Goal: Task Accomplishment & Management: Use online tool/utility

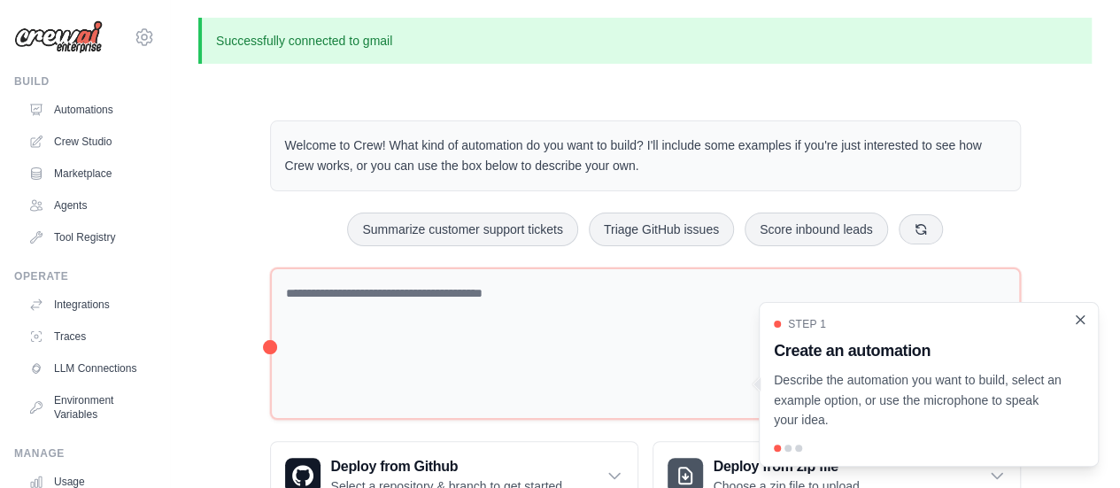
click at [1077, 320] on icon "Close walkthrough" at bounding box center [1080, 320] width 16 height 16
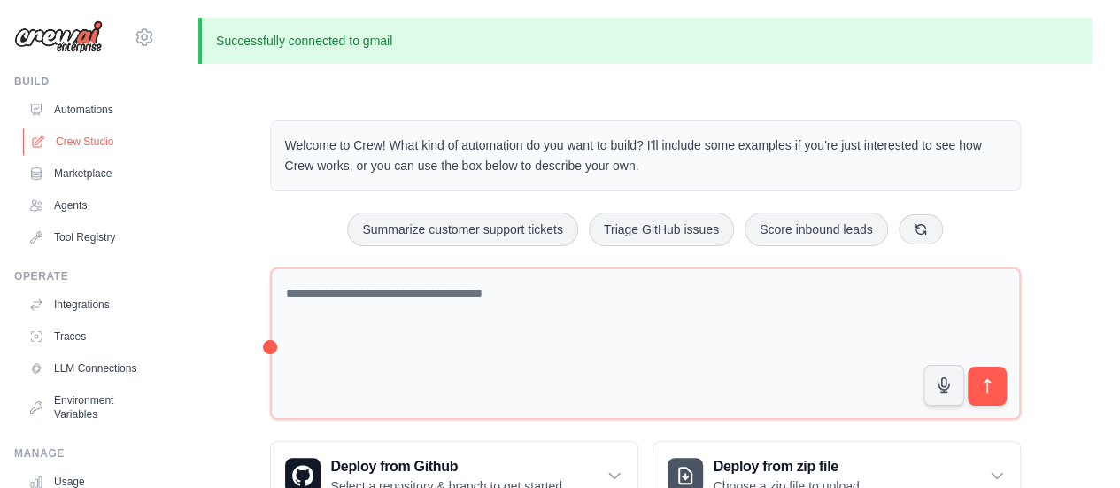
click at [71, 141] on link "Crew Studio" at bounding box center [90, 141] width 134 height 28
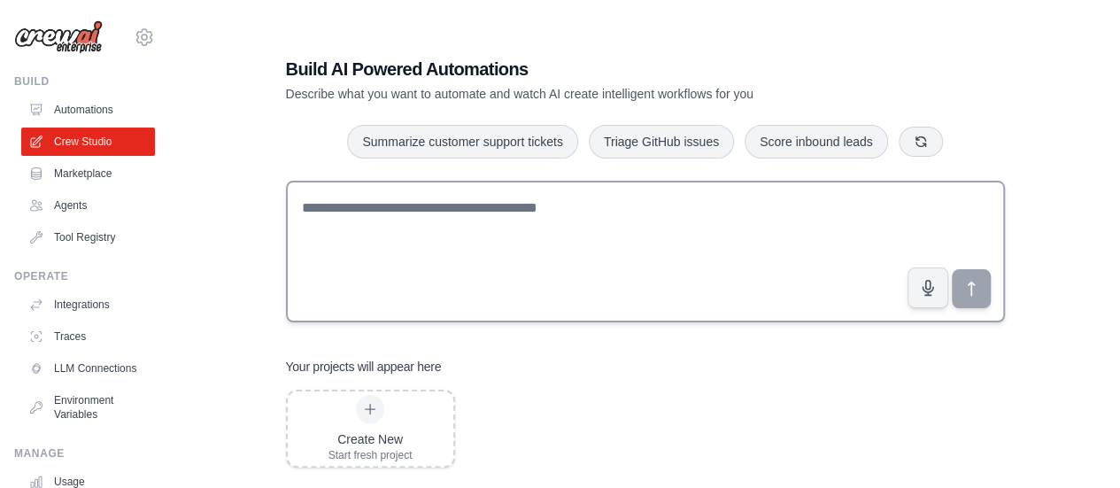
scroll to position [35, 0]
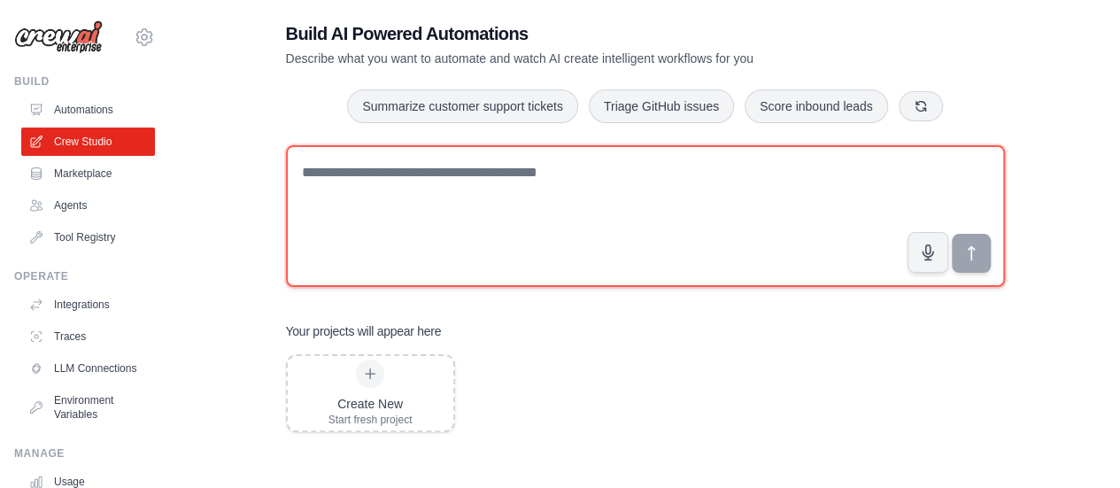
click at [472, 185] on textarea at bounding box center [645, 216] width 719 height 142
paste textarea "**********"
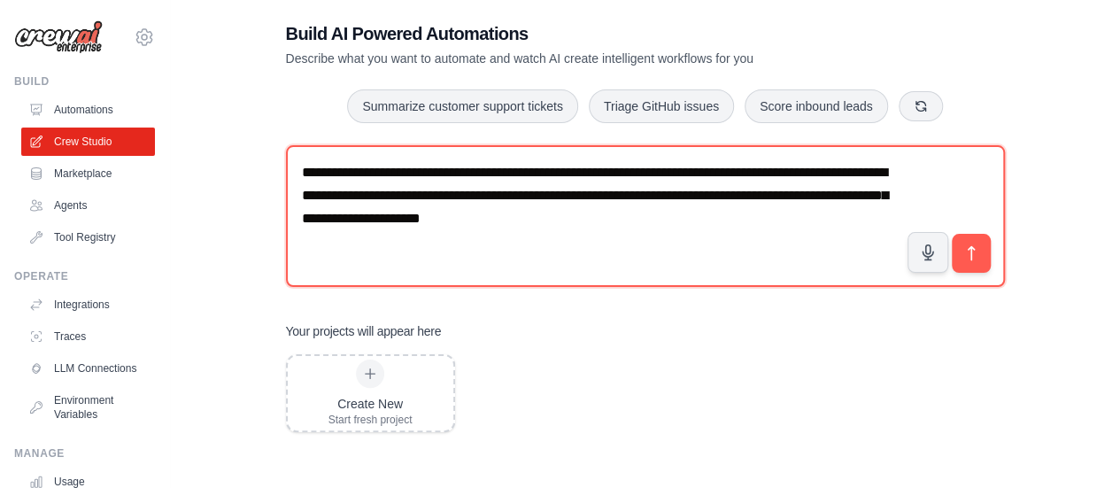
paste textarea "**********"
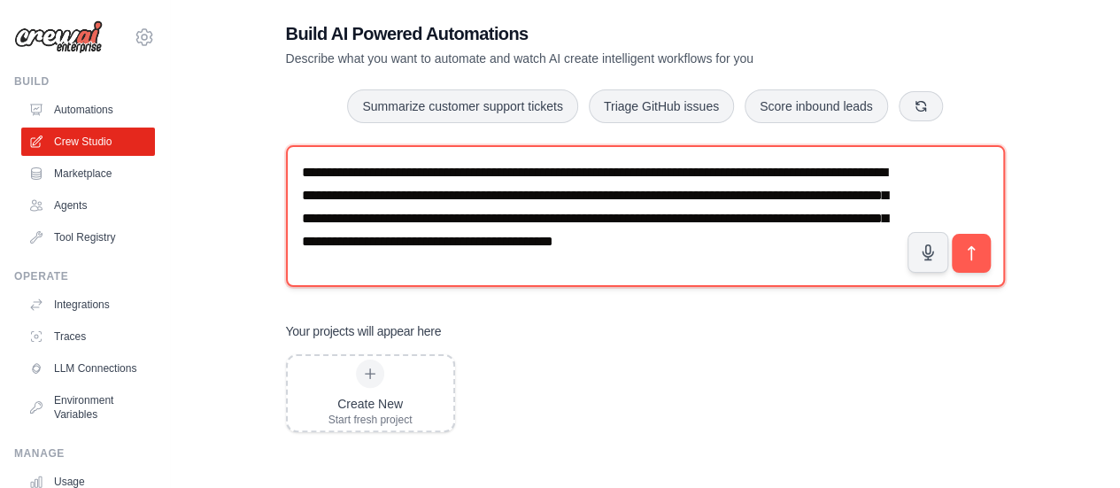
click at [811, 220] on textarea "**********" at bounding box center [645, 216] width 719 height 142
type textarea "**********"
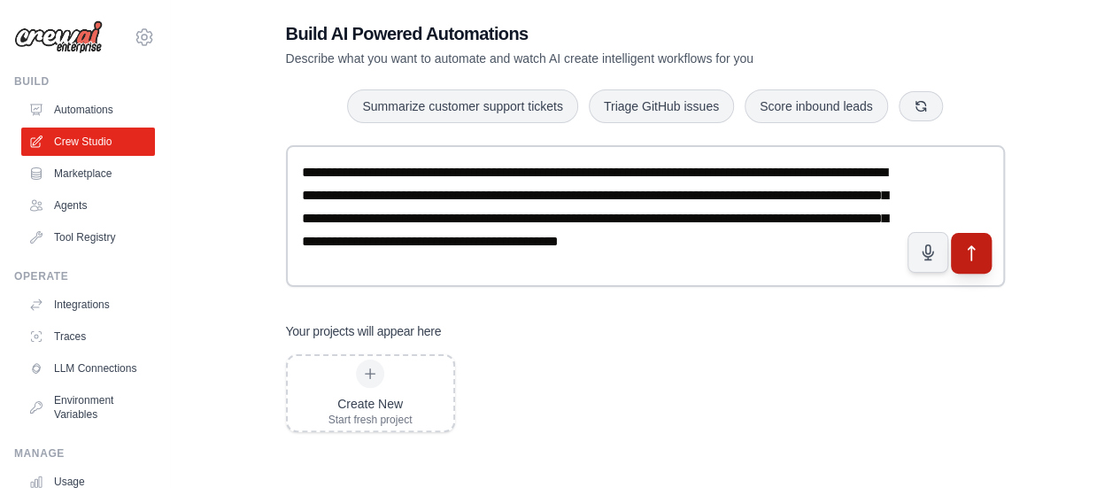
click at [979, 258] on icon "submit" at bounding box center [970, 252] width 19 height 19
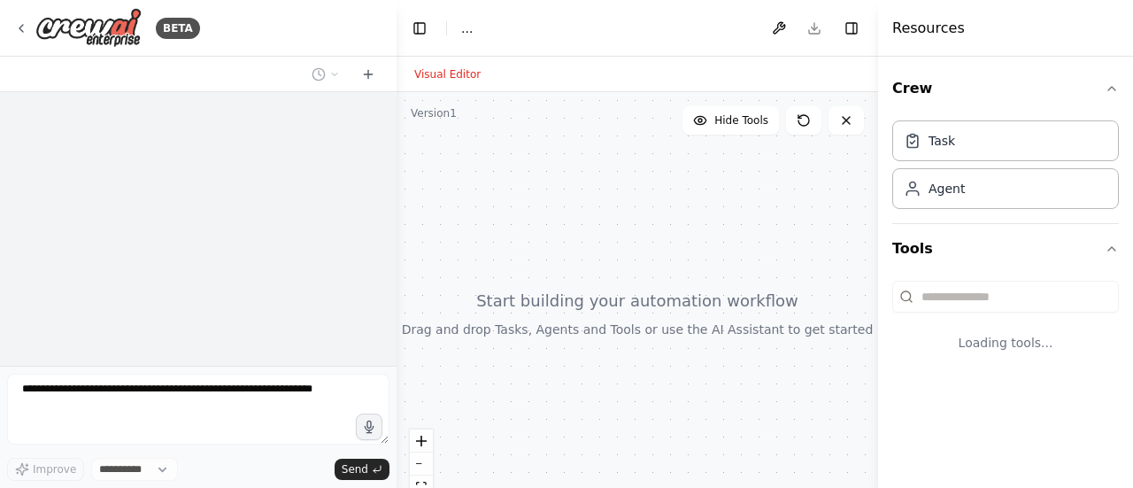
select select "****"
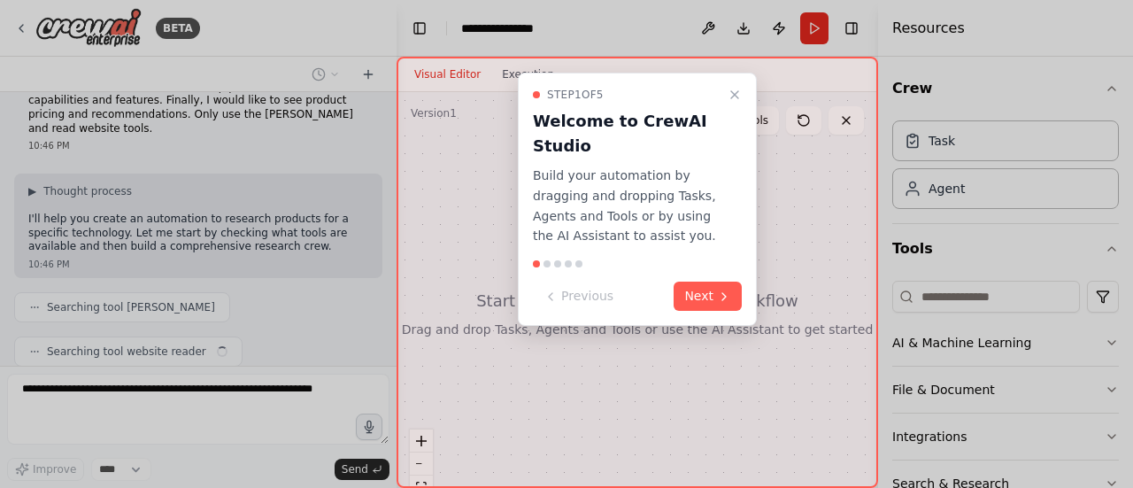
scroll to position [118, 0]
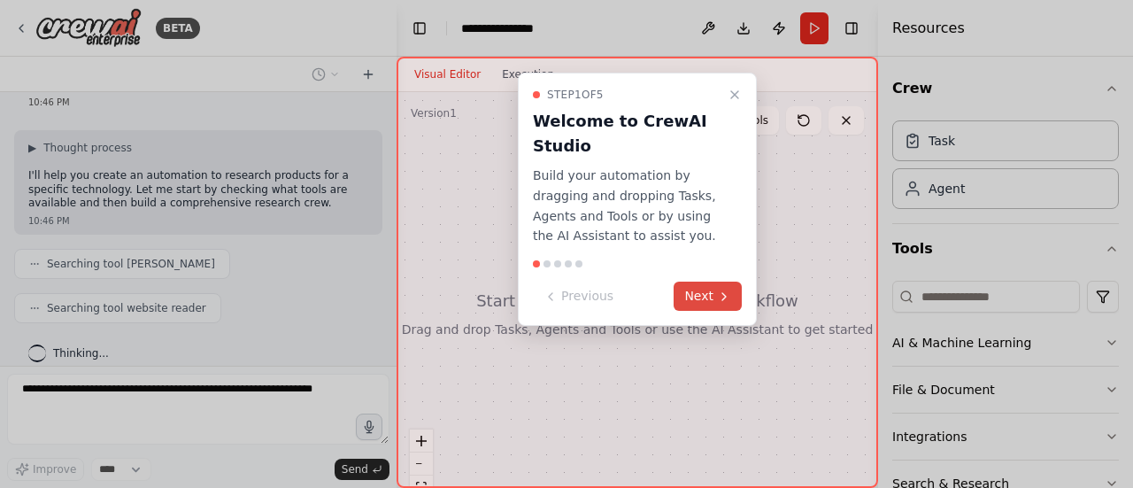
click at [706, 290] on button "Next" at bounding box center [708, 296] width 68 height 29
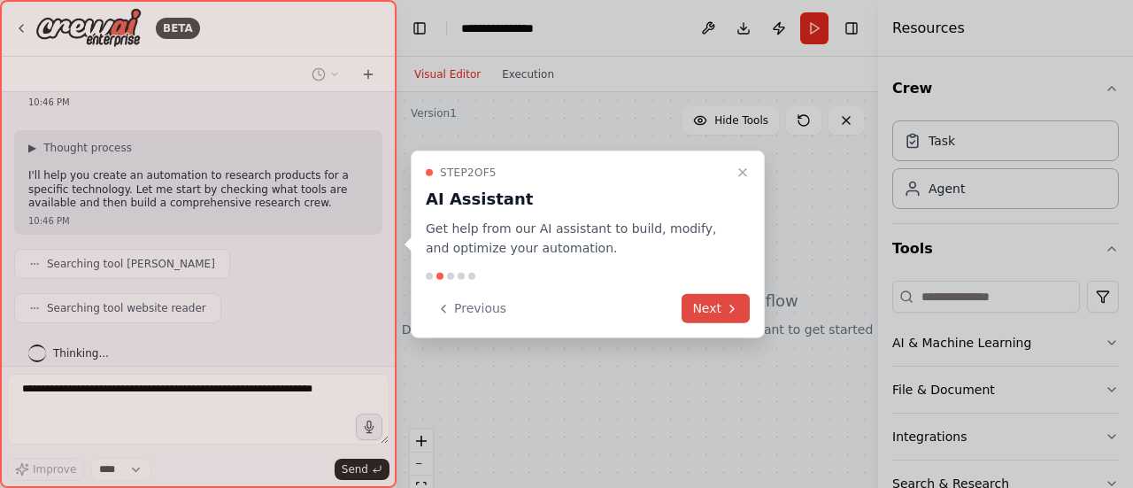
click at [730, 305] on icon at bounding box center [732, 308] width 4 height 7
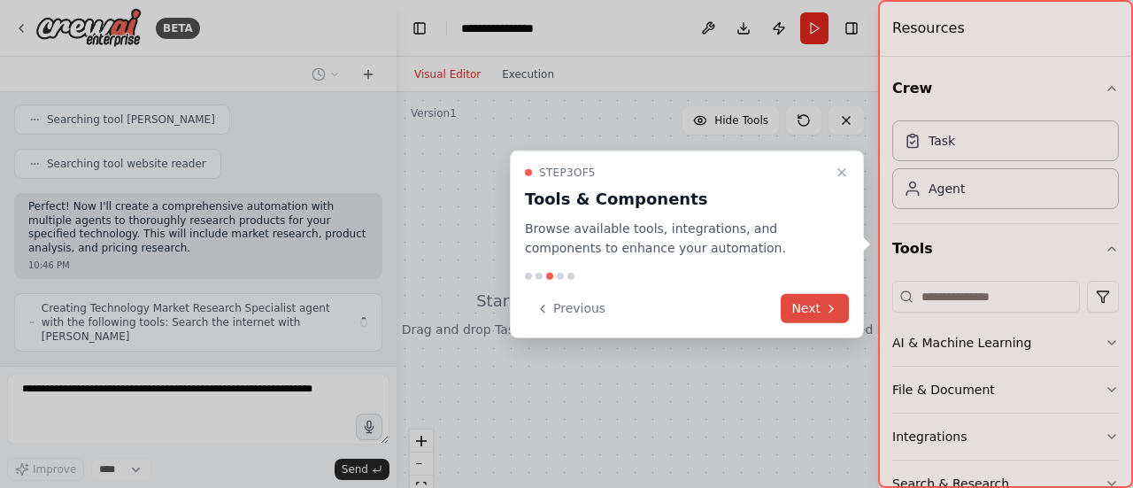
scroll to position [276, 0]
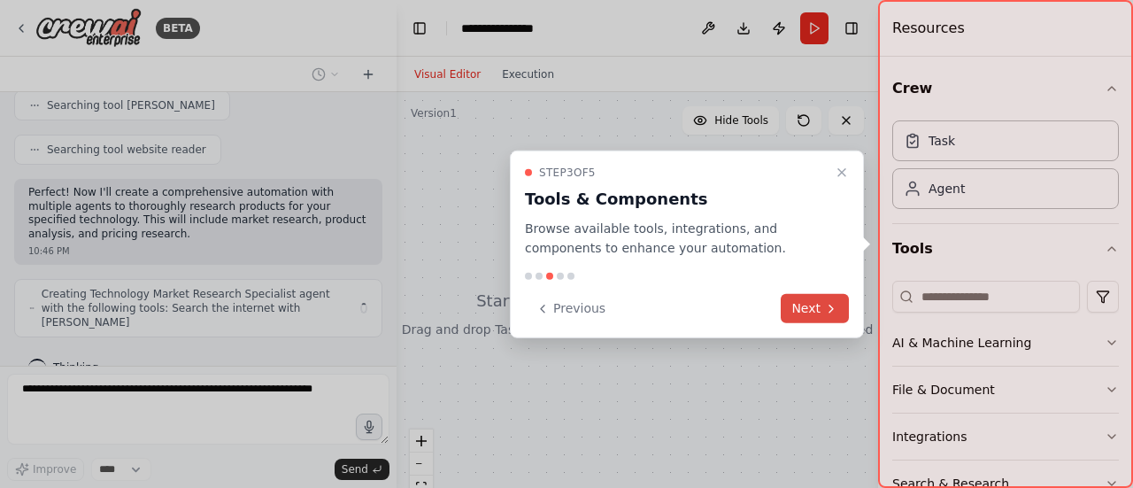
click at [808, 306] on button "Next" at bounding box center [815, 308] width 68 height 29
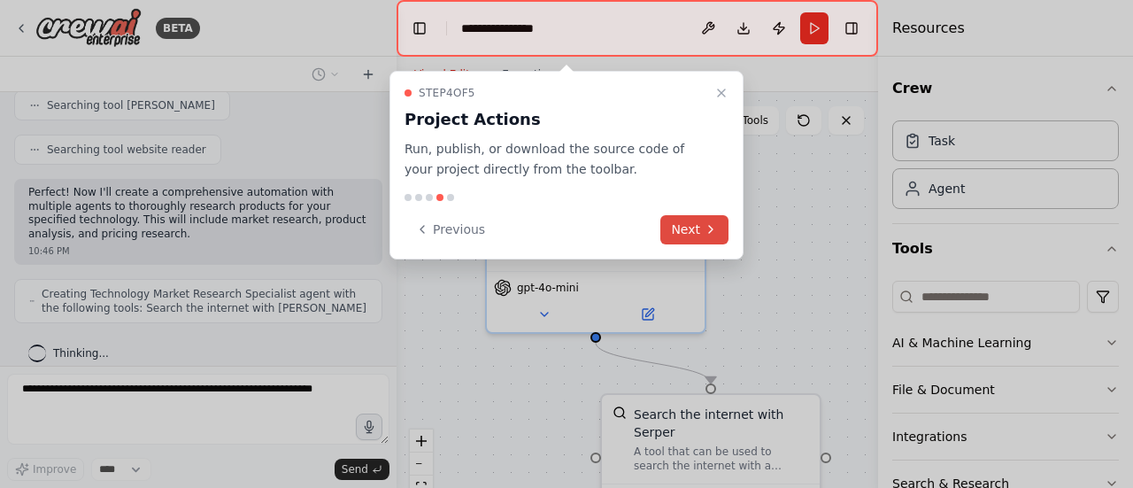
click at [703, 228] on button "Next" at bounding box center [694, 229] width 68 height 29
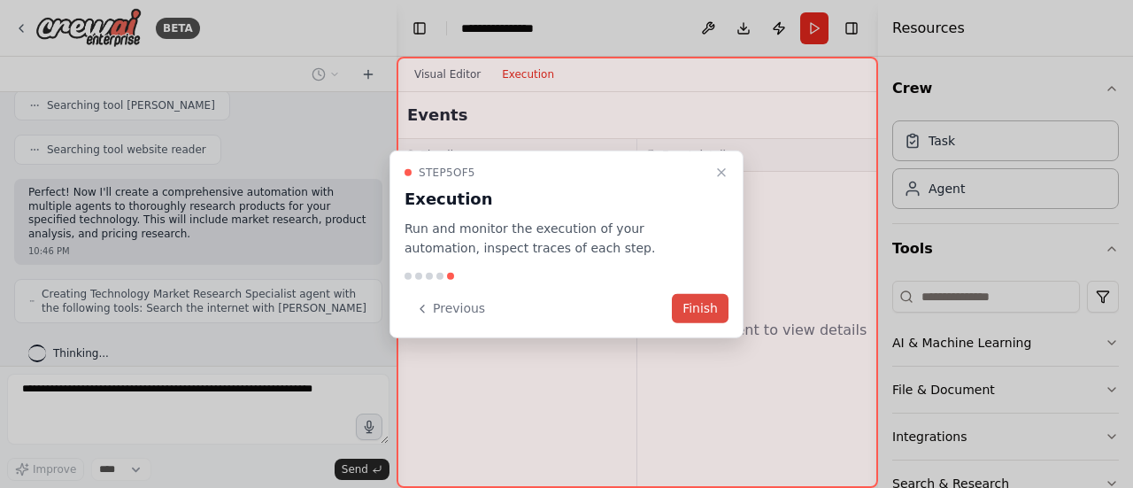
scroll to position [334, 0]
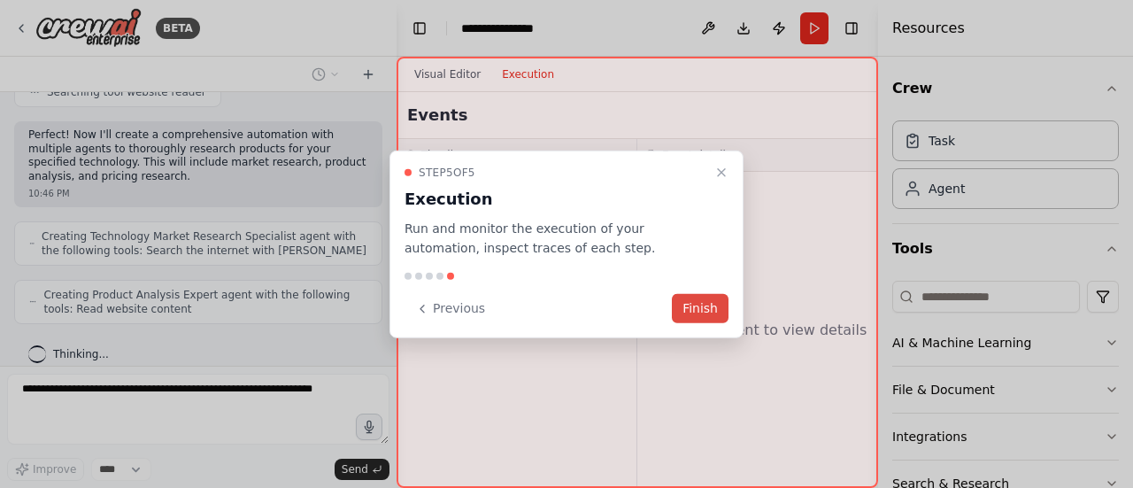
click at [700, 304] on button "Finish" at bounding box center [700, 308] width 57 height 29
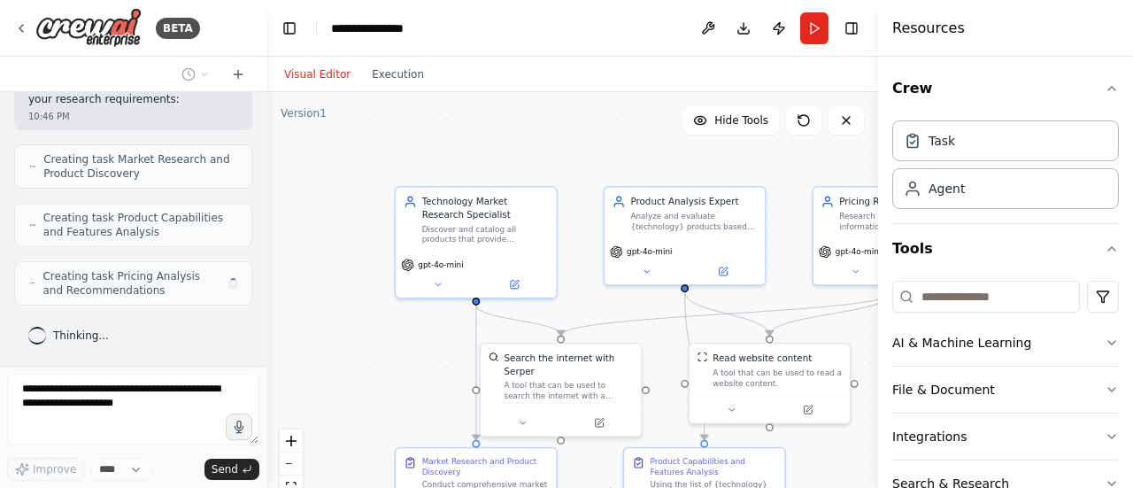
scroll to position [805, 0]
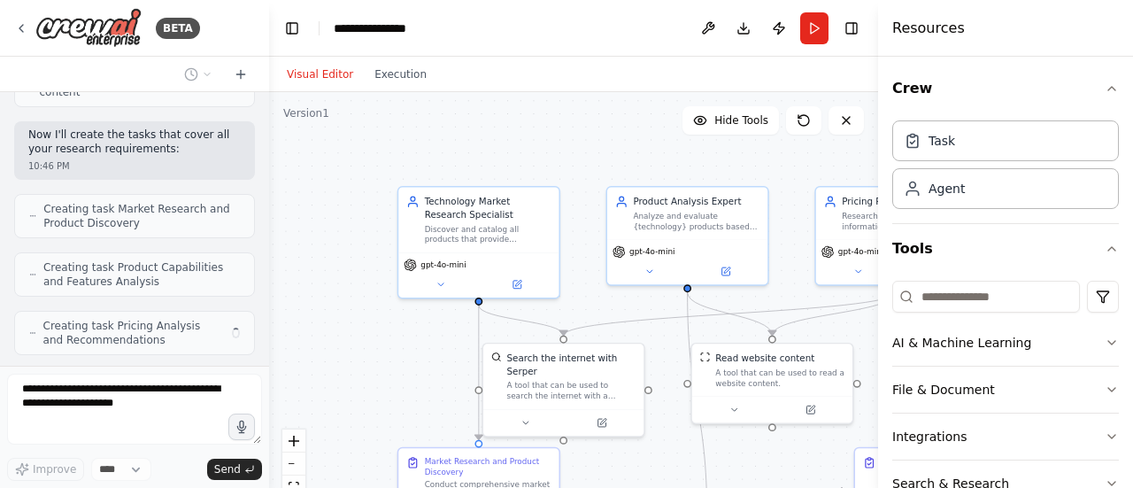
drag, startPoint x: 391, startPoint y: 242, endPoint x: 267, endPoint y: 235, distance: 124.1
click at [267, 235] on div "BETA I want to research all of the product available for a specific technology.…" at bounding box center [566, 244] width 1133 height 488
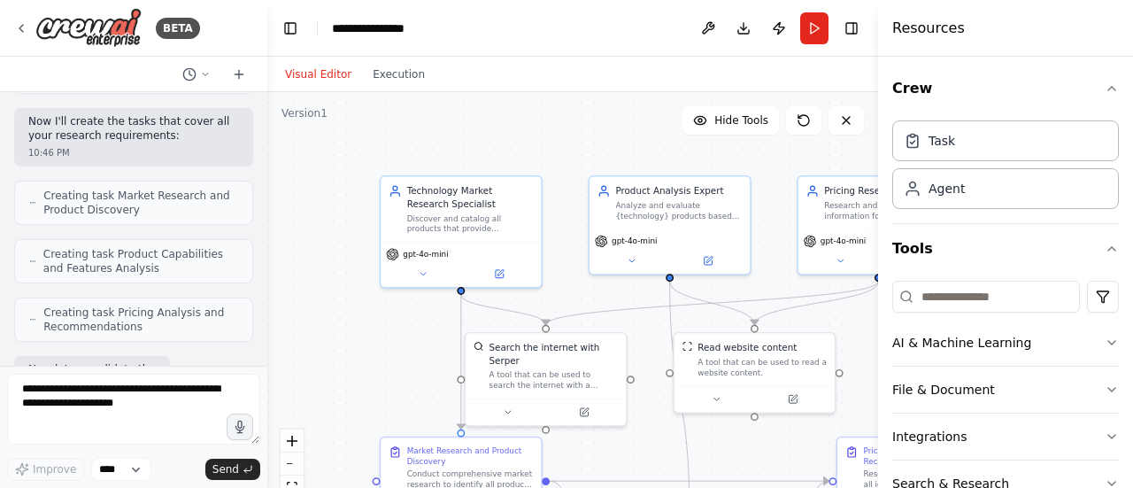
scroll to position [935, 0]
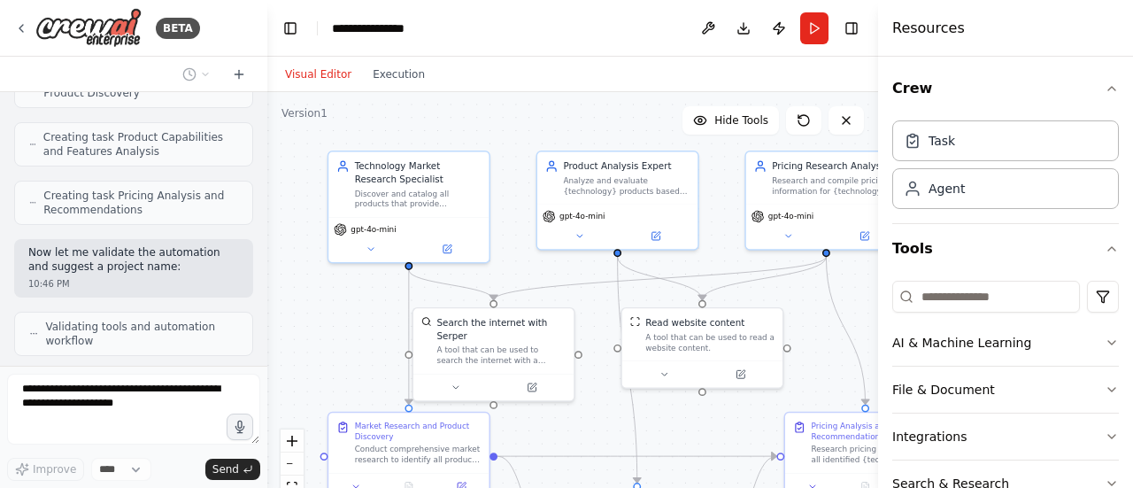
drag, startPoint x: 425, startPoint y: 362, endPoint x: 362, endPoint y: 334, distance: 68.9
click at [362, 334] on div ".deletable-edge-delete-btn { width: 20px; height: 20px; border: 0px solid #ffff…" at bounding box center [572, 313] width 611 height 443
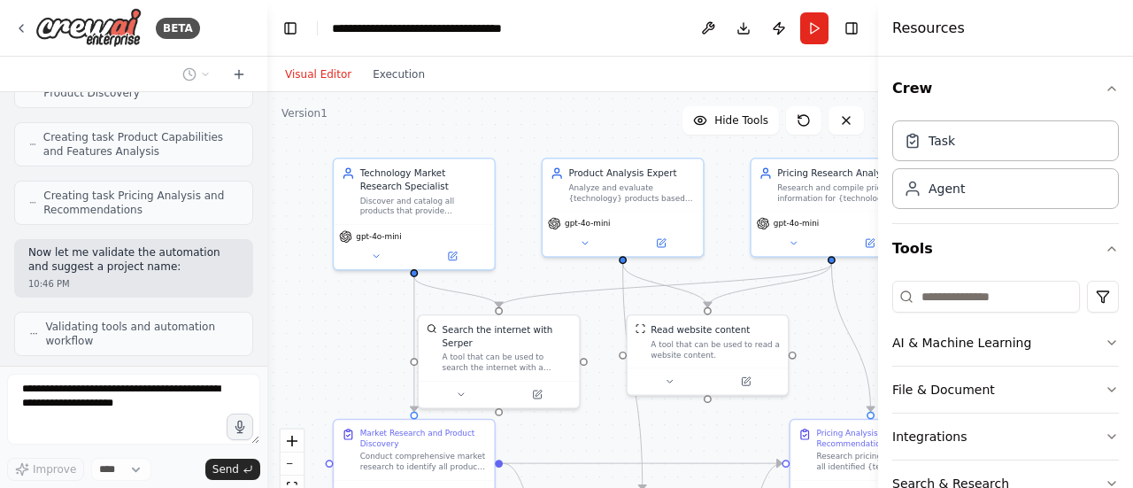
scroll to position [993, 0]
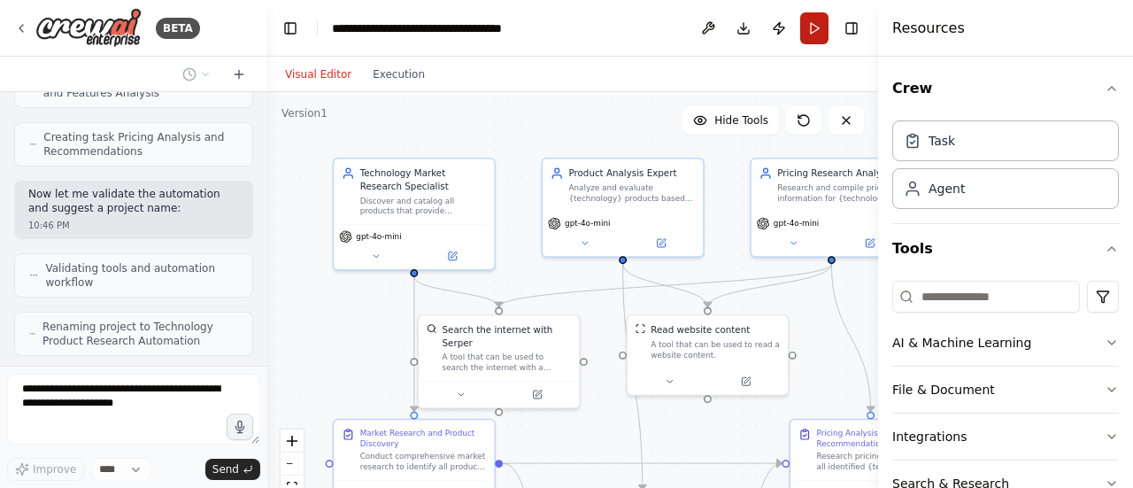
click at [814, 29] on button "Run" at bounding box center [814, 28] width 28 height 32
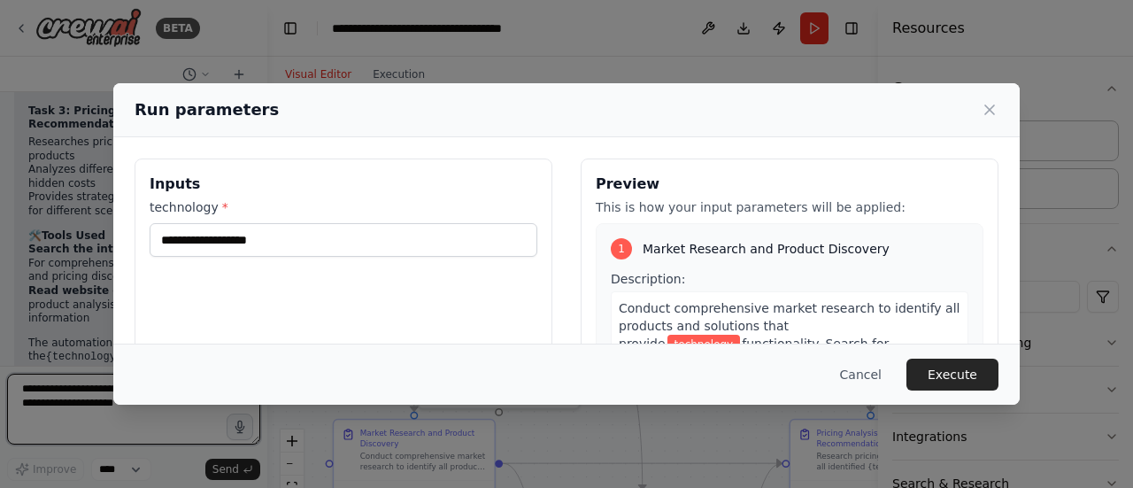
scroll to position [122, 0]
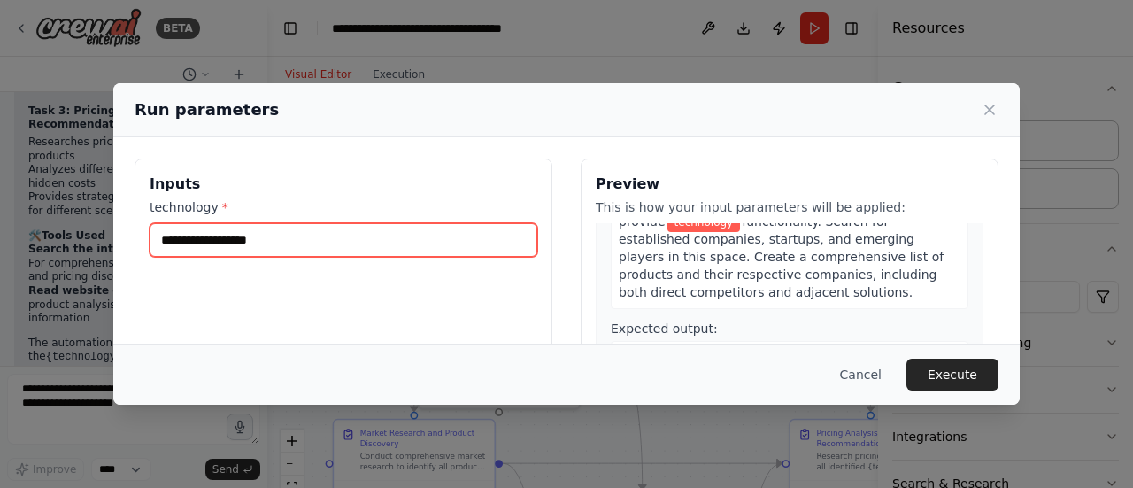
click at [303, 236] on input "technology *" at bounding box center [344, 240] width 388 height 34
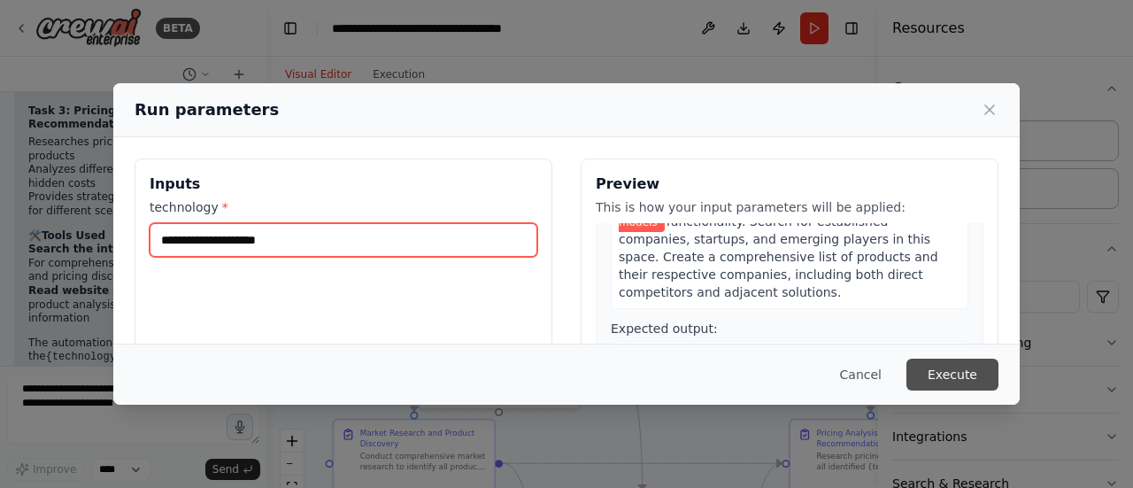
type input "**********"
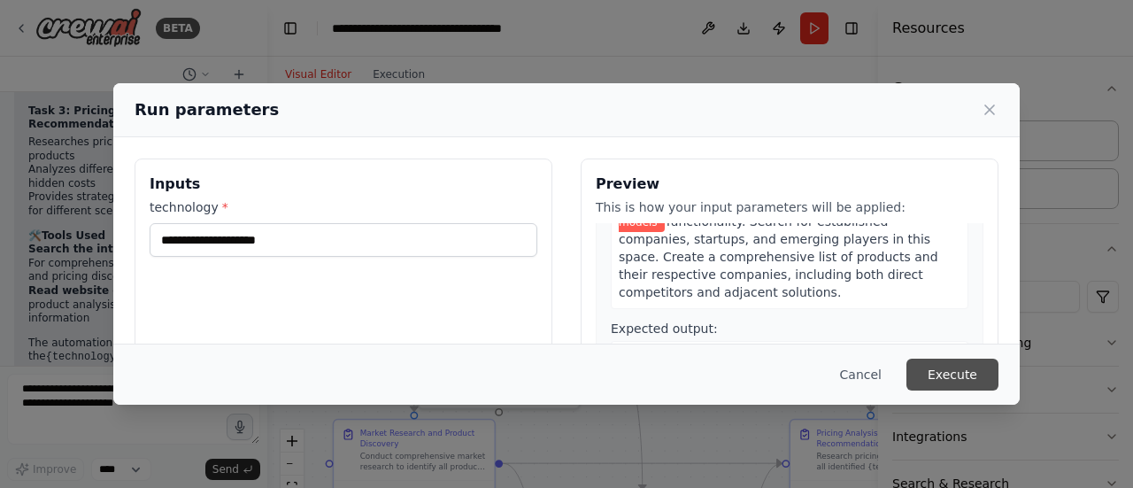
click at [938, 374] on button "Execute" at bounding box center [953, 375] width 92 height 32
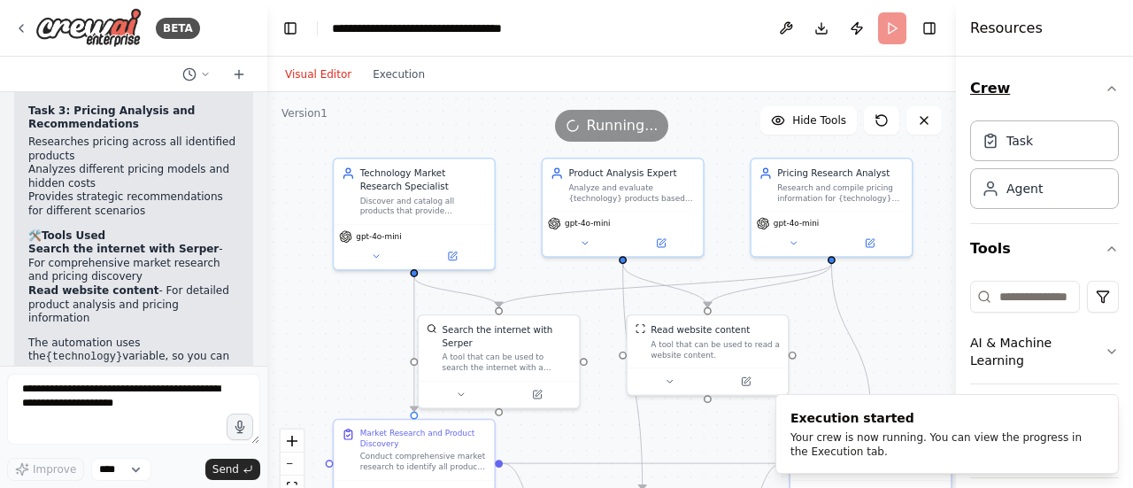
drag, startPoint x: 878, startPoint y: 69, endPoint x: 976, endPoint y: 70, distance: 97.4
click at [976, 70] on div "Resources Crew Task Agent Tools AI & Machine Learning File & Document Integrati…" at bounding box center [1044, 244] width 177 height 488
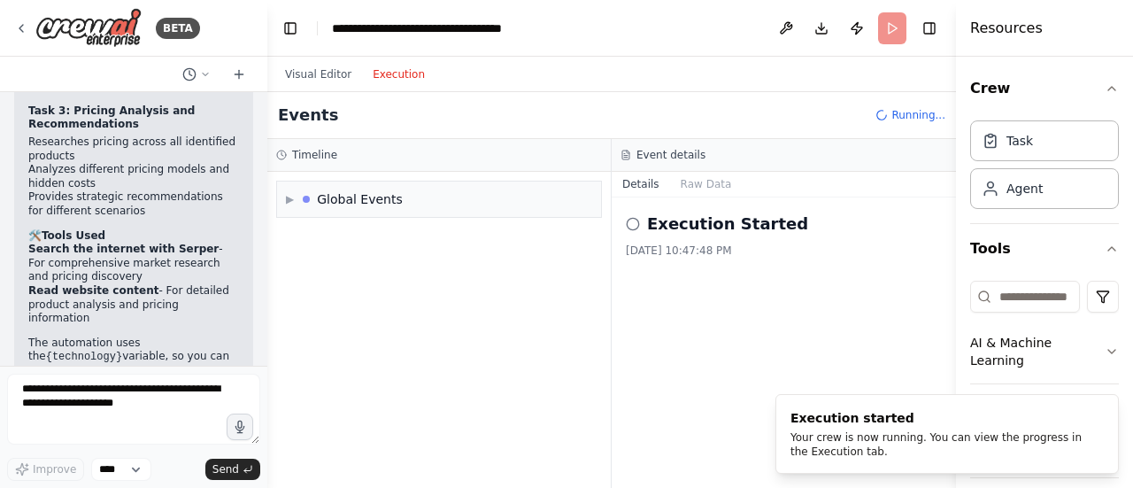
click at [394, 73] on button "Execution" at bounding box center [398, 74] width 73 height 21
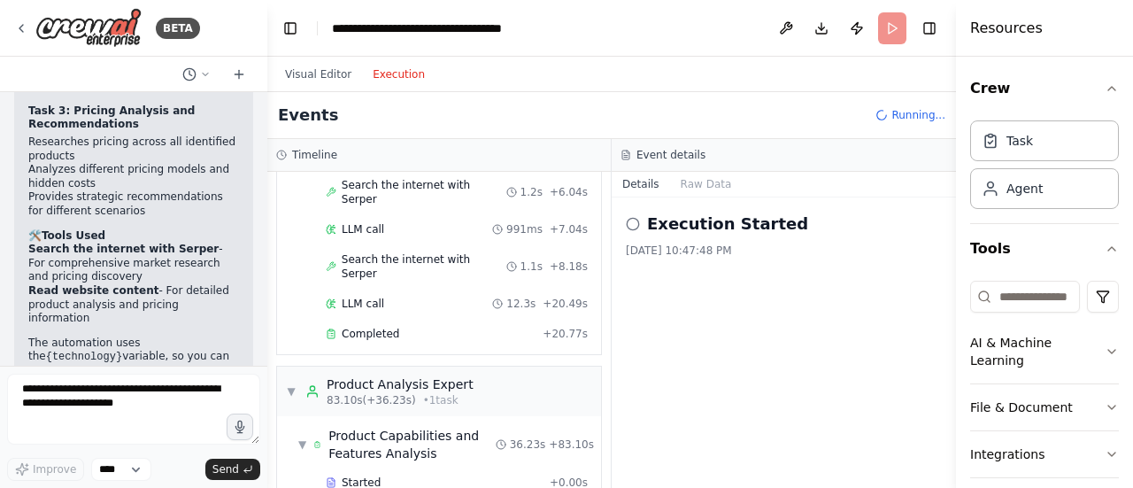
scroll to position [0, 0]
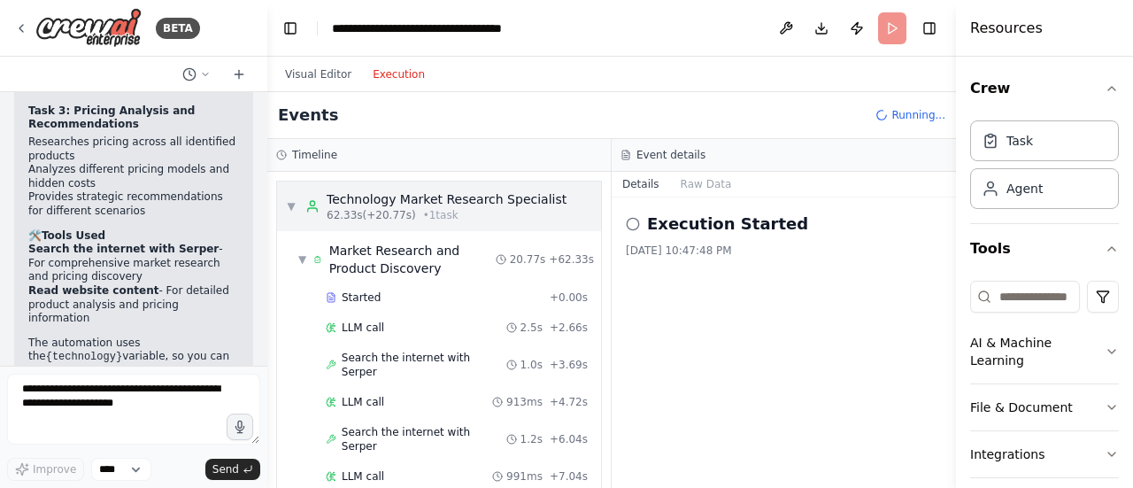
click at [289, 205] on span "▼" at bounding box center [291, 206] width 11 height 14
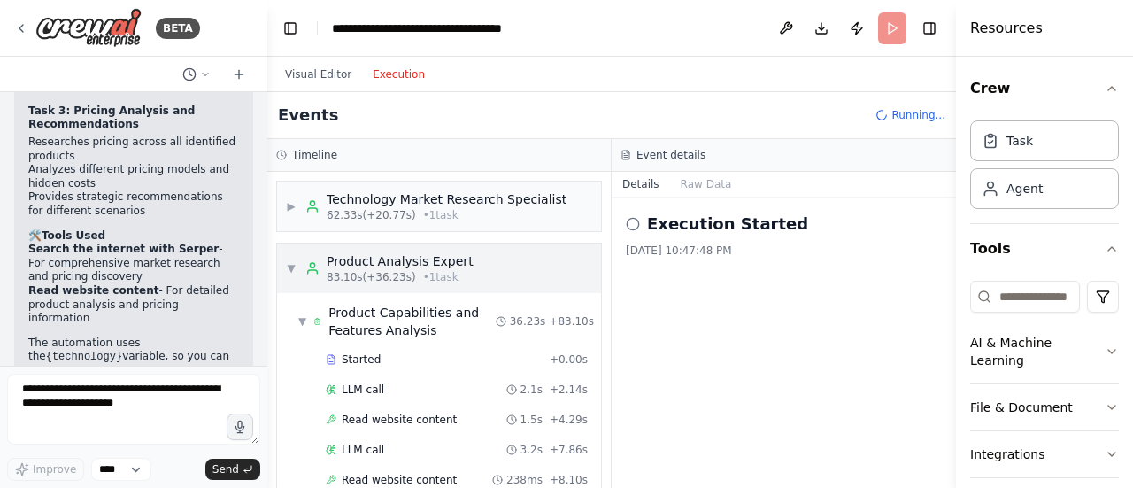
click at [289, 265] on span "▼" at bounding box center [291, 268] width 11 height 14
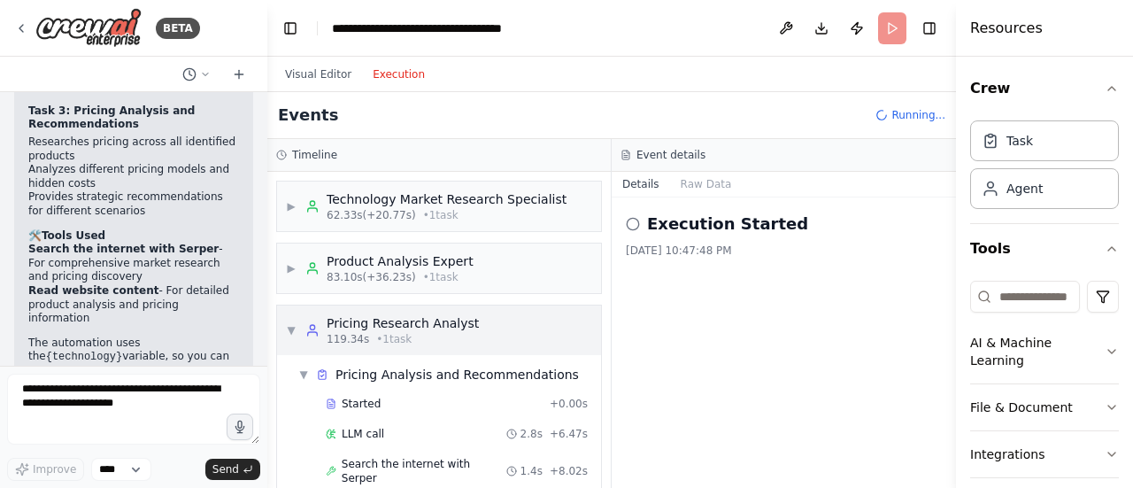
click at [290, 328] on span "▼" at bounding box center [291, 330] width 11 height 14
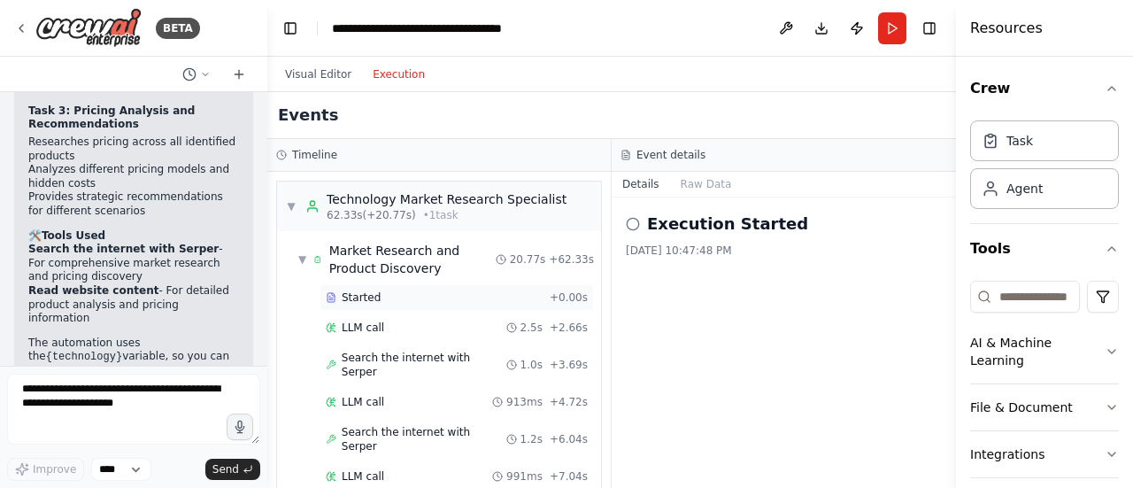
click at [370, 300] on span "Started" at bounding box center [361, 297] width 39 height 14
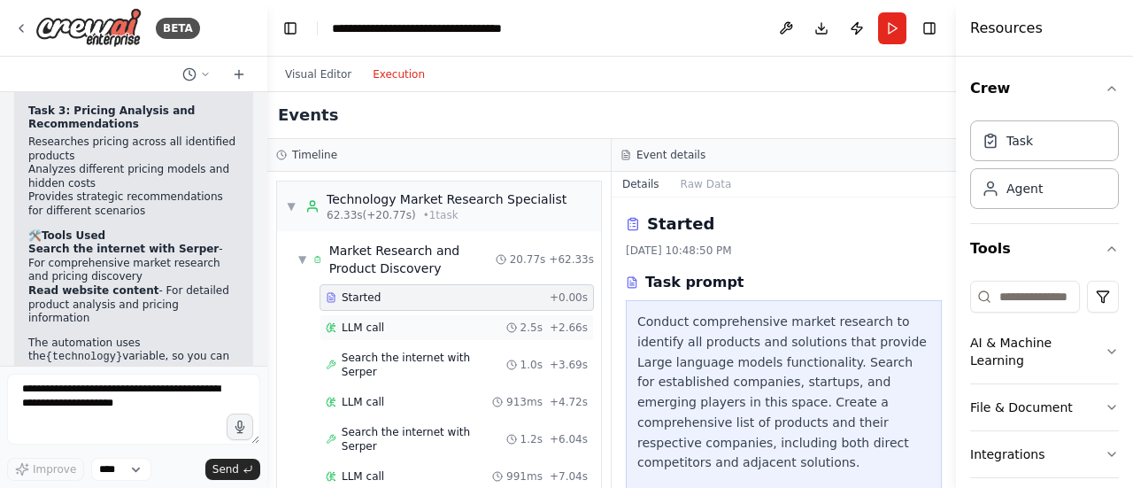
click at [372, 328] on span "LLM call" at bounding box center [363, 327] width 42 height 14
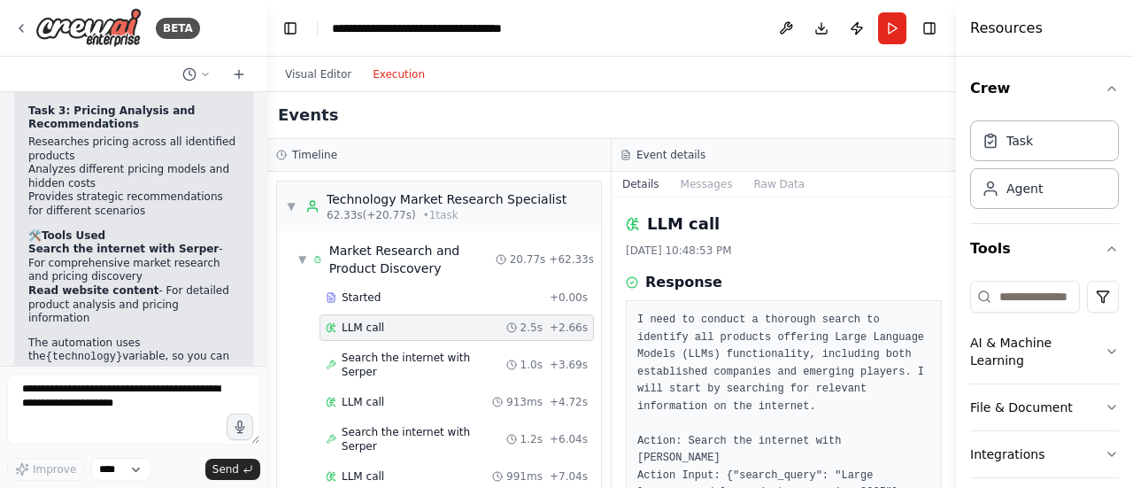
scroll to position [88, 0]
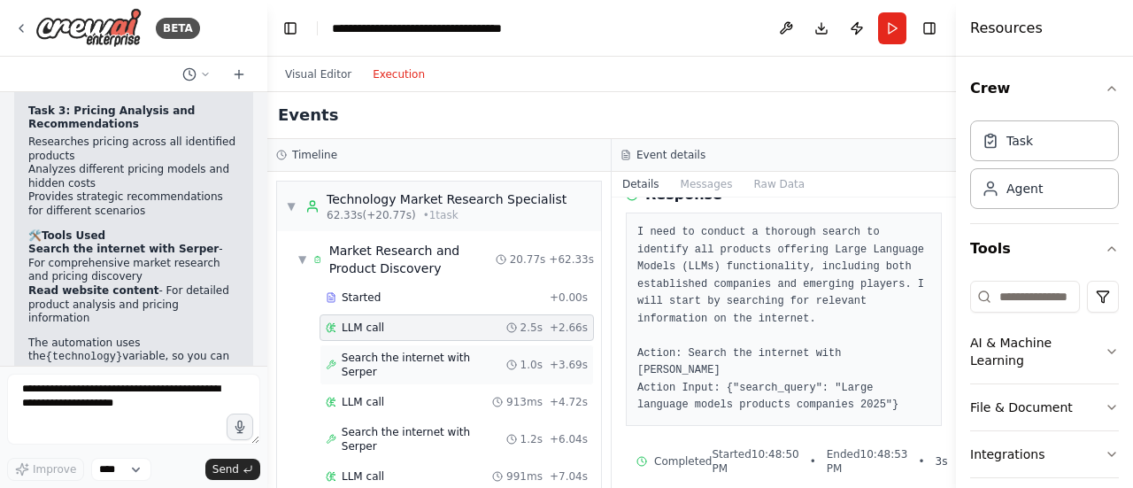
click at [417, 351] on span "Search the internet with Serper" at bounding box center [424, 365] width 165 height 28
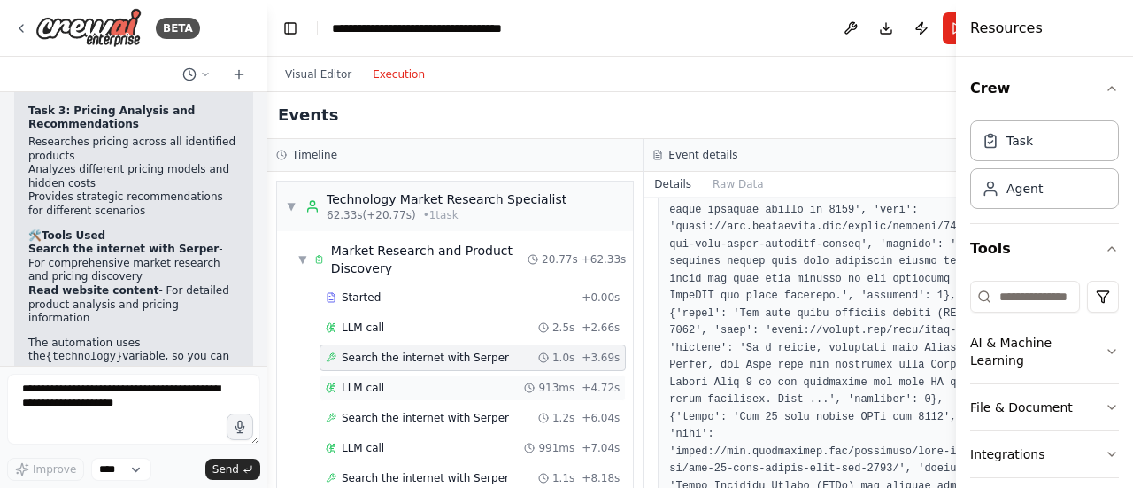
scroll to position [401, 0]
click at [402, 389] on div "LLM call 913ms + 4.72s" at bounding box center [473, 388] width 294 height 14
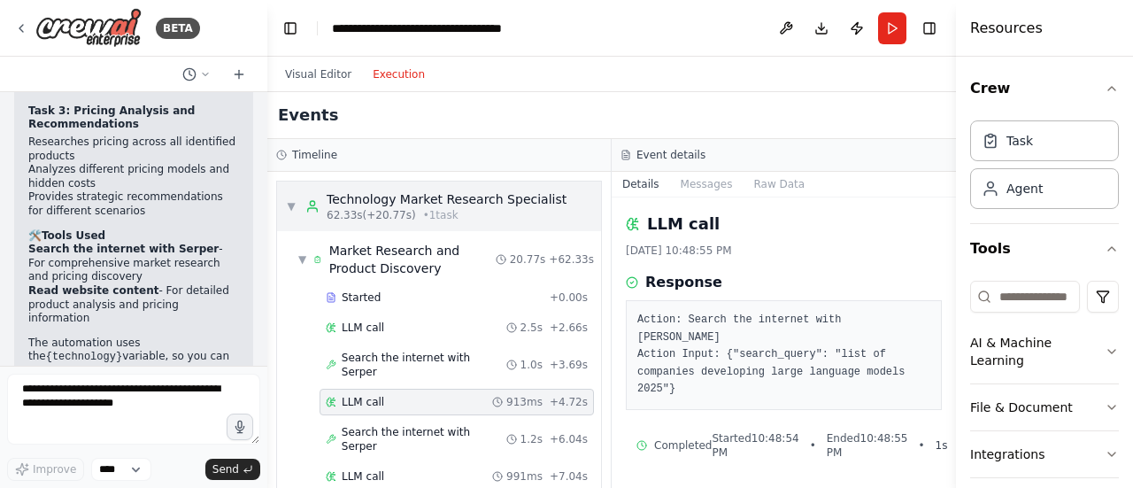
click at [291, 210] on span "▼" at bounding box center [291, 206] width 11 height 14
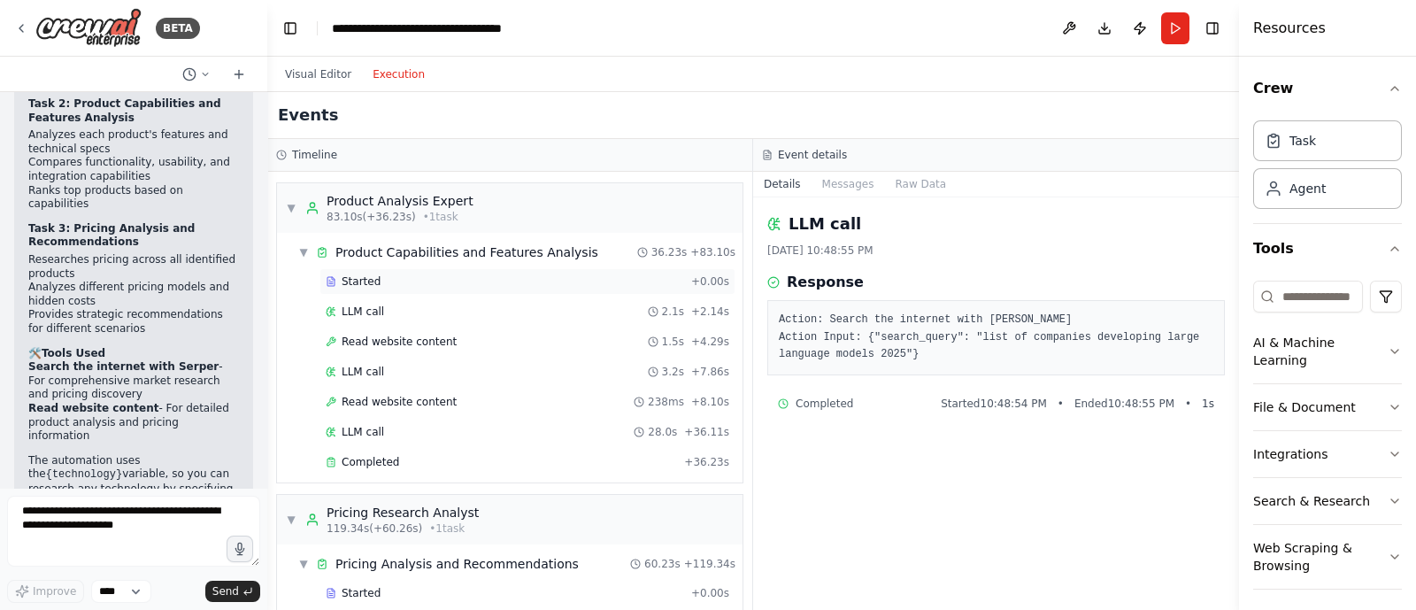
scroll to position [0, 0]
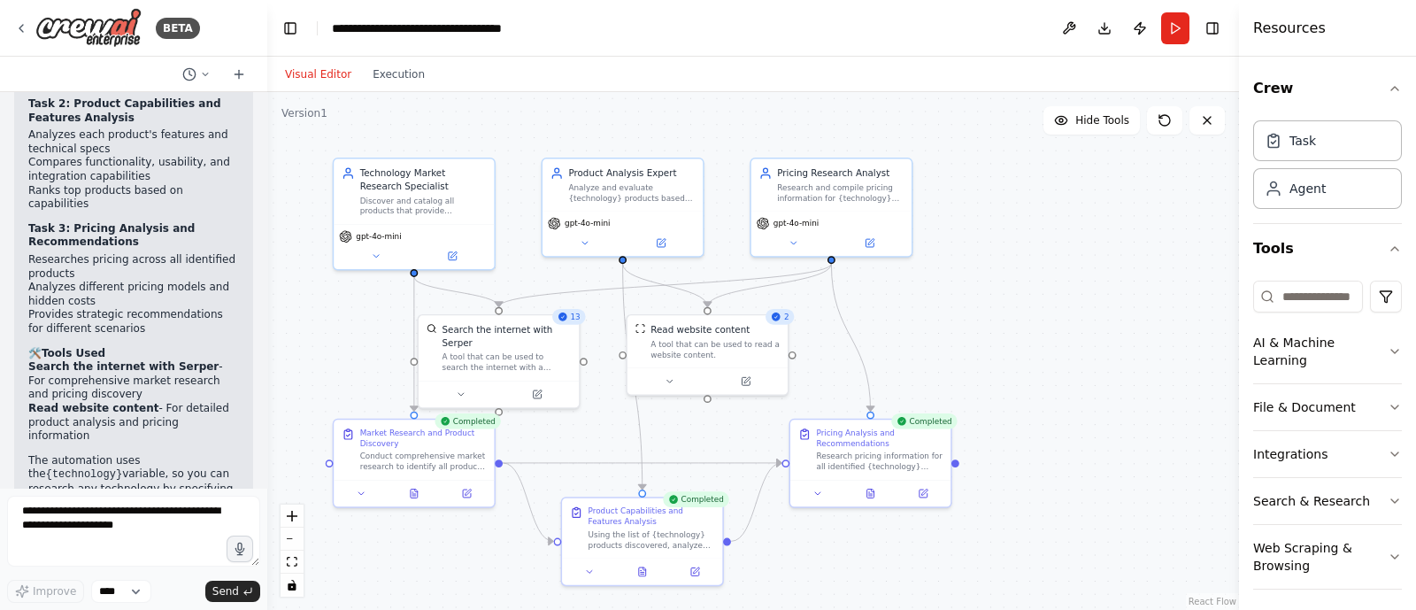
click at [323, 78] on button "Visual Editor" at bounding box center [318, 74] width 88 height 21
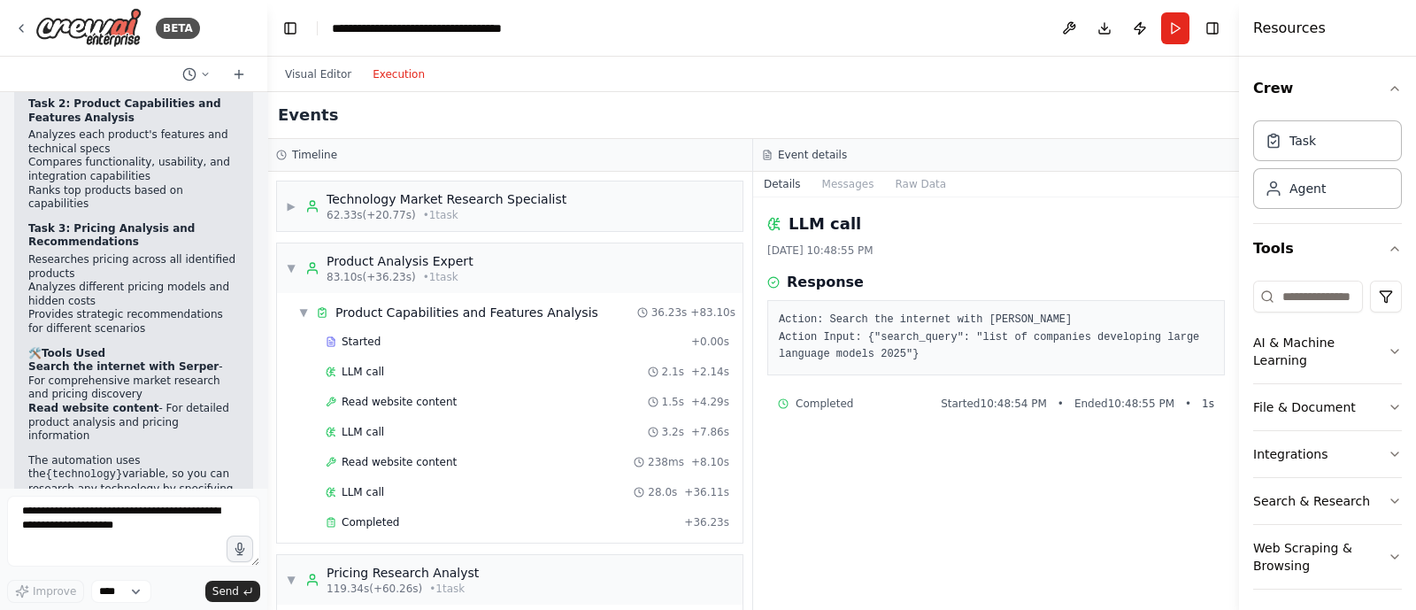
click at [395, 74] on button "Execution" at bounding box center [398, 74] width 73 height 21
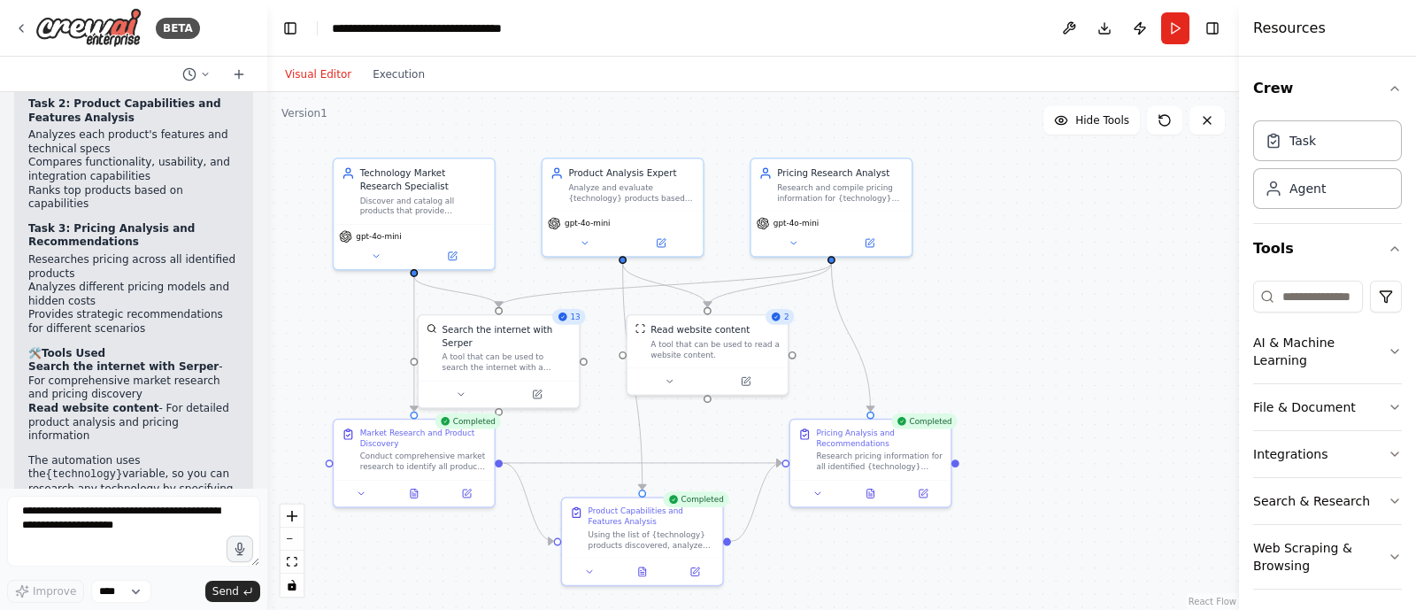
click at [319, 77] on button "Visual Editor" at bounding box center [318, 74] width 88 height 21
click at [471, 487] on icon at bounding box center [466, 491] width 11 height 11
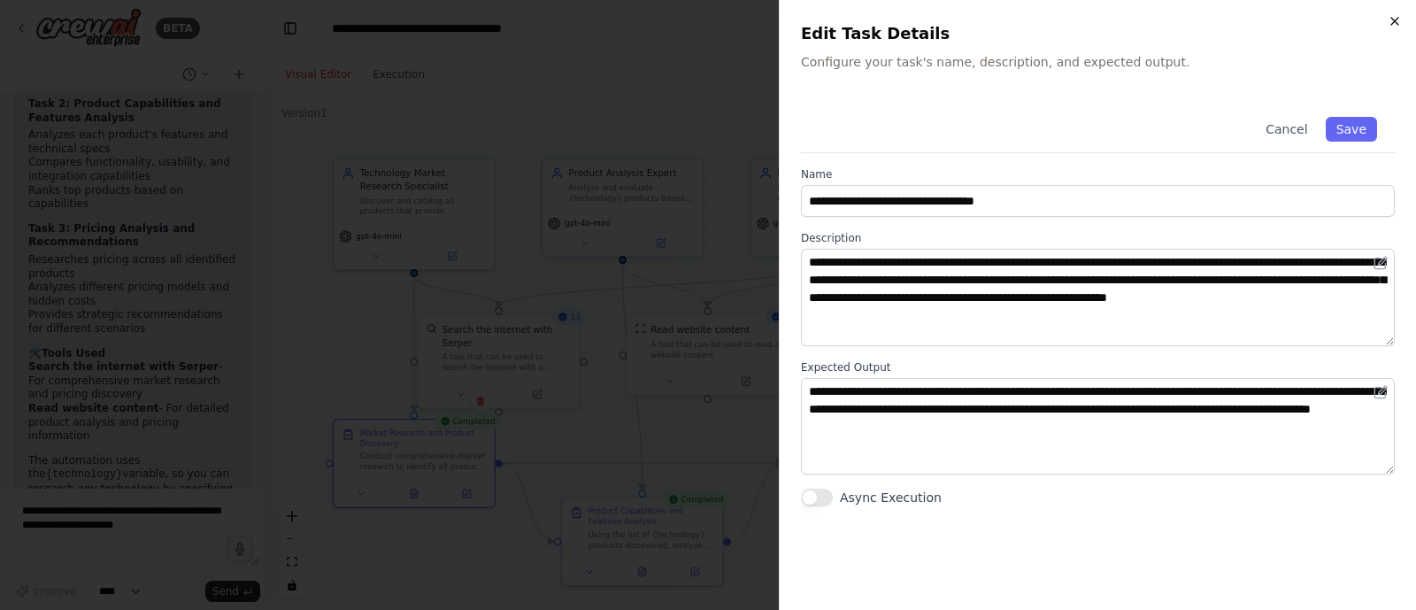
click at [1132, 23] on icon "button" at bounding box center [1395, 21] width 14 height 14
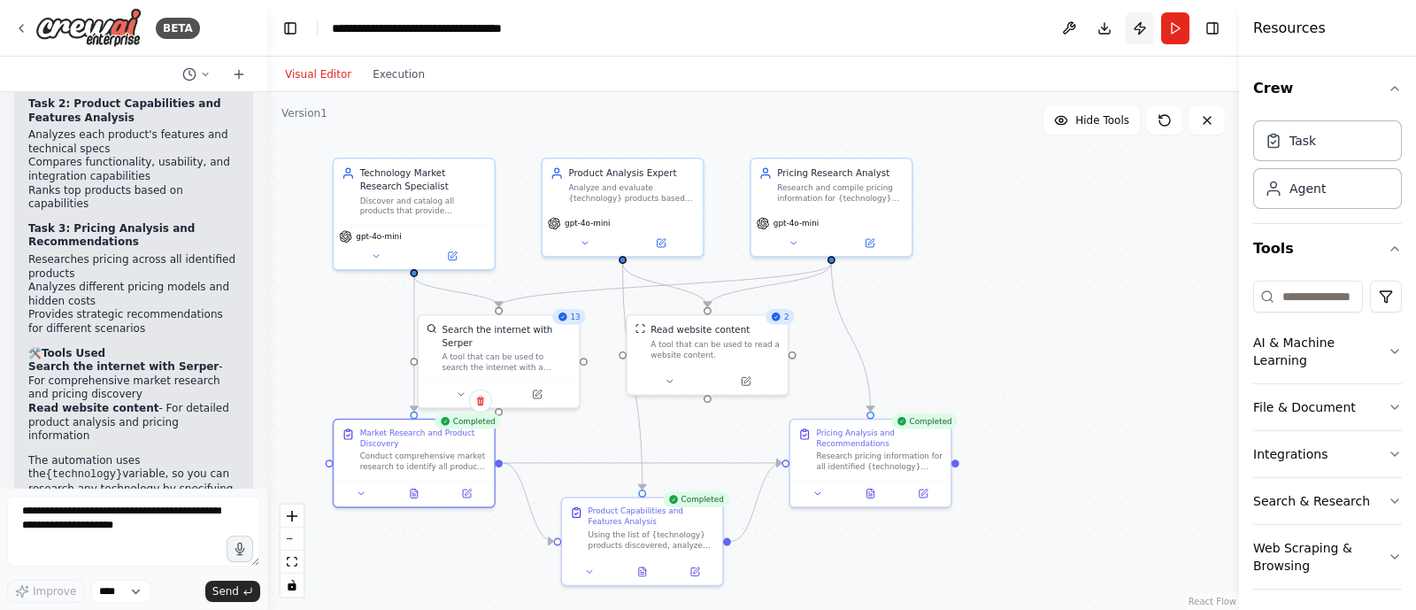
click at [1132, 31] on button "Publish" at bounding box center [1140, 28] width 28 height 32
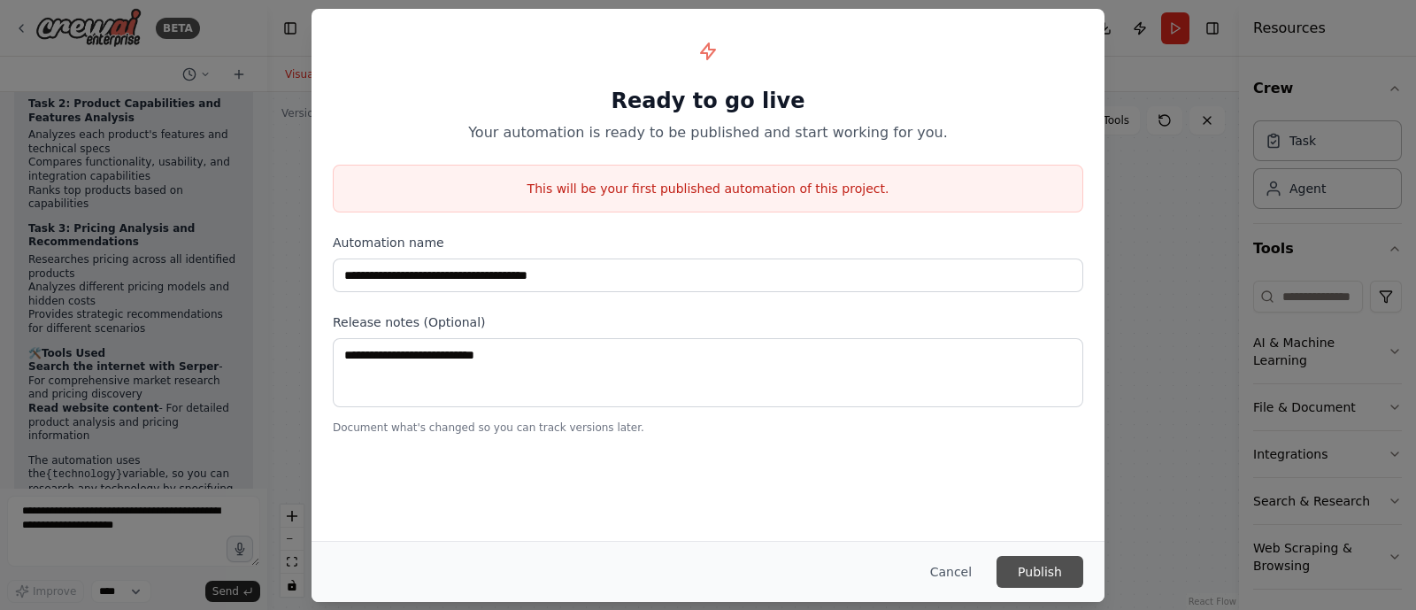
click at [1040, 487] on button "Publish" at bounding box center [1040, 572] width 87 height 32
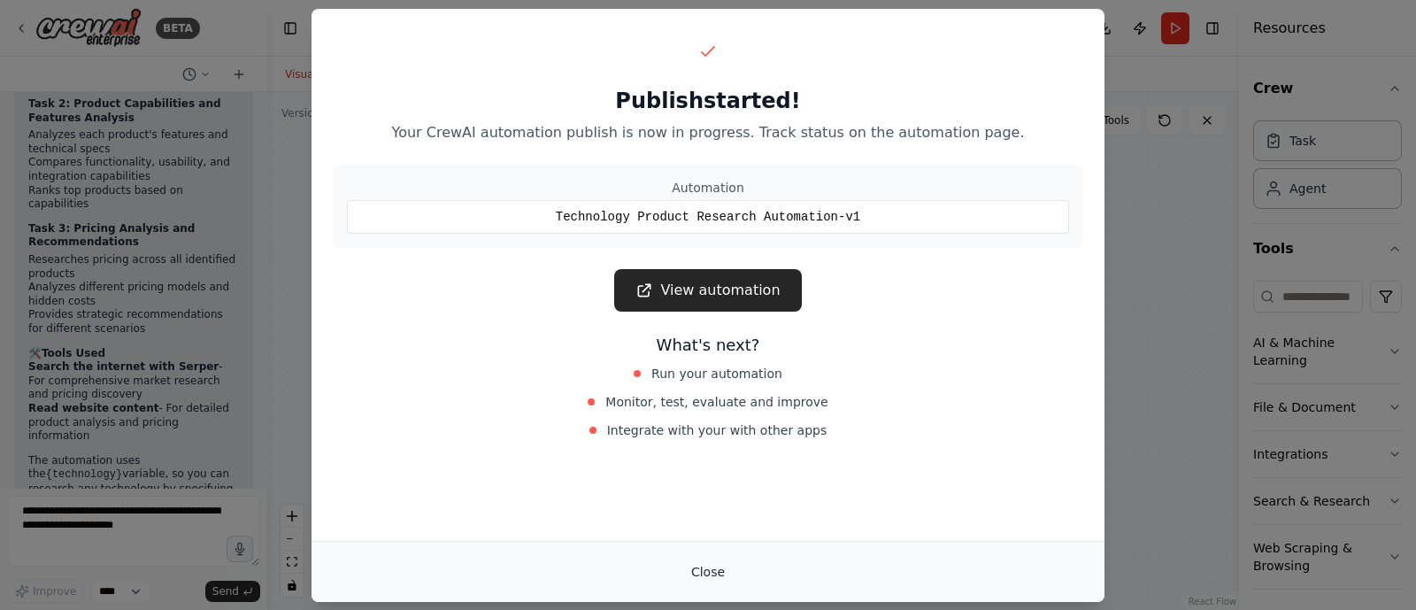
click at [715, 487] on button "Close" at bounding box center [708, 572] width 62 height 32
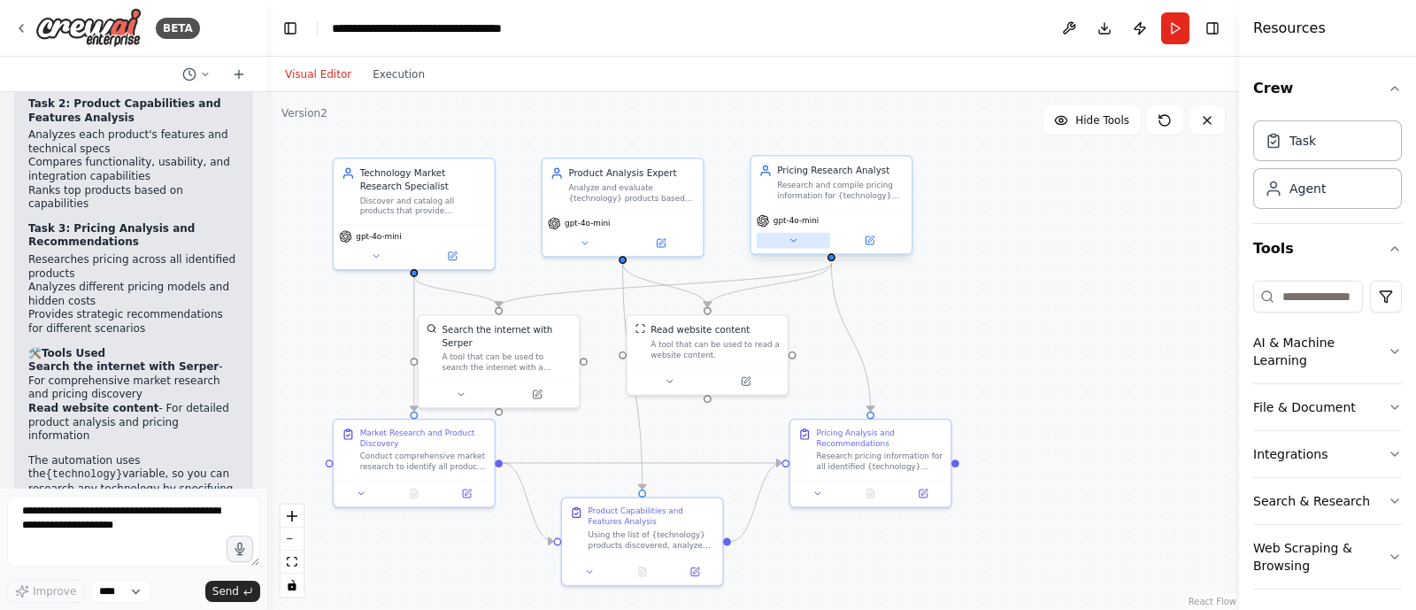
click at [797, 240] on icon at bounding box center [793, 240] width 11 height 11
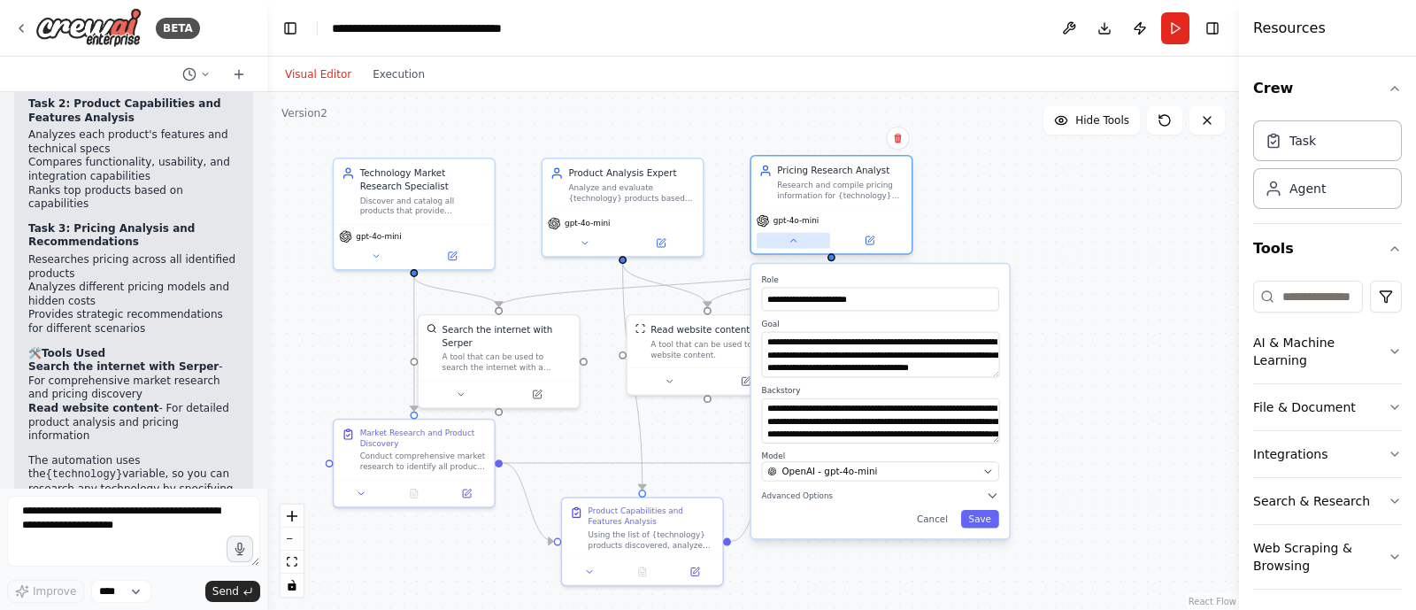
click at [797, 240] on icon at bounding box center [793, 240] width 11 height 11
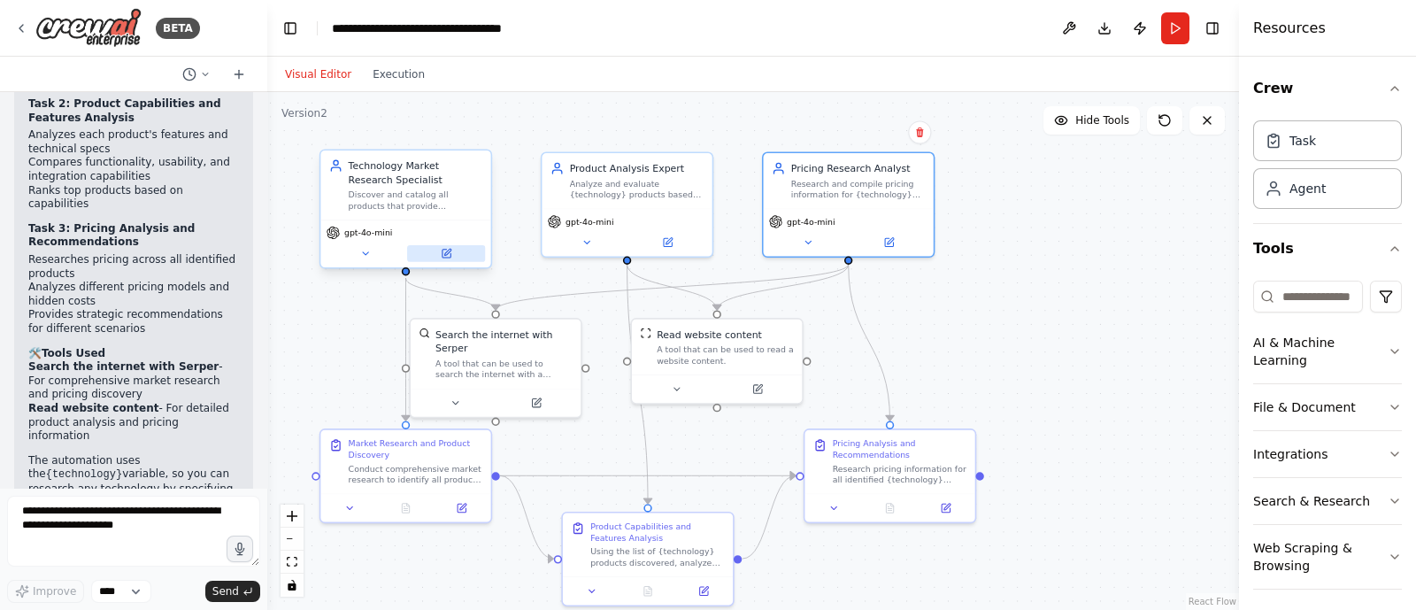
click at [449, 249] on icon at bounding box center [447, 252] width 6 height 6
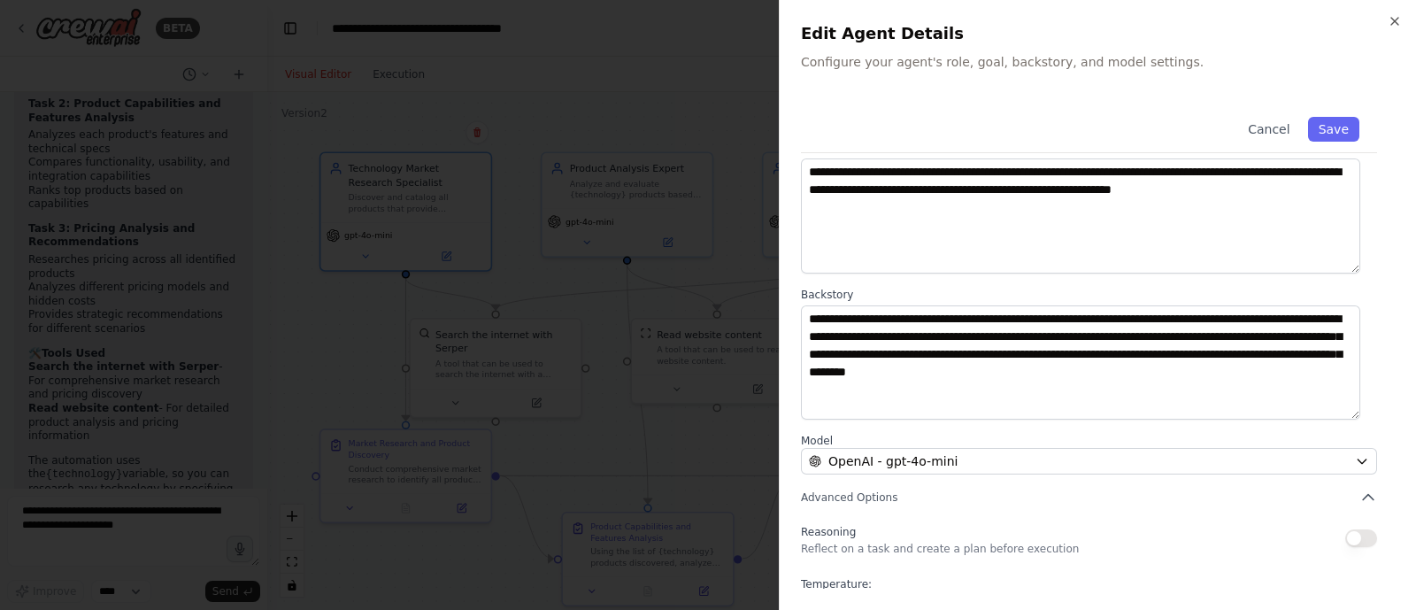
scroll to position [189, 0]
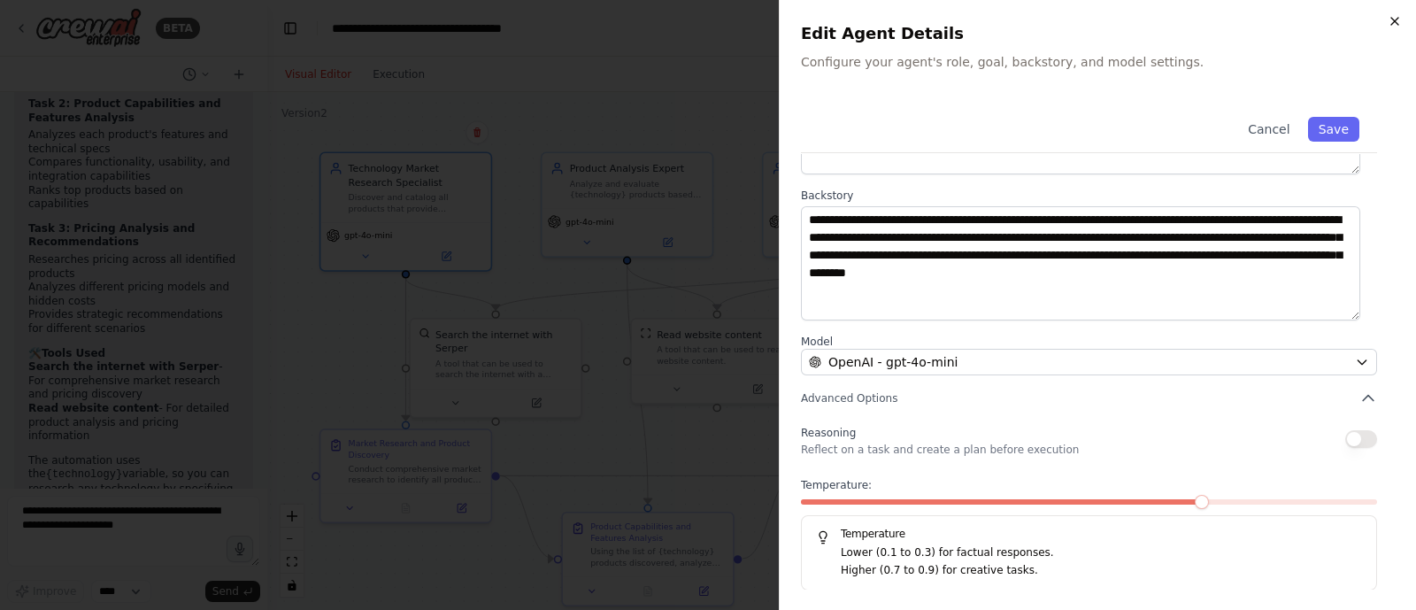
click at [1132, 20] on icon "button" at bounding box center [1395, 21] width 14 height 14
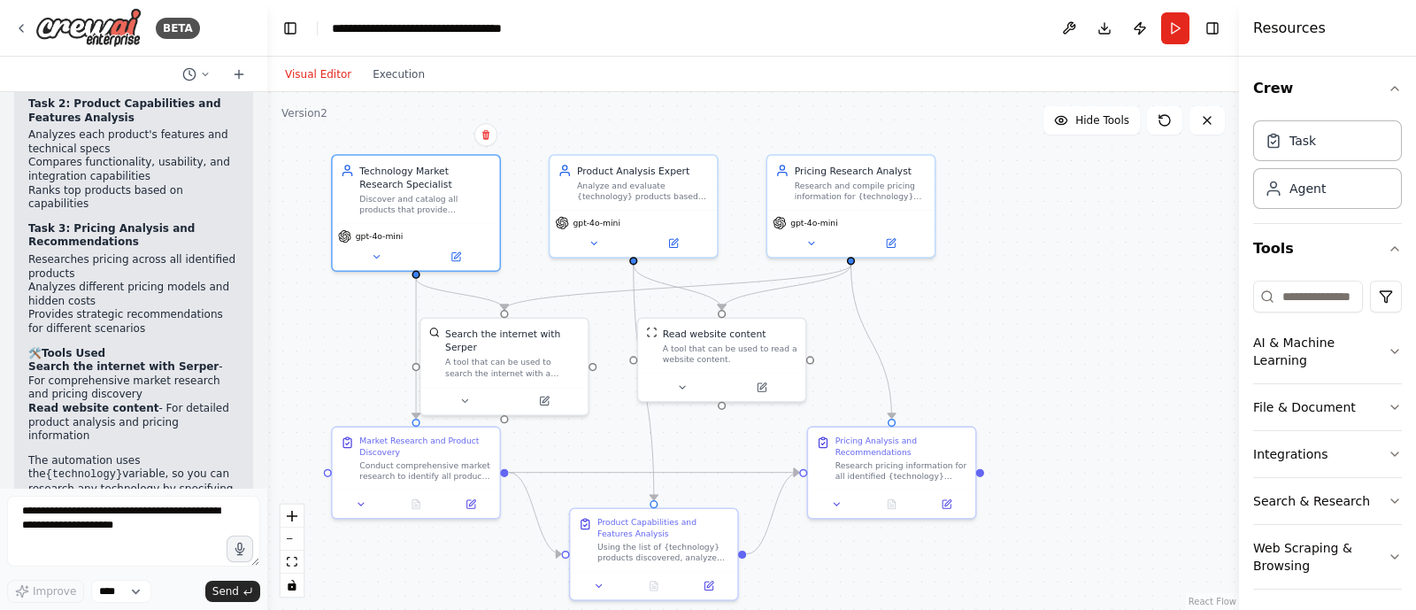
click at [991, 290] on div ".deletable-edge-delete-btn { width: 20px; height: 20px; border: 0px solid #ffff…" at bounding box center [753, 351] width 972 height 518
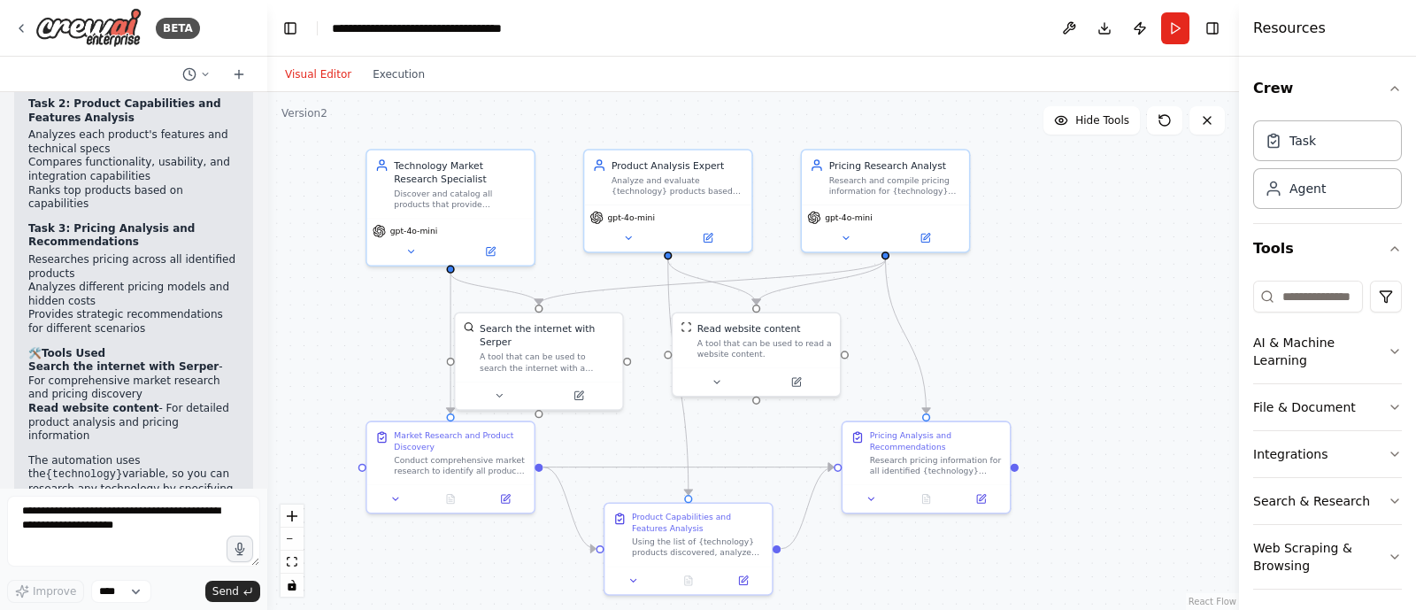
drag, startPoint x: 944, startPoint y: 334, endPoint x: 984, endPoint y: 305, distance: 49.6
click at [984, 305] on div ".deletable-edge-delete-btn { width: 20px; height: 20px; border: 0px solid #ffff…" at bounding box center [753, 351] width 972 height 518
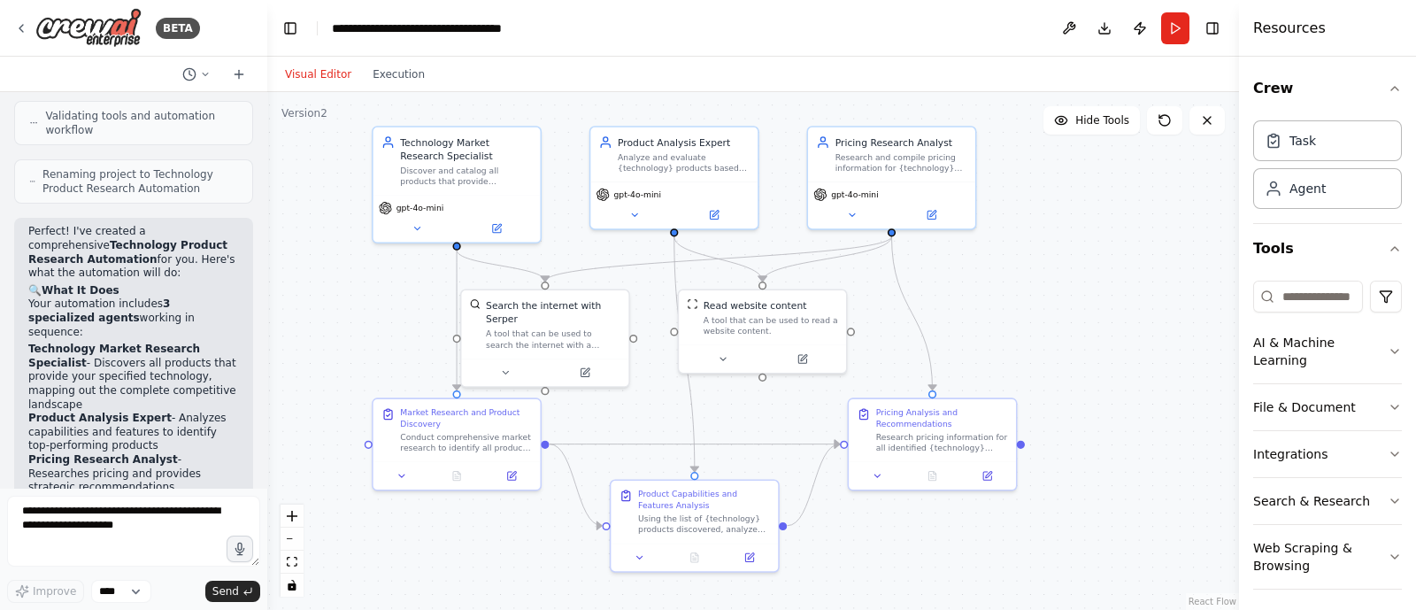
scroll to position [1151, 0]
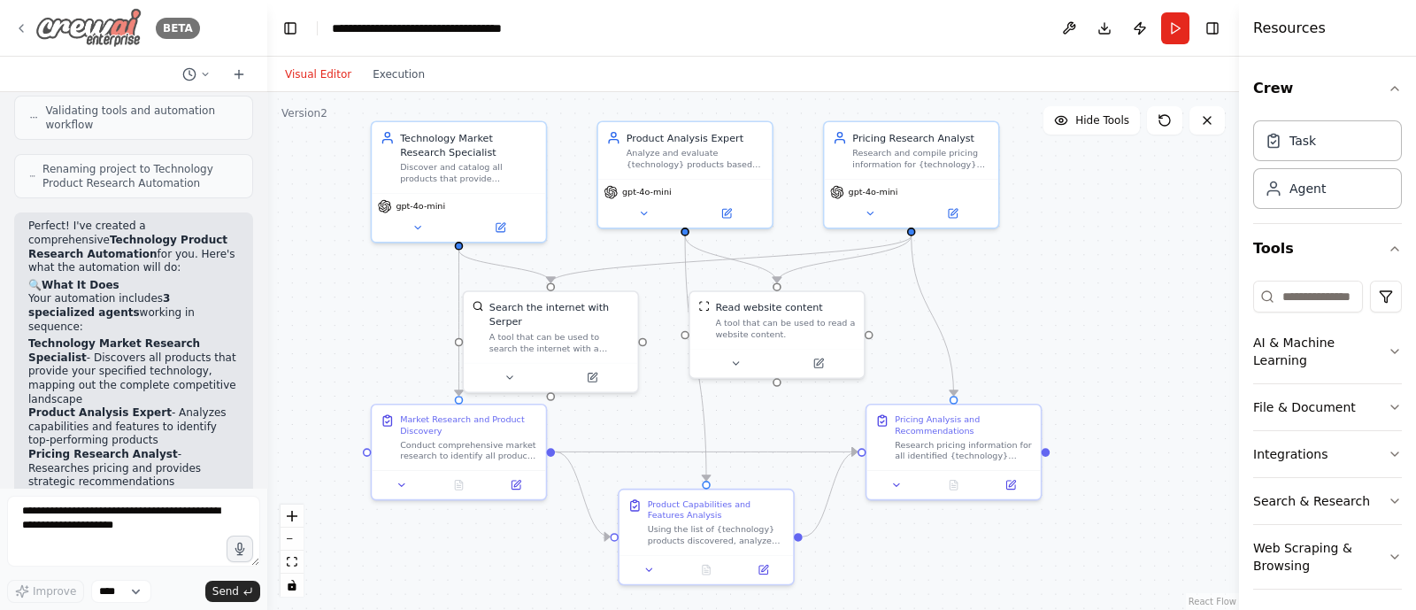
click at [25, 27] on icon at bounding box center [21, 28] width 14 height 14
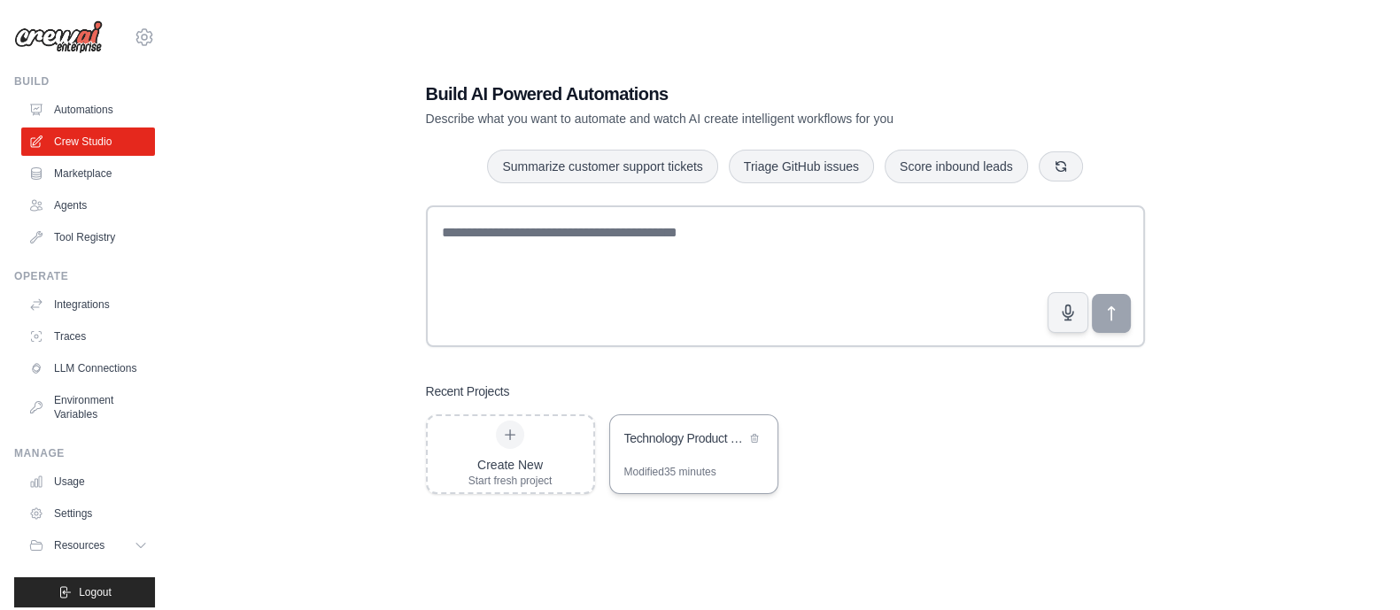
click at [683, 455] on div "Technology Product Research Automation" at bounding box center [693, 440] width 167 height 50
click at [106, 115] on link "Automations" at bounding box center [90, 110] width 134 height 28
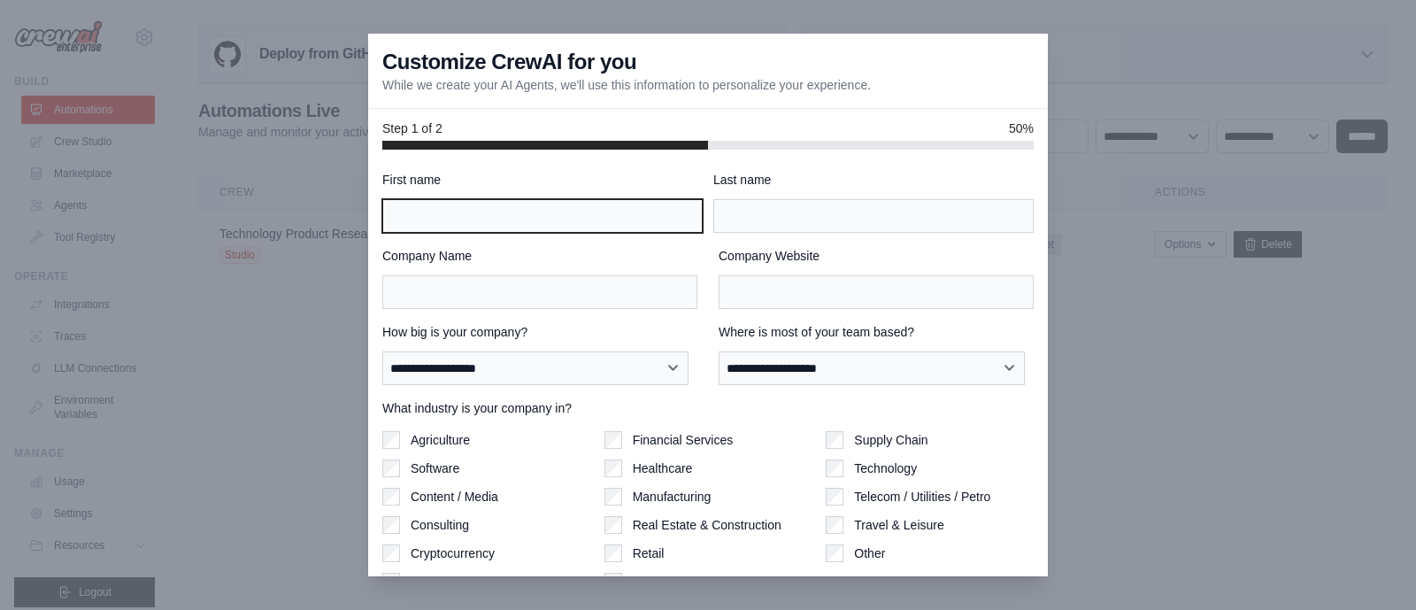
click at [544, 209] on input "First name" at bounding box center [542, 216] width 320 height 34
type input "*****"
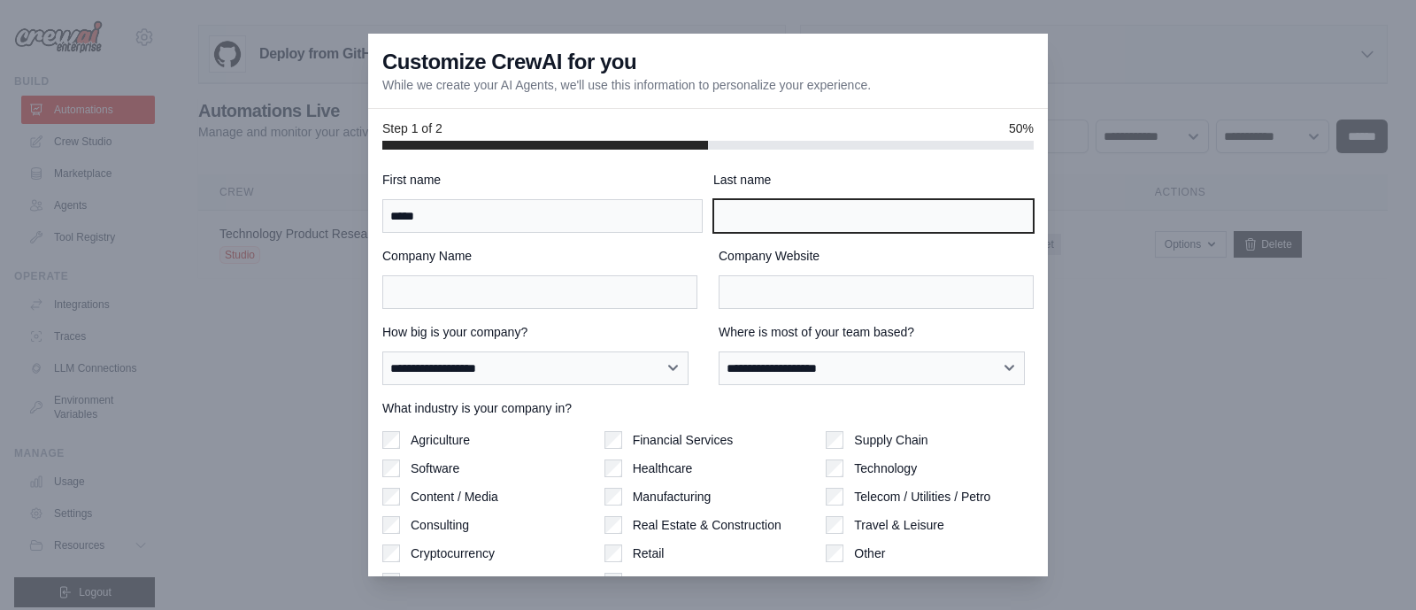
click at [735, 206] on input "Last name" at bounding box center [874, 216] width 320 height 34
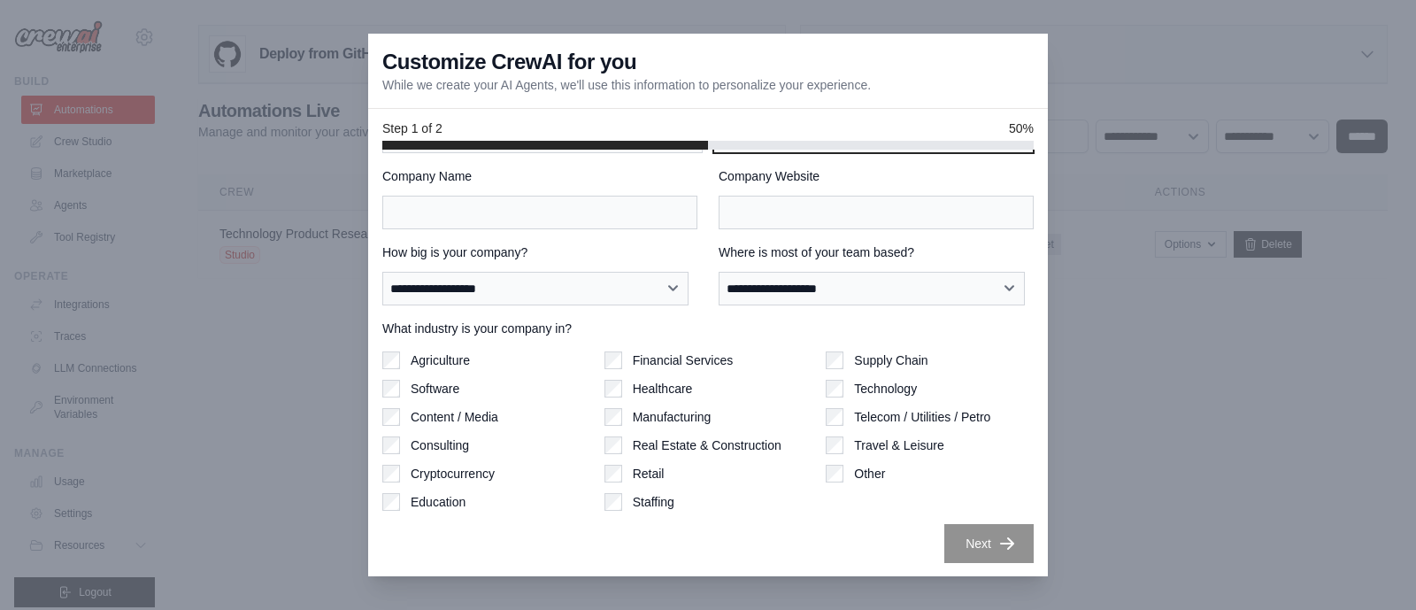
type input "*****"
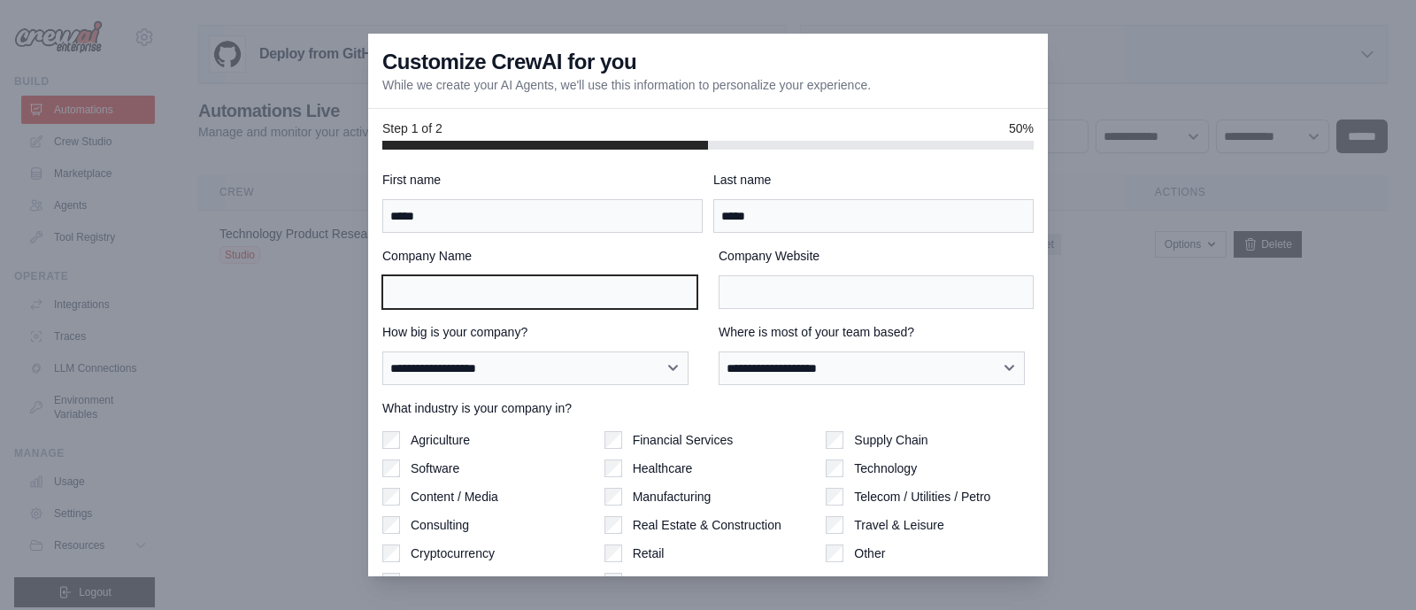
click at [546, 286] on input "Company Name" at bounding box center [539, 292] width 315 height 34
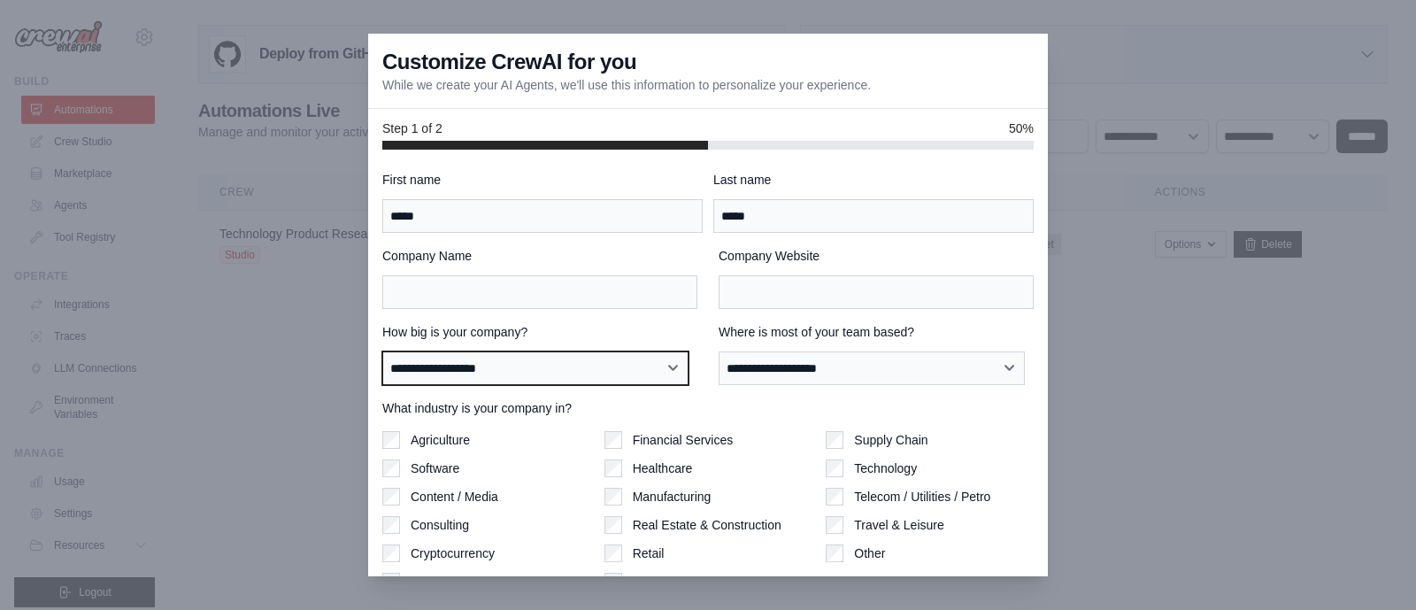
click at [544, 374] on select "**********" at bounding box center [535, 368] width 306 height 34
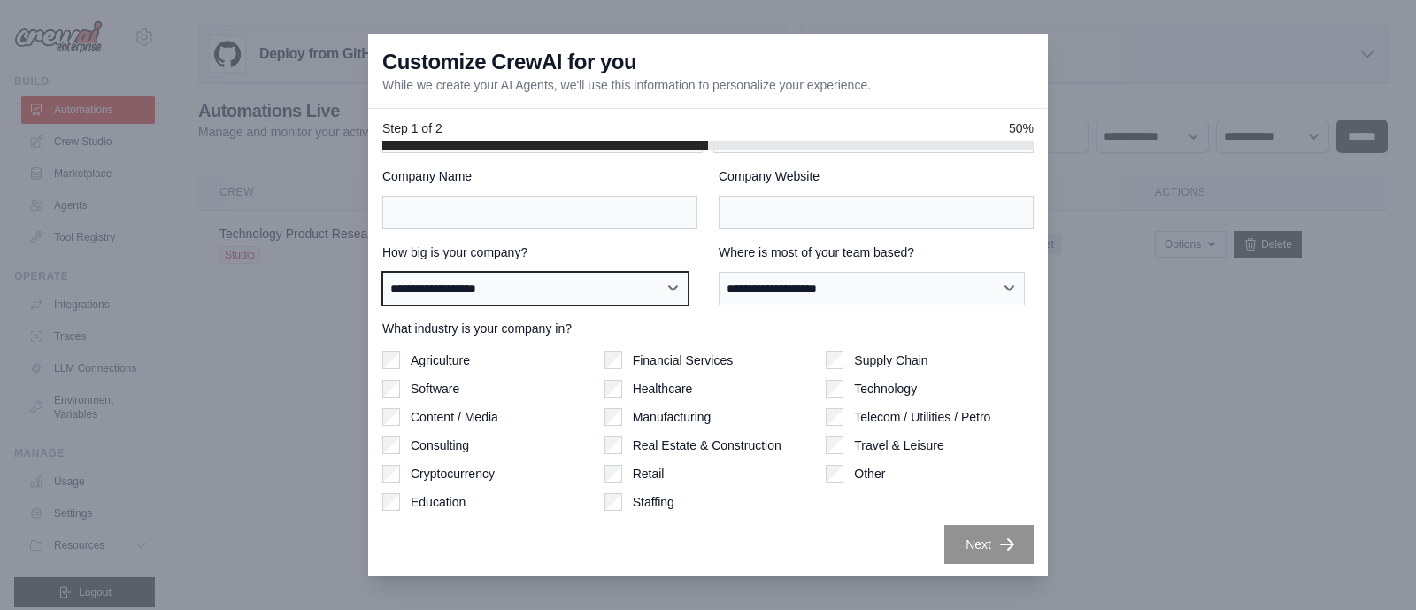
click at [520, 300] on select "**********" at bounding box center [535, 289] width 306 height 34
select select "**********"
click at [382, 272] on select "**********" at bounding box center [535, 289] width 306 height 34
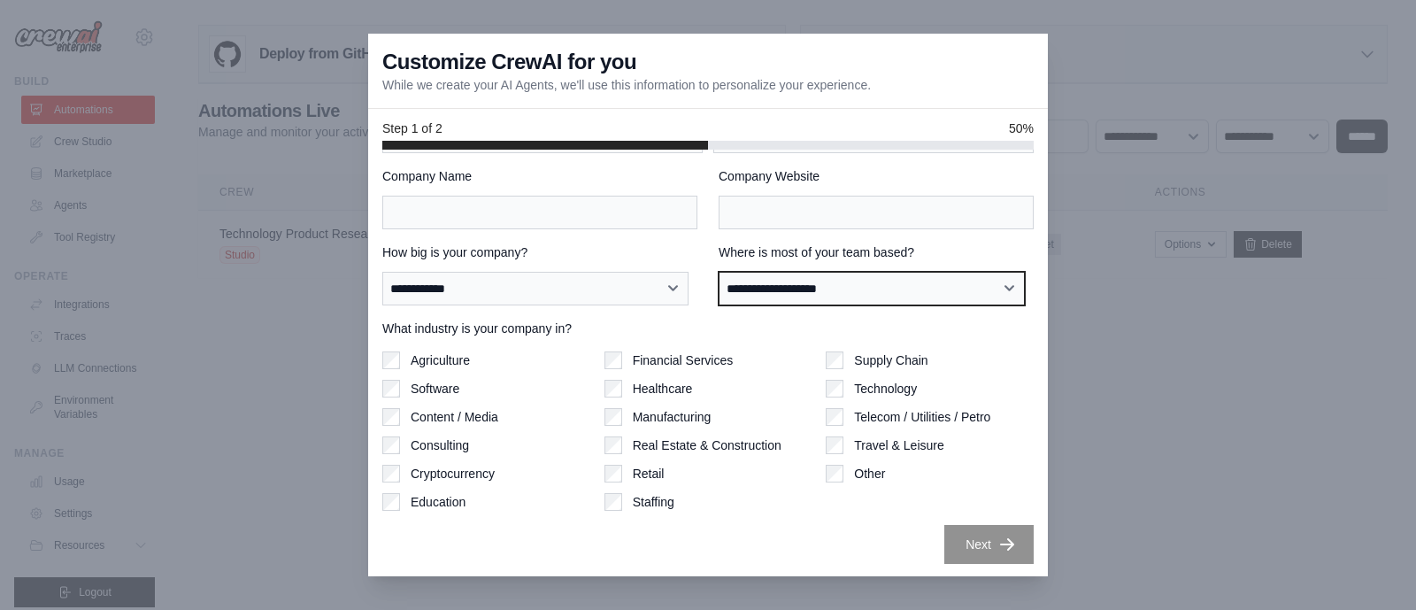
click at [814, 289] on select "**********" at bounding box center [872, 289] width 306 height 34
select select "**********"
click at [719, 272] on select "**********" at bounding box center [872, 289] width 306 height 34
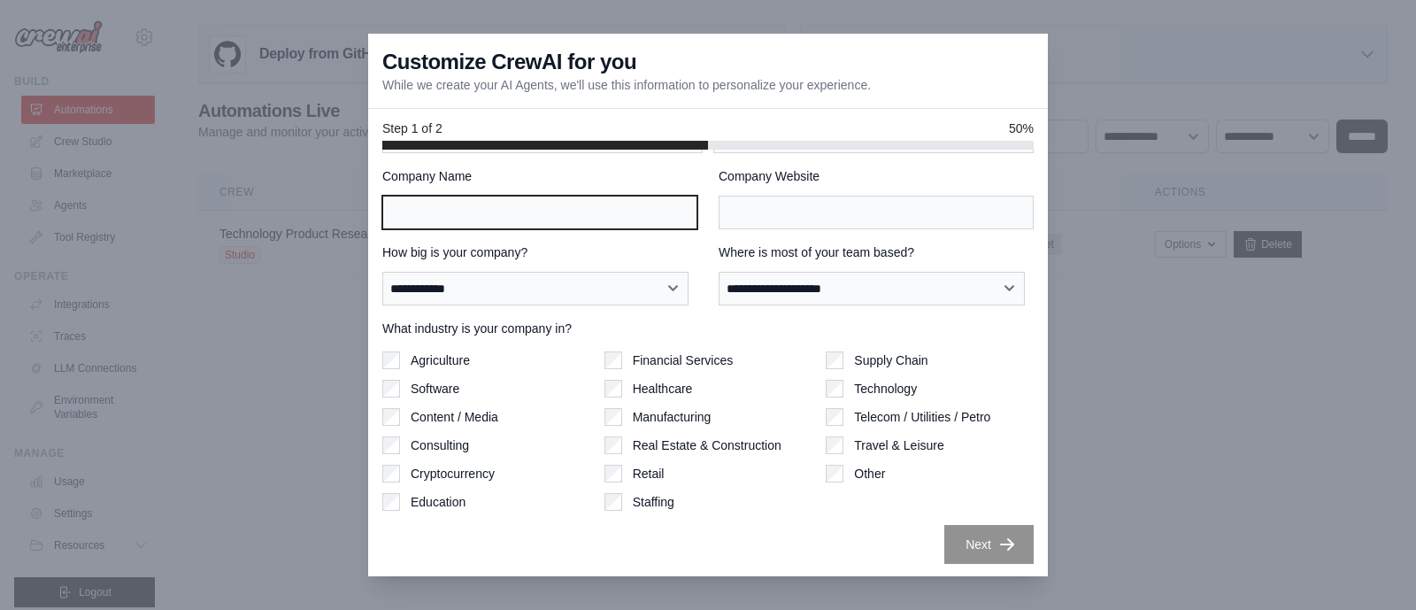
click at [591, 205] on input "Company Name" at bounding box center [539, 213] width 315 height 34
type input "*********"
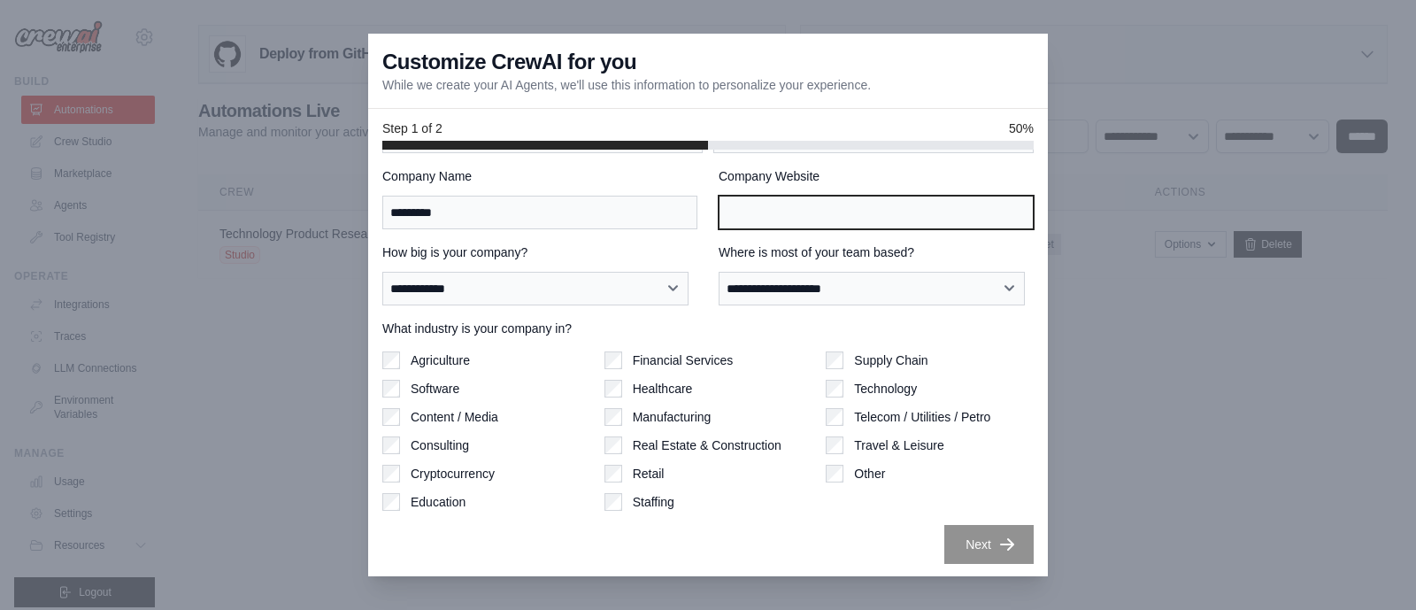
click at [793, 212] on input "Company Website" at bounding box center [876, 213] width 315 height 34
click at [867, 208] on input "Company Website" at bounding box center [876, 213] width 315 height 34
click at [719, 212] on input "**********" at bounding box center [876, 213] width 315 height 34
type input "**********"
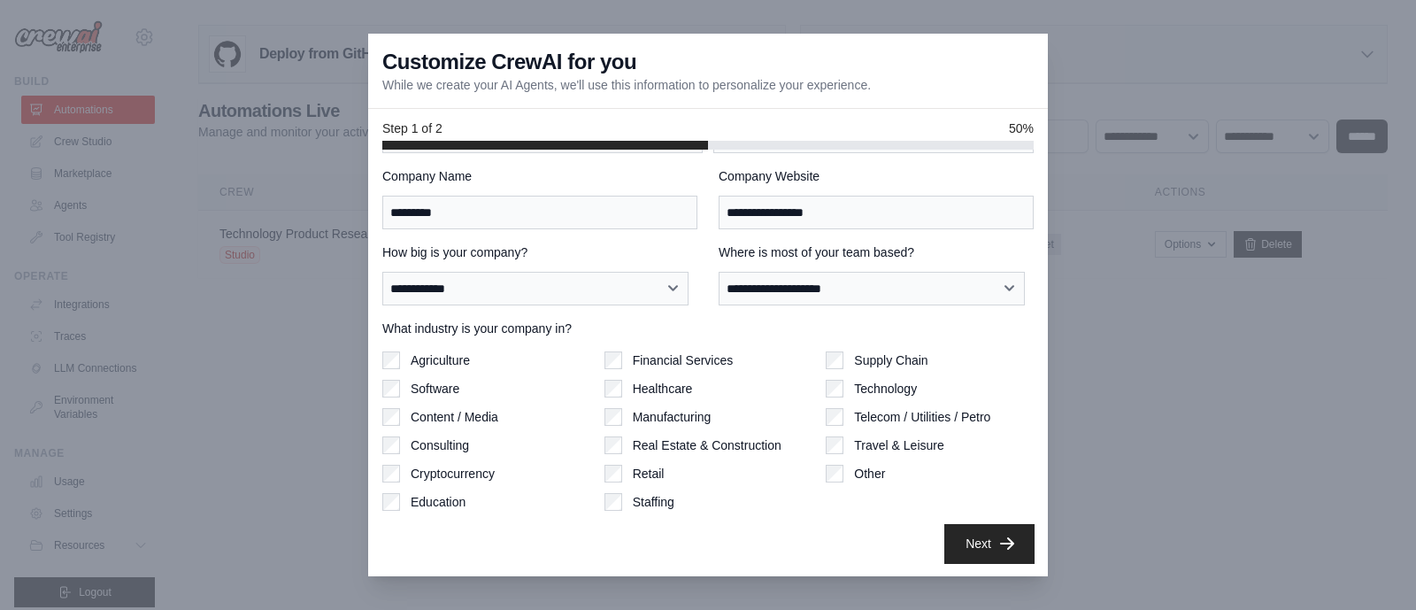
click at [977, 542] on button "Next" at bounding box center [989, 543] width 89 height 39
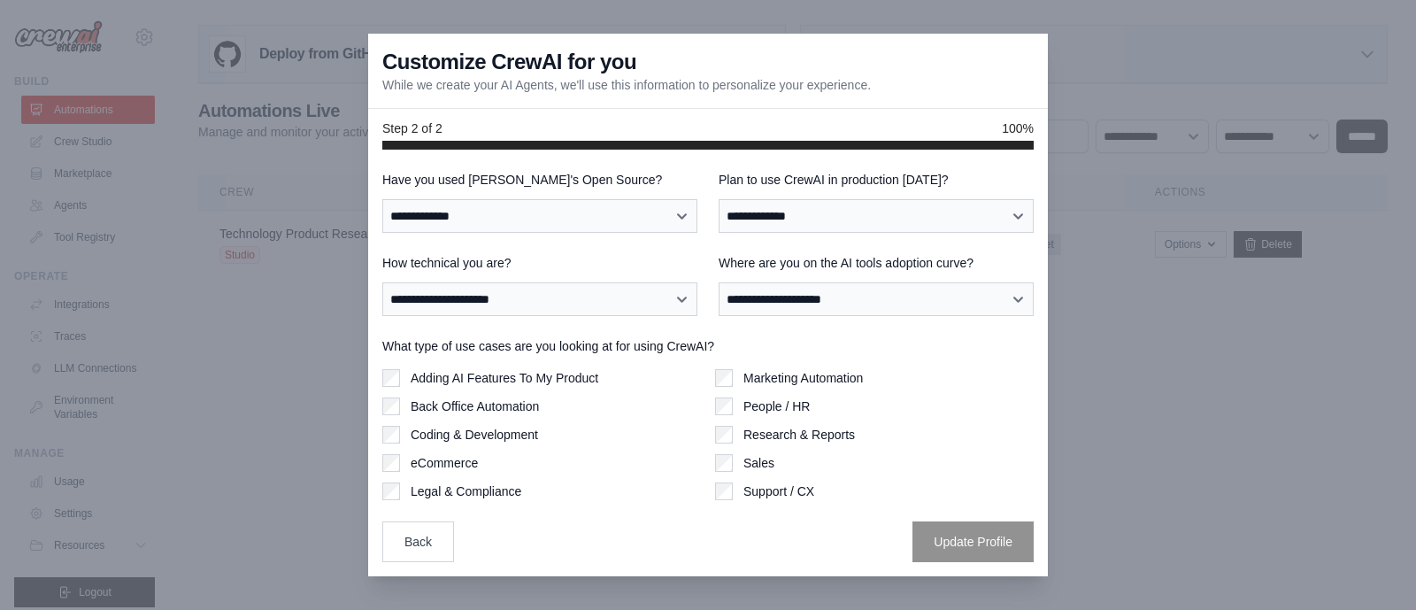
scroll to position [0, 0]
click at [644, 212] on select "**********" at bounding box center [539, 216] width 315 height 34
select select "**********"
click at [382, 199] on select "**********" at bounding box center [539, 216] width 315 height 34
click at [856, 219] on select "**********" at bounding box center [876, 216] width 315 height 34
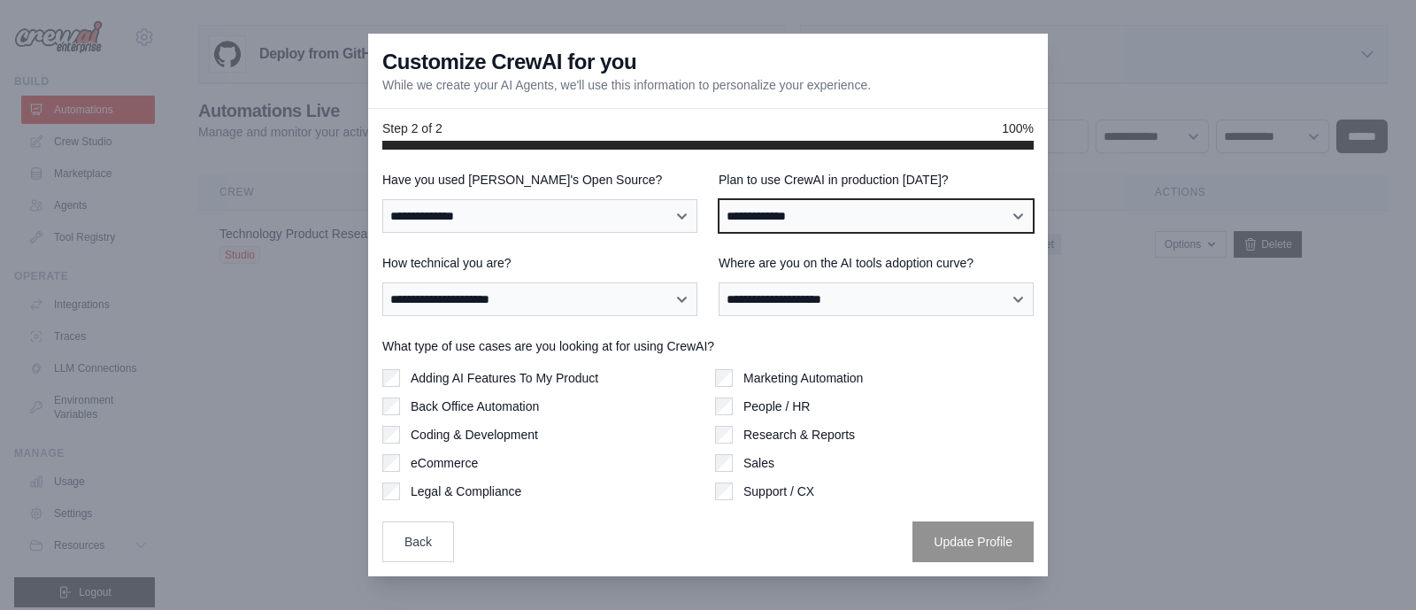
select select "****"
click at [719, 199] on select "**********" at bounding box center [876, 216] width 315 height 34
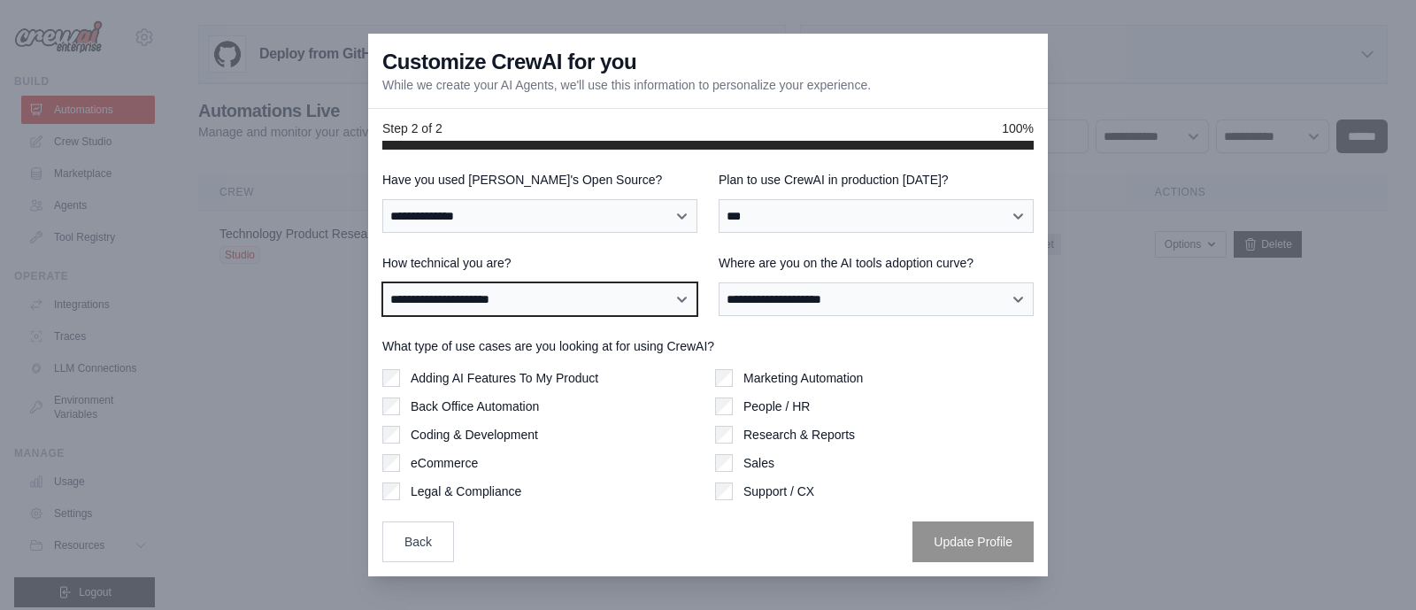
click at [652, 303] on select "**********" at bounding box center [539, 299] width 315 height 34
select select "**********"
click at [382, 282] on select "**********" at bounding box center [539, 299] width 315 height 34
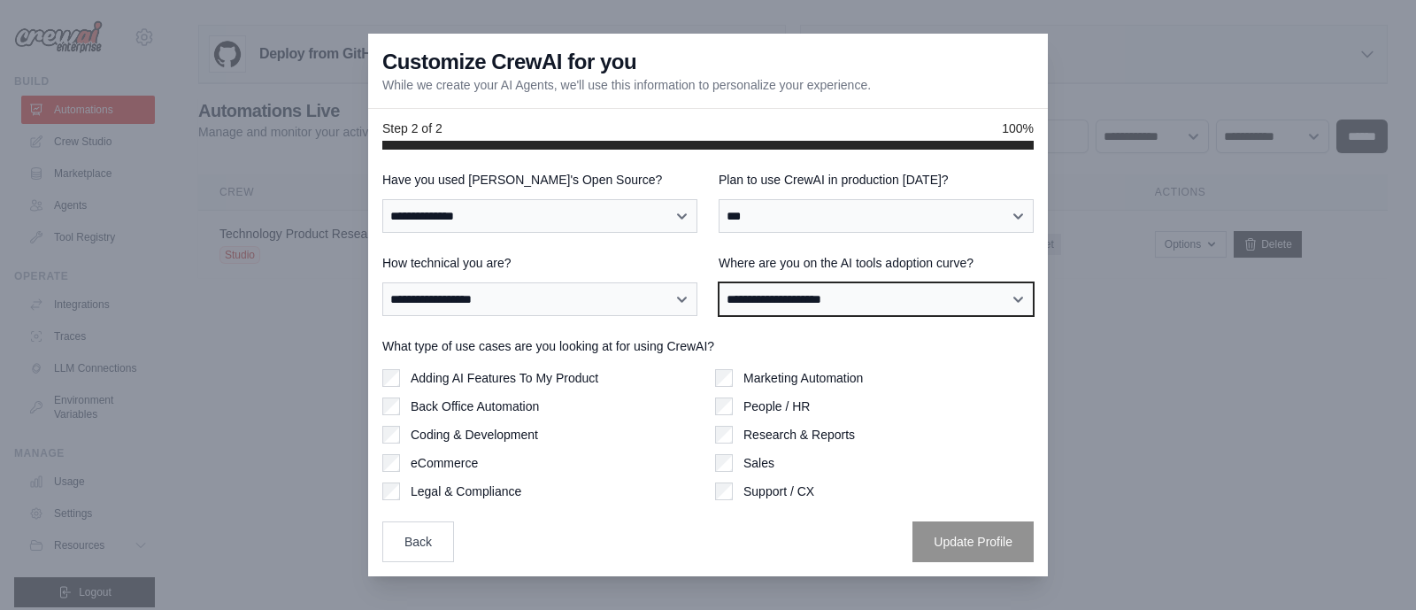
click at [800, 310] on select "**********" at bounding box center [876, 299] width 315 height 34
select select "**********"
click at [719, 282] on select "**********" at bounding box center [876, 299] width 315 height 34
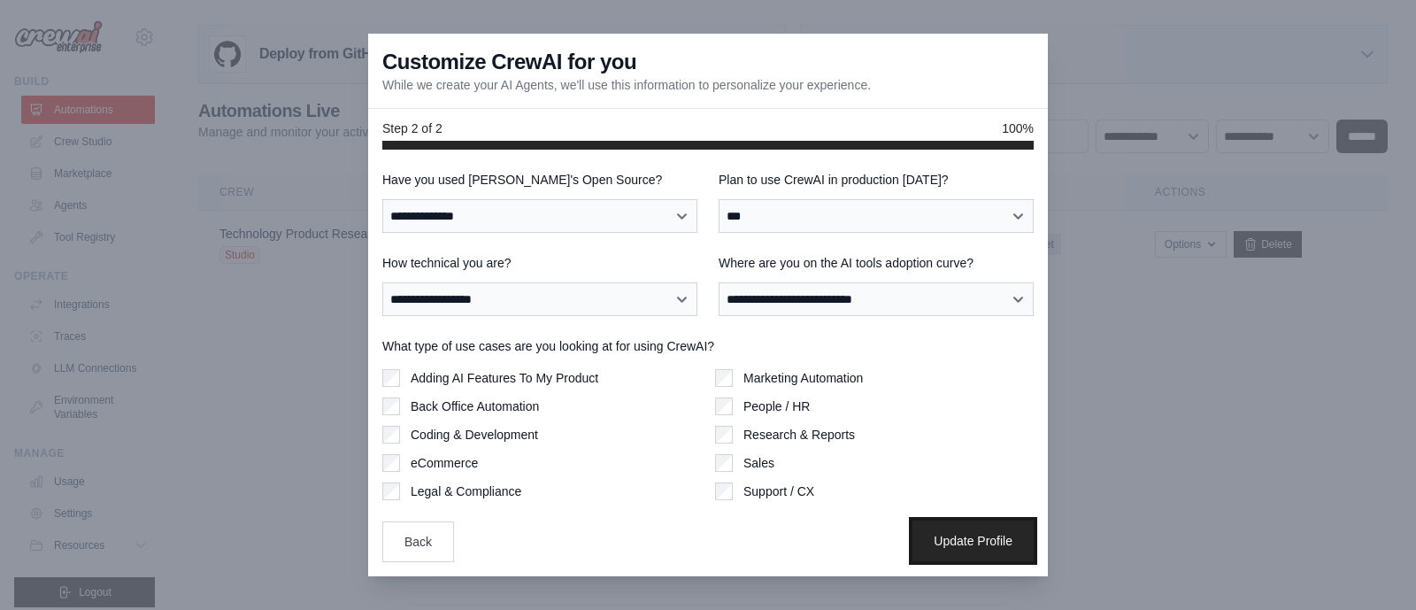
click at [961, 541] on button "Update Profile" at bounding box center [973, 541] width 121 height 41
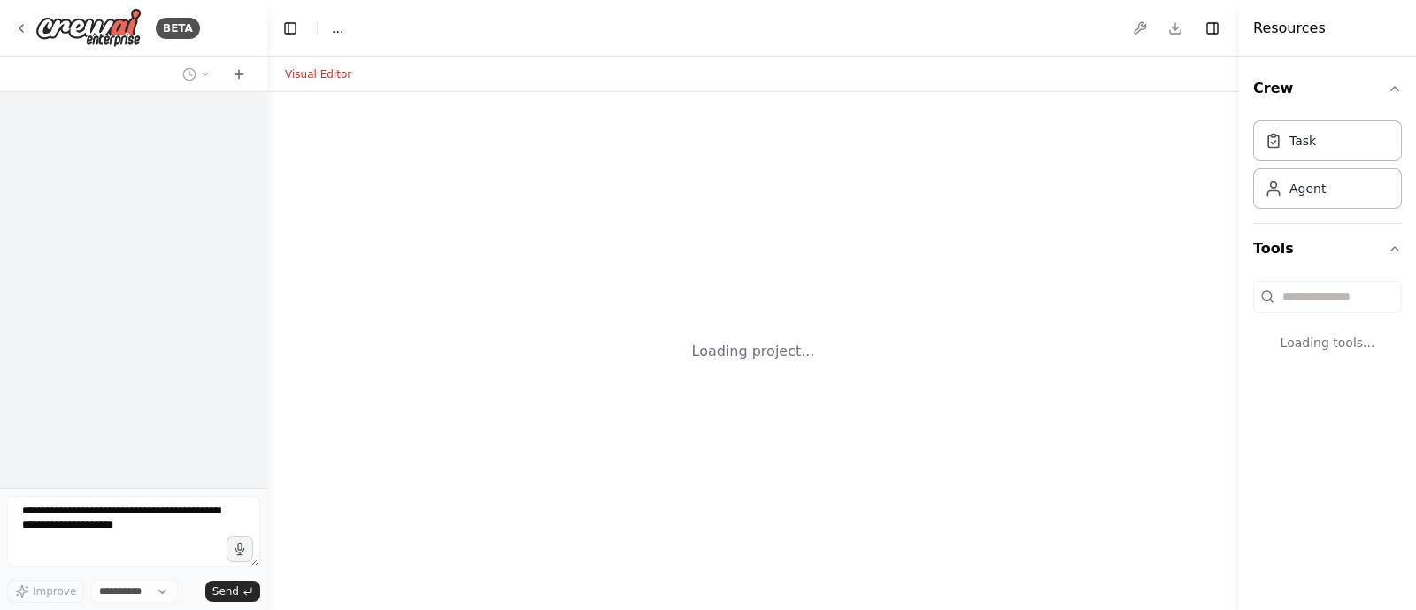
select select "****"
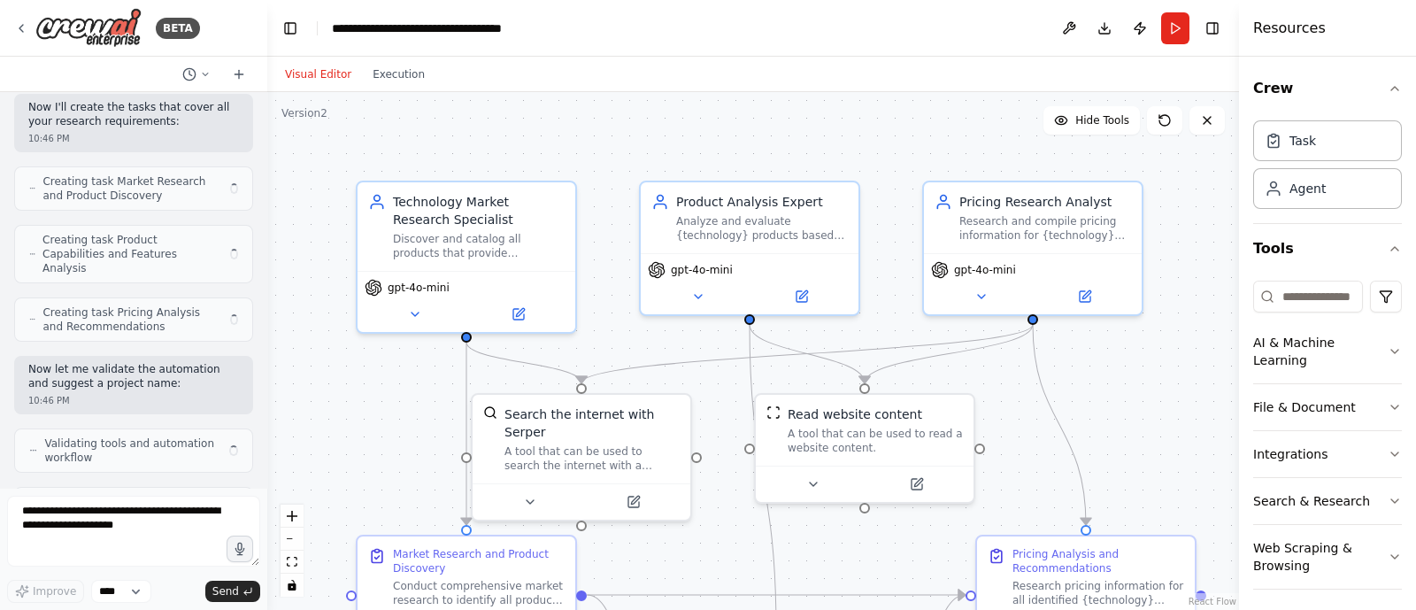
scroll to position [818, 0]
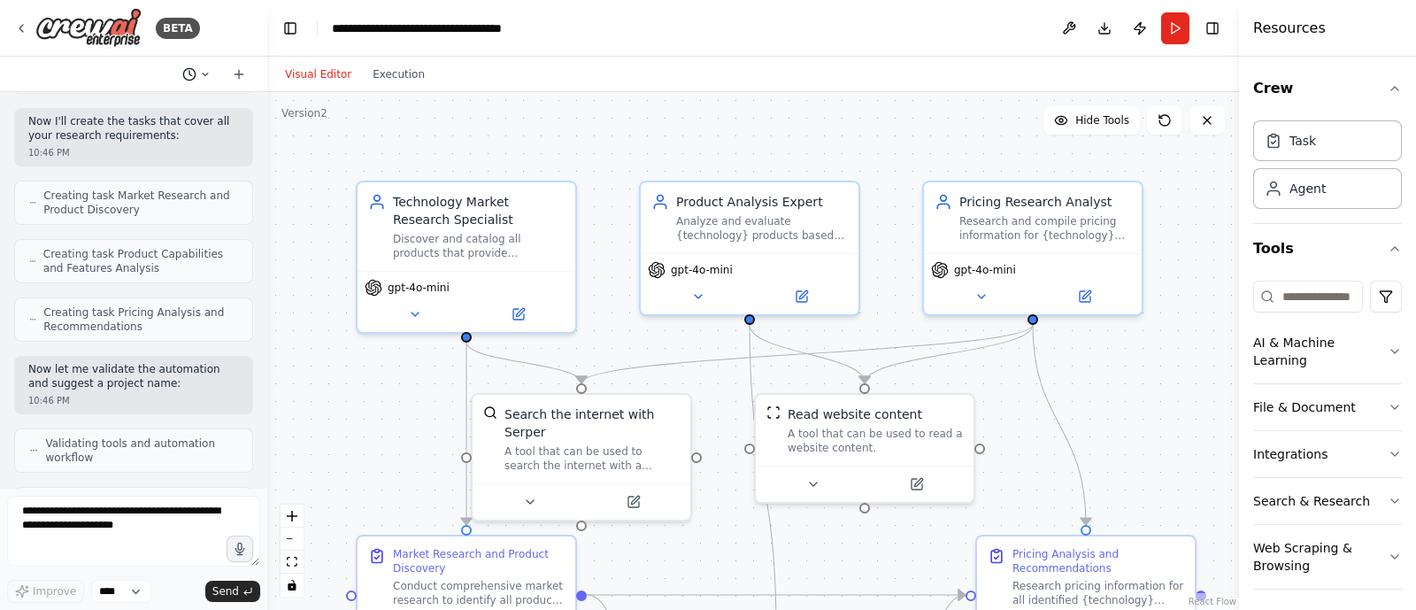
click at [195, 76] on circle at bounding box center [189, 74] width 12 height 12
click at [195, 76] on div at bounding box center [133, 305] width 267 height 610
click at [112, 27] on img at bounding box center [88, 28] width 106 height 40
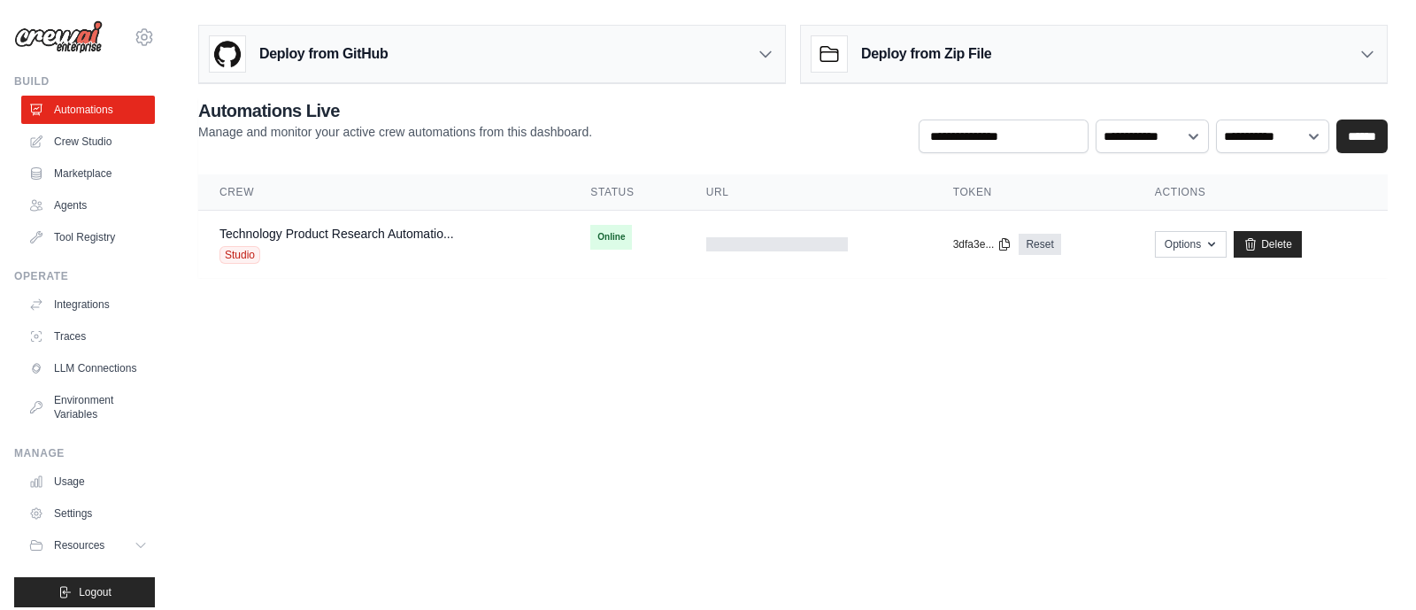
click at [419, 241] on div "Technology Product Research Automatio..." at bounding box center [337, 234] width 235 height 18
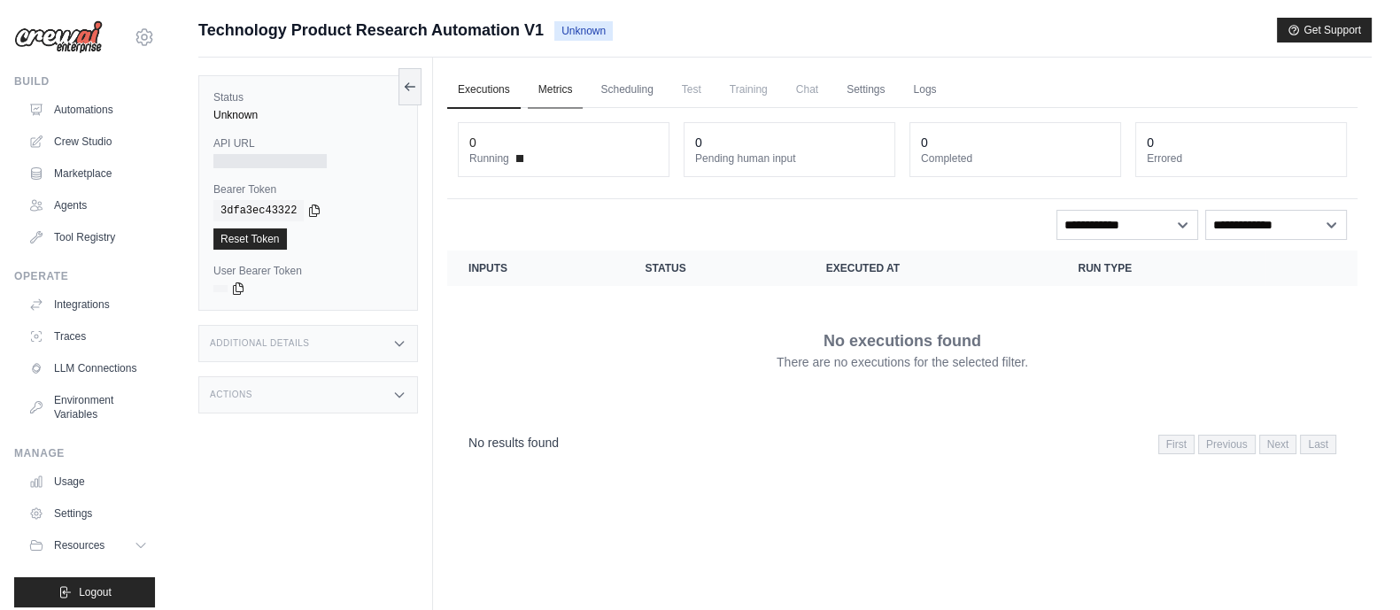
click at [552, 90] on link "Metrics" at bounding box center [556, 90] width 56 height 37
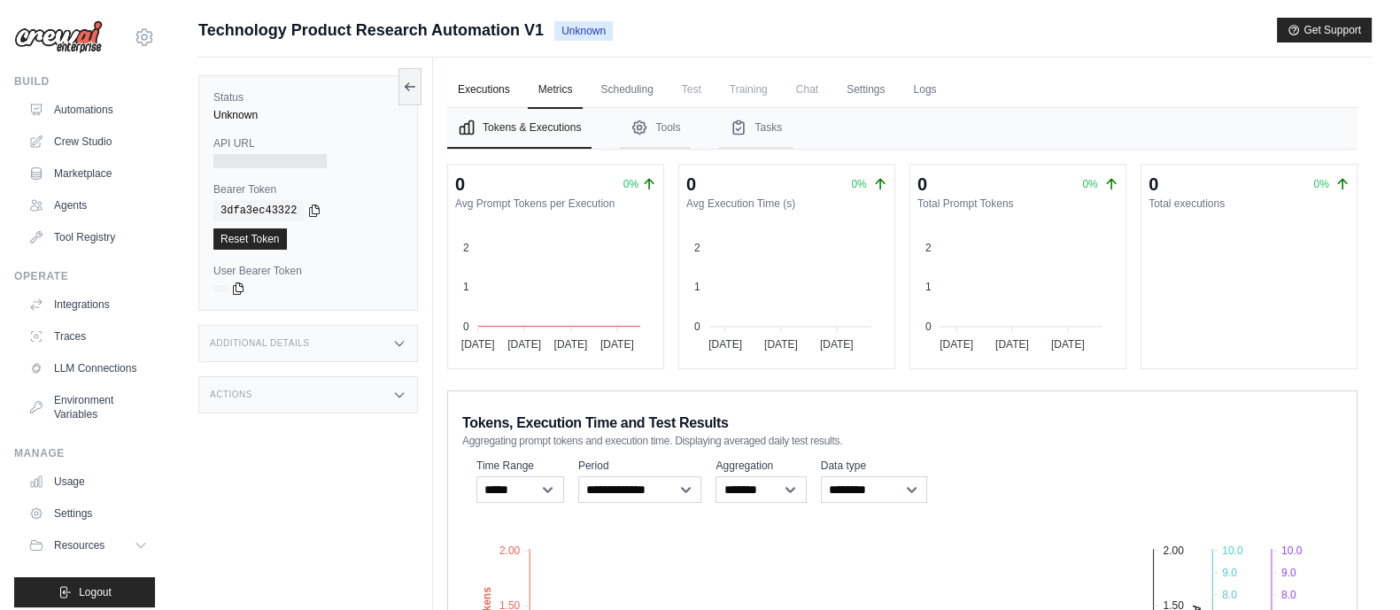
click at [472, 91] on link "Executions" at bounding box center [483, 90] width 73 height 37
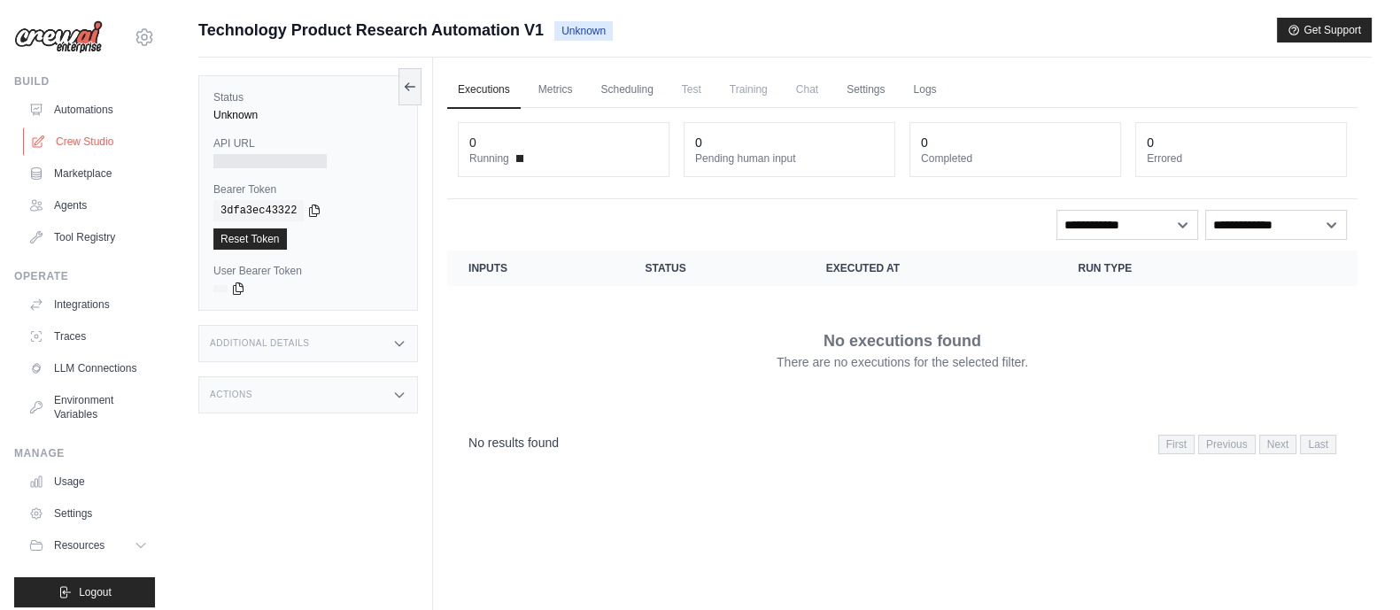
click at [53, 135] on link "Crew Studio" at bounding box center [90, 141] width 134 height 28
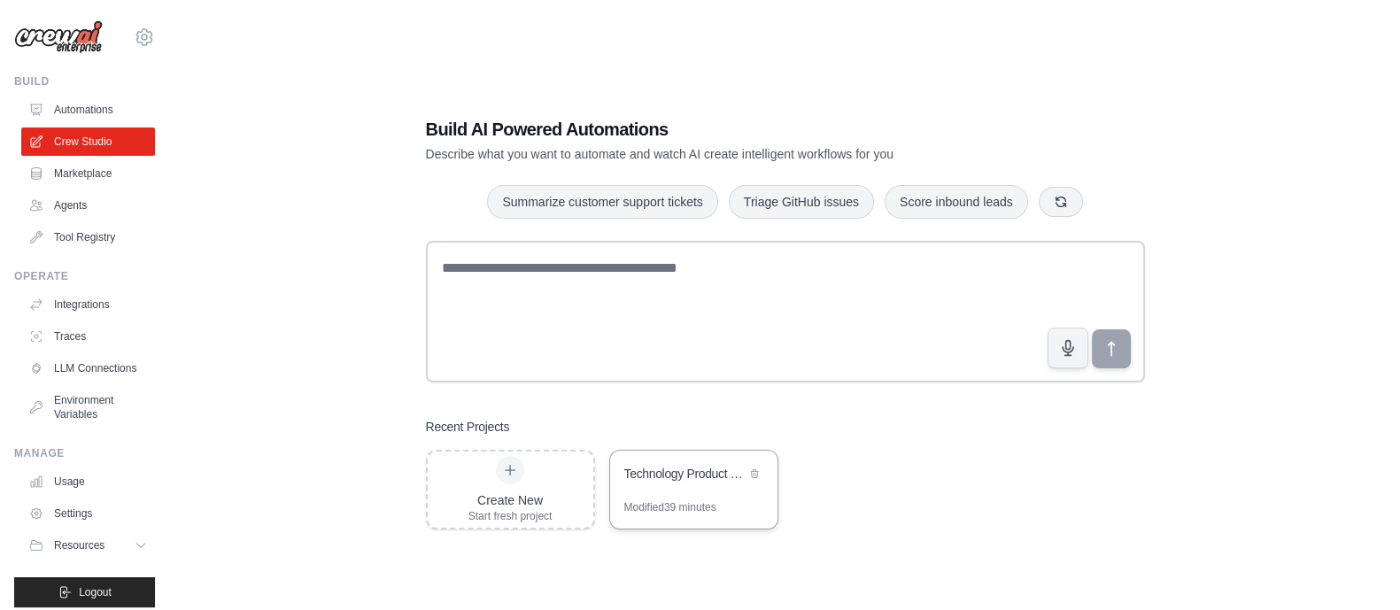
click at [684, 484] on div "Technology Product Research Automation" at bounding box center [684, 475] width 121 height 21
click at [92, 107] on link "Automations" at bounding box center [90, 110] width 134 height 28
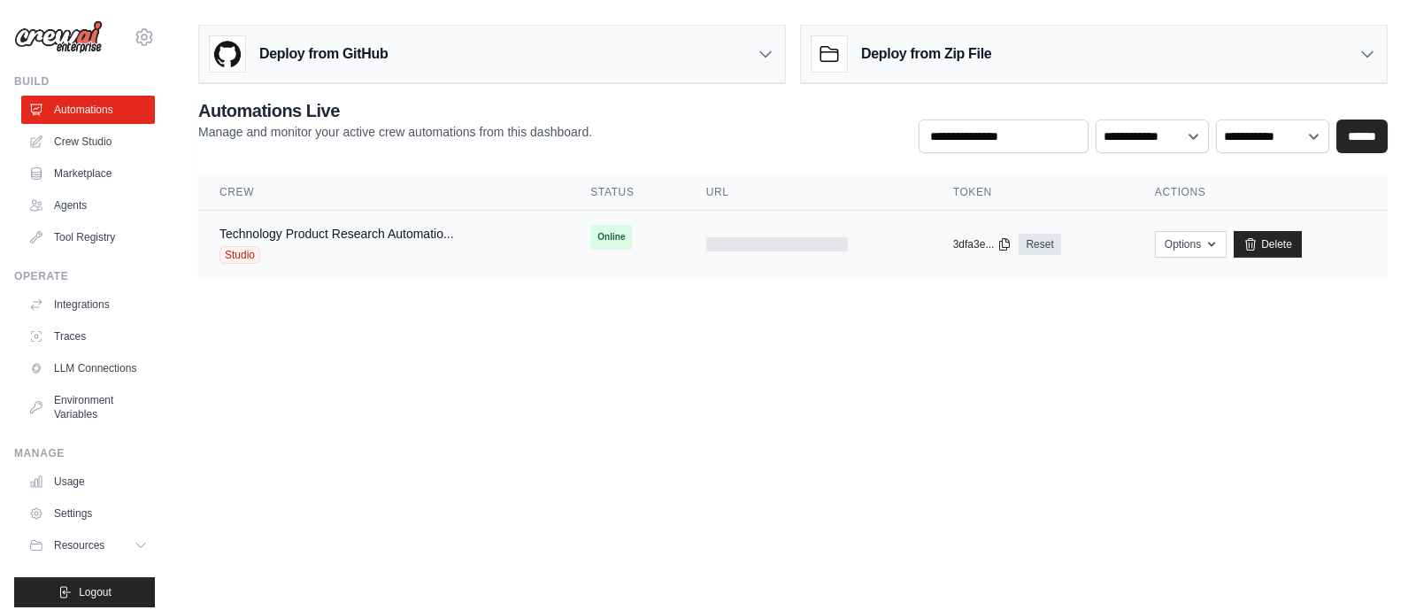
click at [385, 246] on div "Studio" at bounding box center [337, 255] width 235 height 18
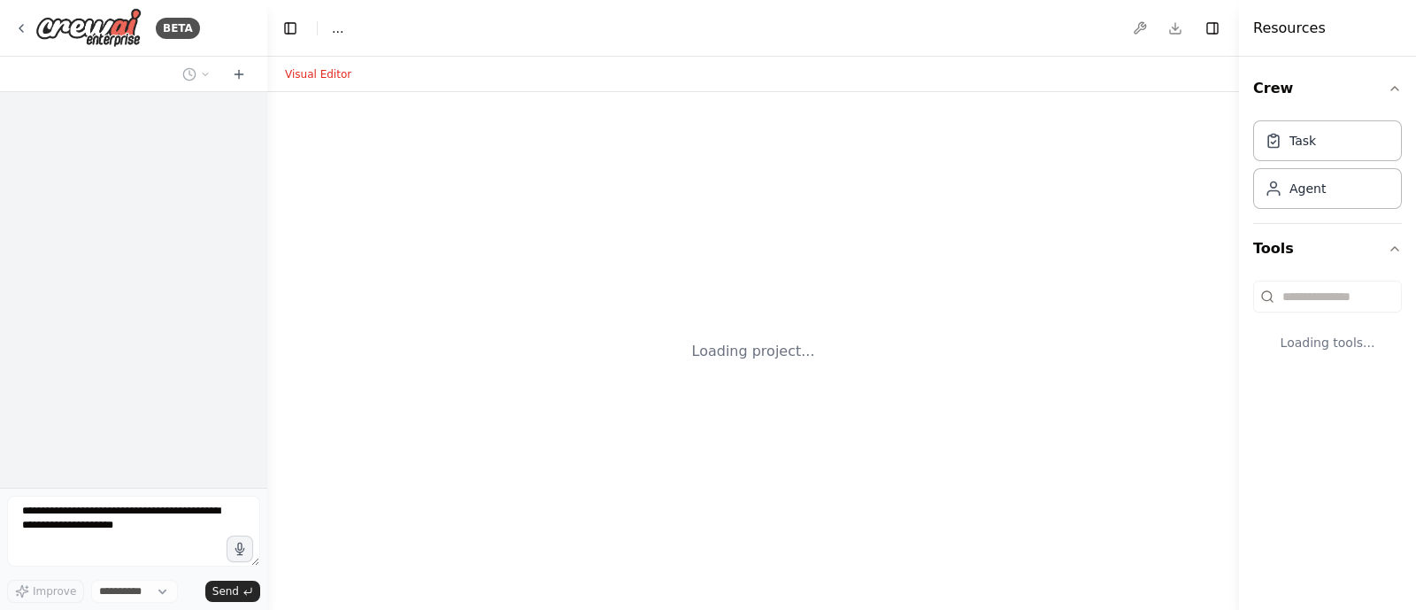
select select "****"
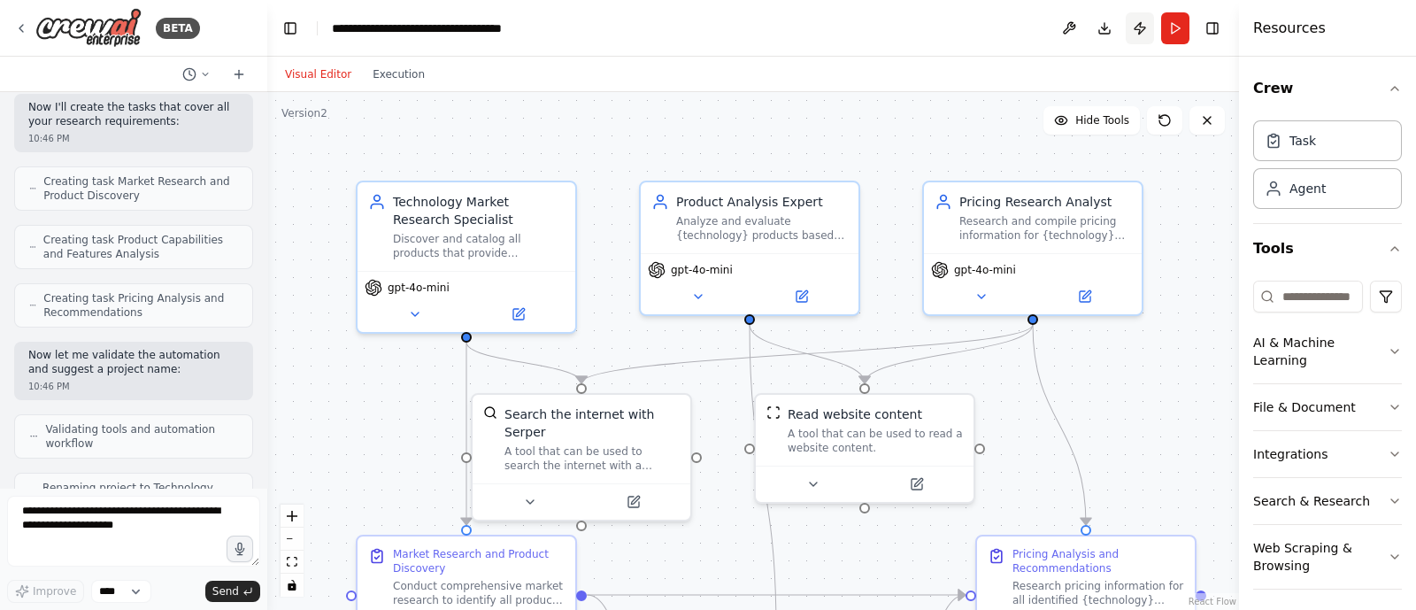
scroll to position [818, 0]
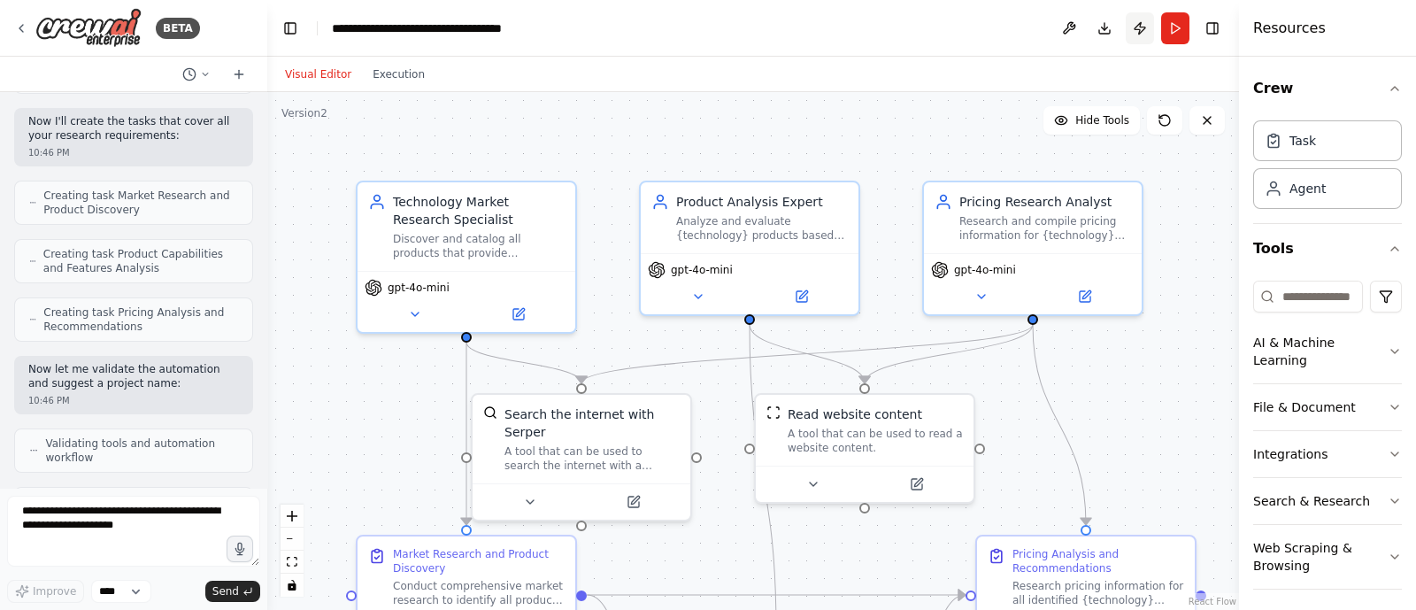
click at [1139, 27] on button "Publish" at bounding box center [1140, 28] width 28 height 32
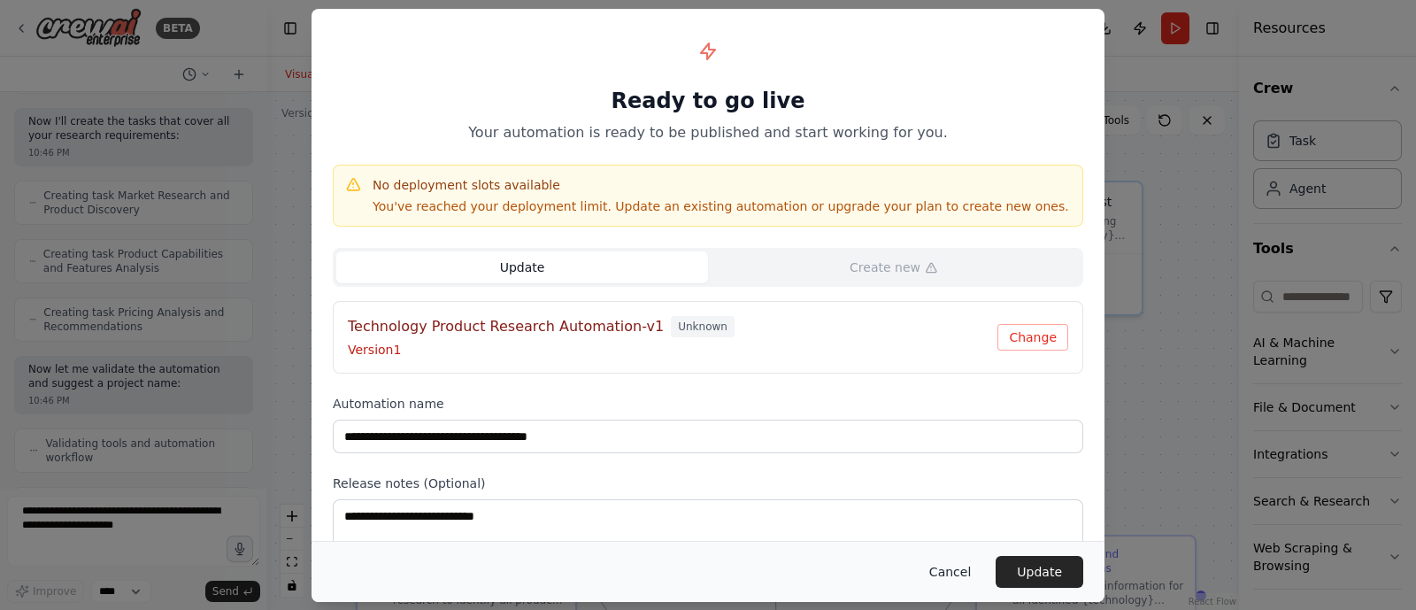
click at [961, 580] on button "Cancel" at bounding box center [950, 572] width 70 height 32
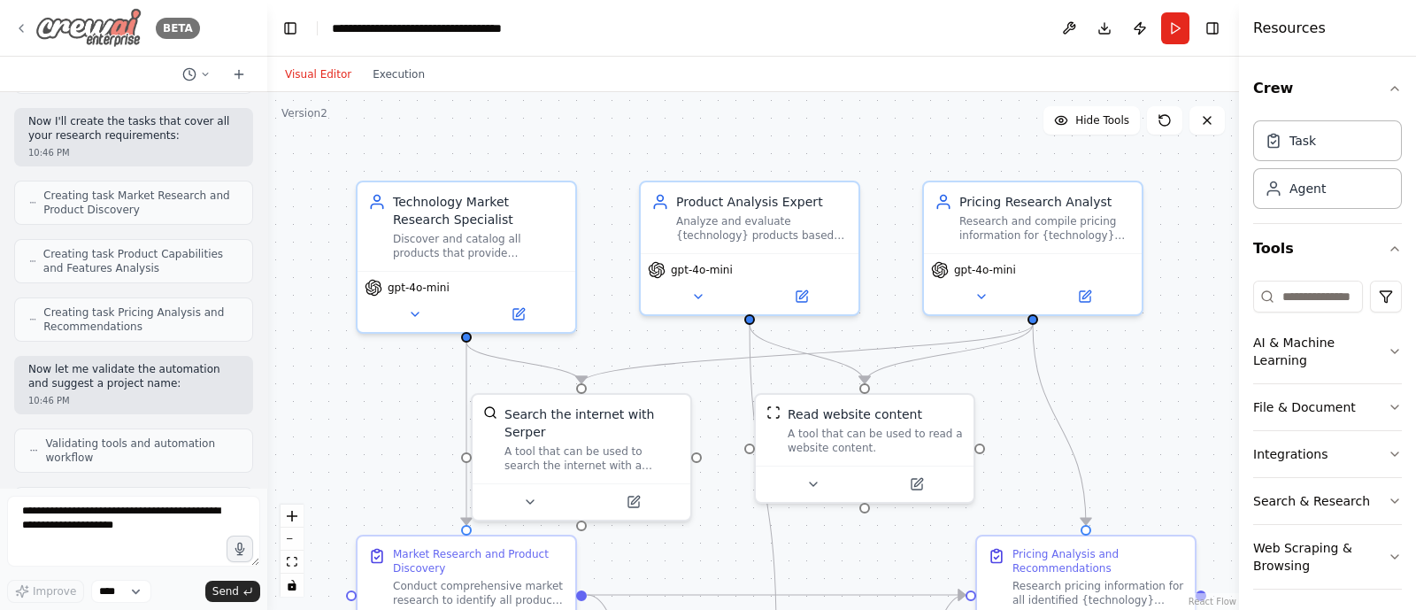
click at [66, 20] on img at bounding box center [88, 28] width 106 height 40
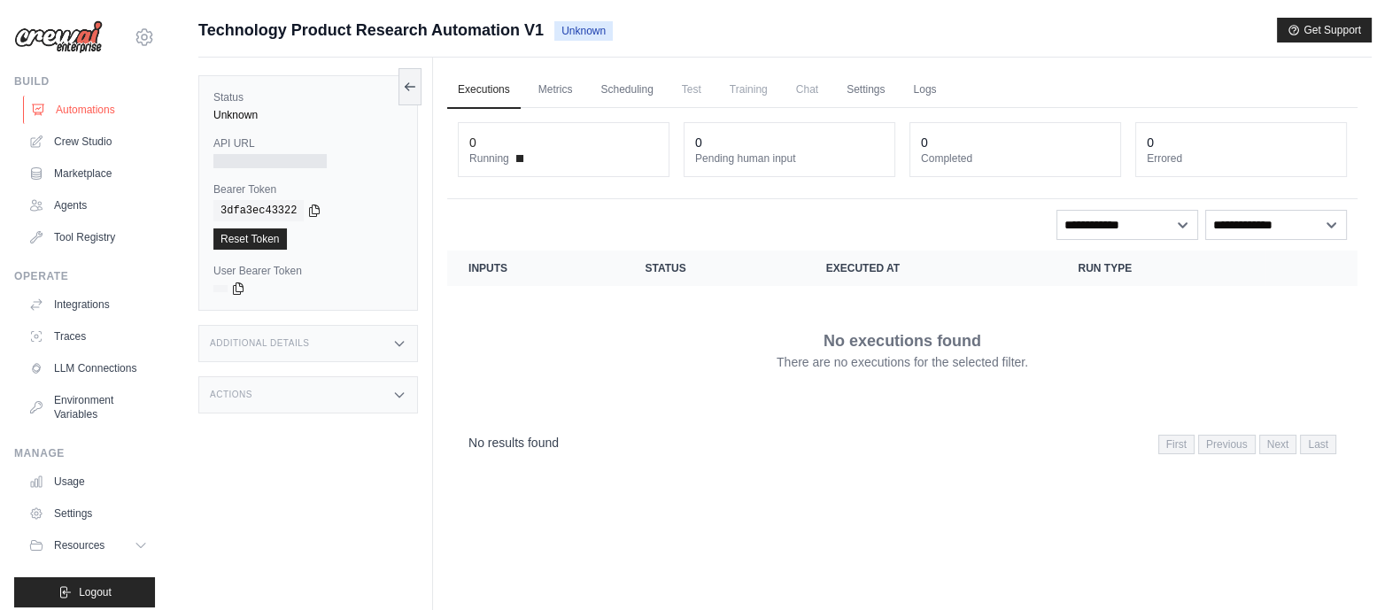
click at [77, 108] on link "Automations" at bounding box center [90, 110] width 134 height 28
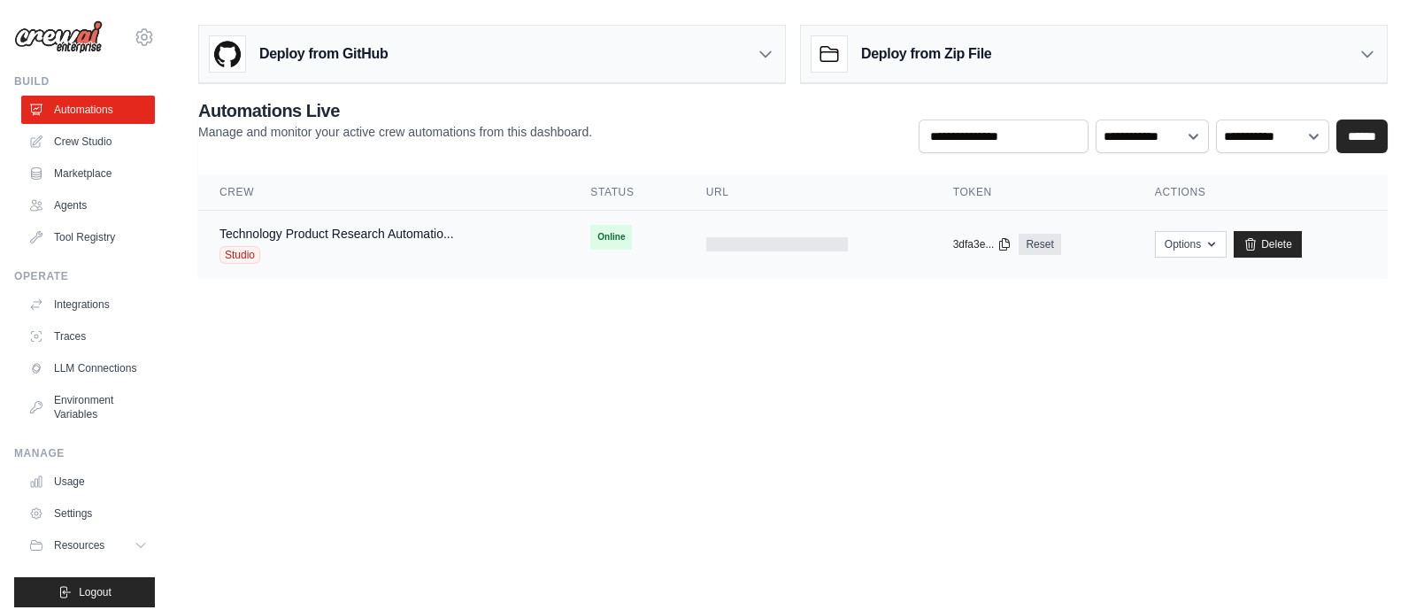
click at [513, 237] on div "Technology Product Research Automatio... Studio" at bounding box center [384, 244] width 328 height 39
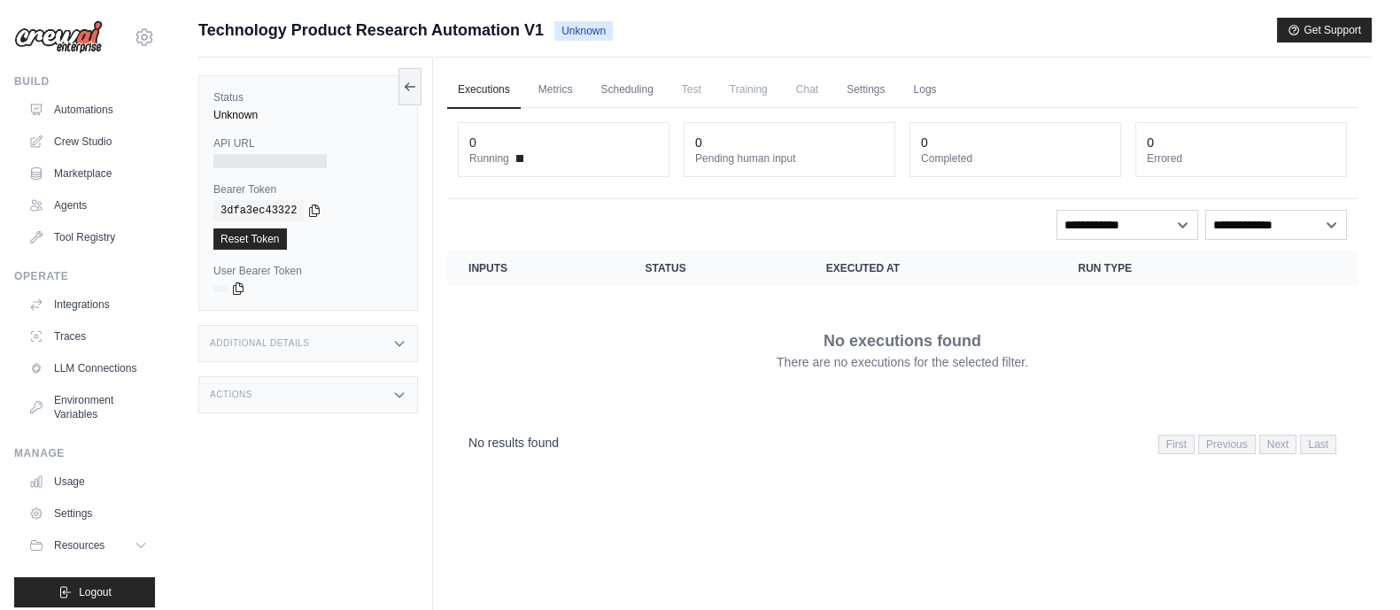
click at [350, 109] on div "Unknown" at bounding box center [307, 115] width 189 height 14
click at [353, 344] on div "Additional Details" at bounding box center [308, 343] width 220 height 37
click at [330, 482] on div "Actions" at bounding box center [308, 499] width 220 height 37
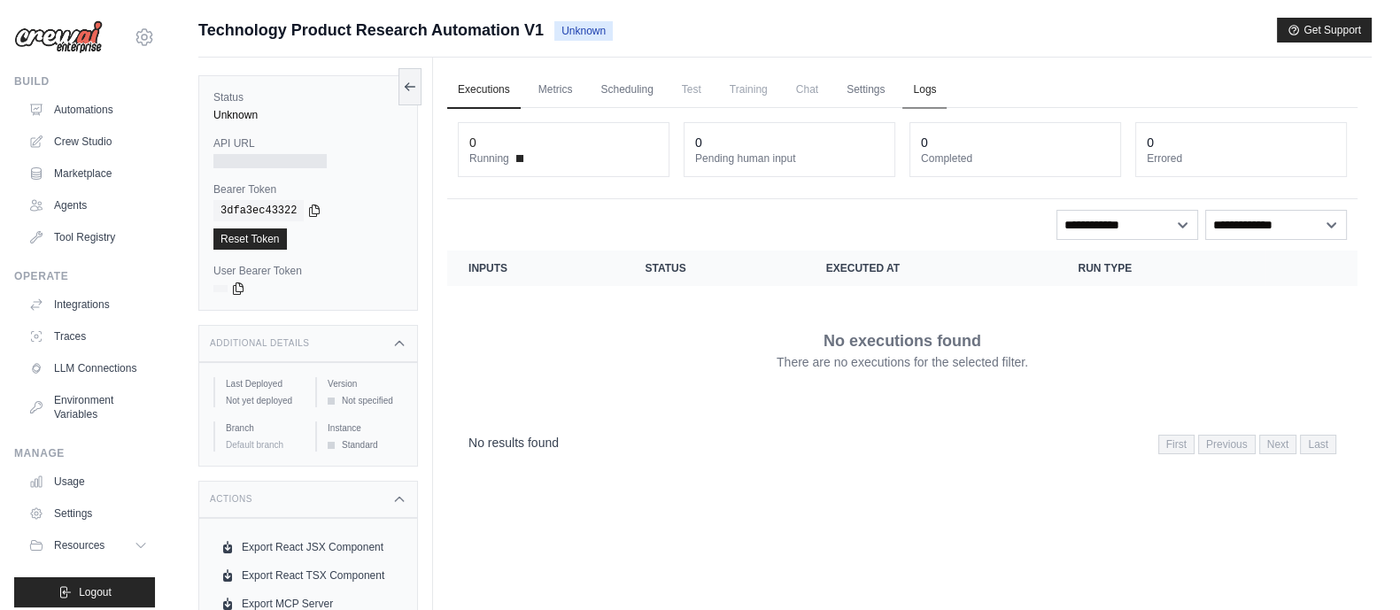
click at [926, 86] on link "Logs" at bounding box center [924, 90] width 44 height 37
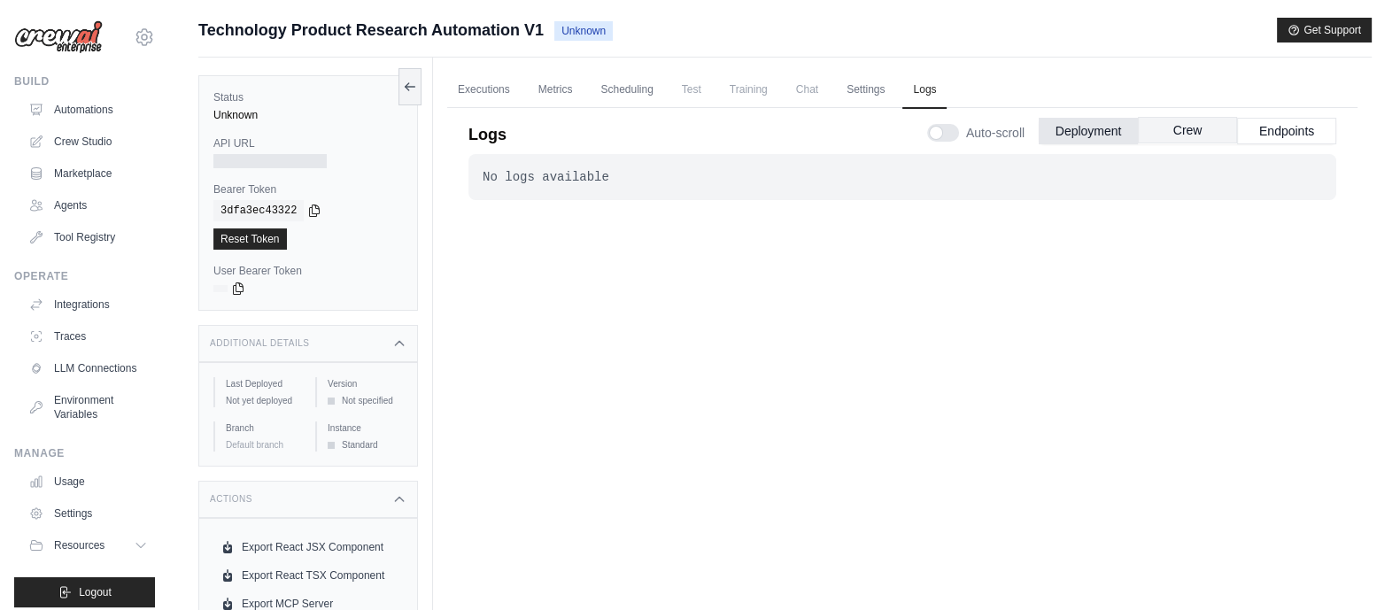
click at [1168, 126] on button "Crew" at bounding box center [1187, 130] width 99 height 27
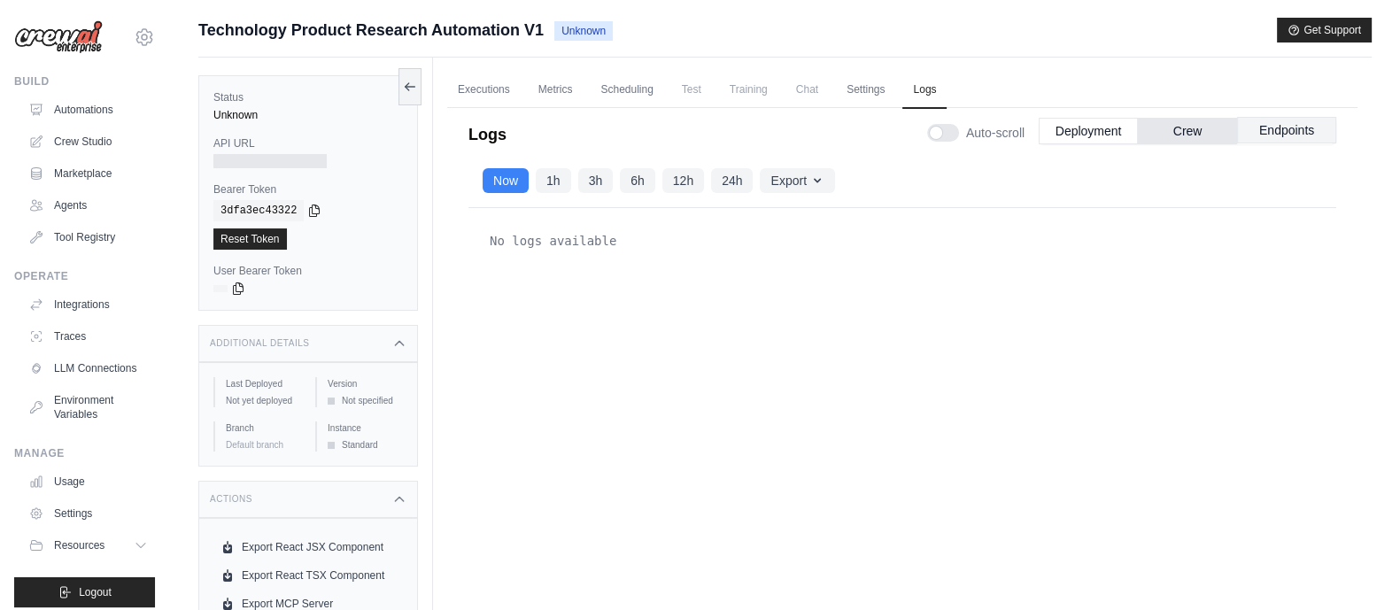
click at [1265, 127] on button "Endpoints" at bounding box center [1286, 130] width 99 height 27
click at [1099, 131] on button "Deployment" at bounding box center [1087, 130] width 99 height 27
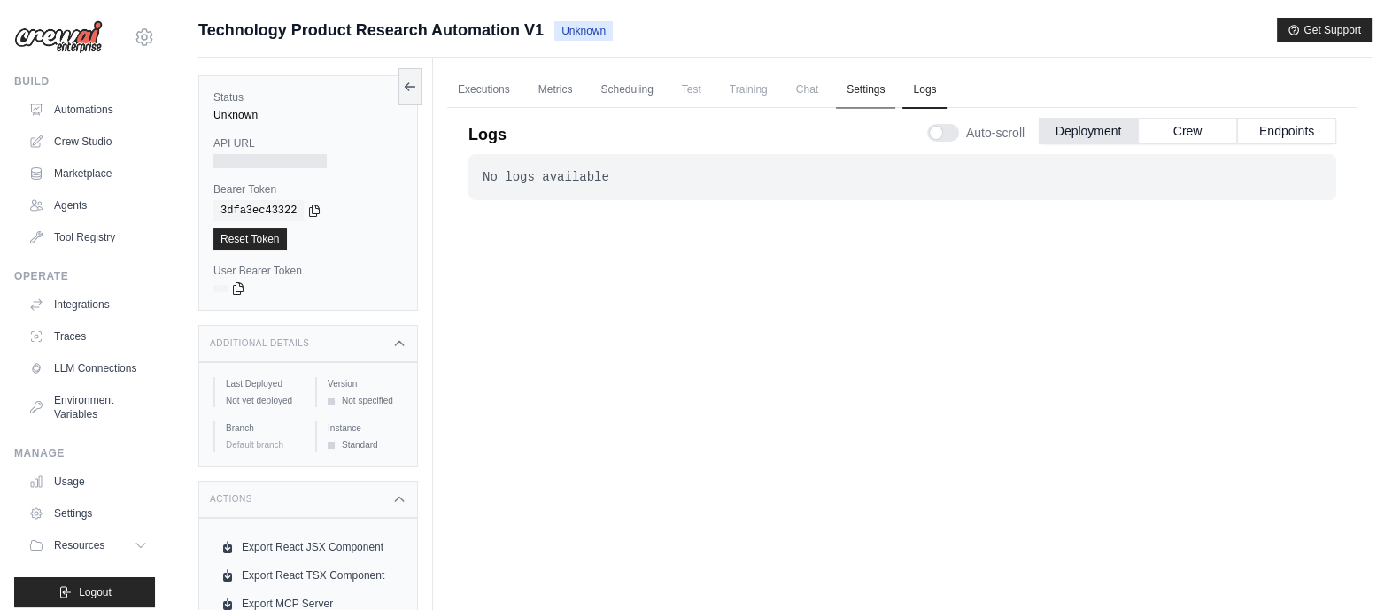
click at [855, 88] on link "Settings" at bounding box center [865, 90] width 59 height 37
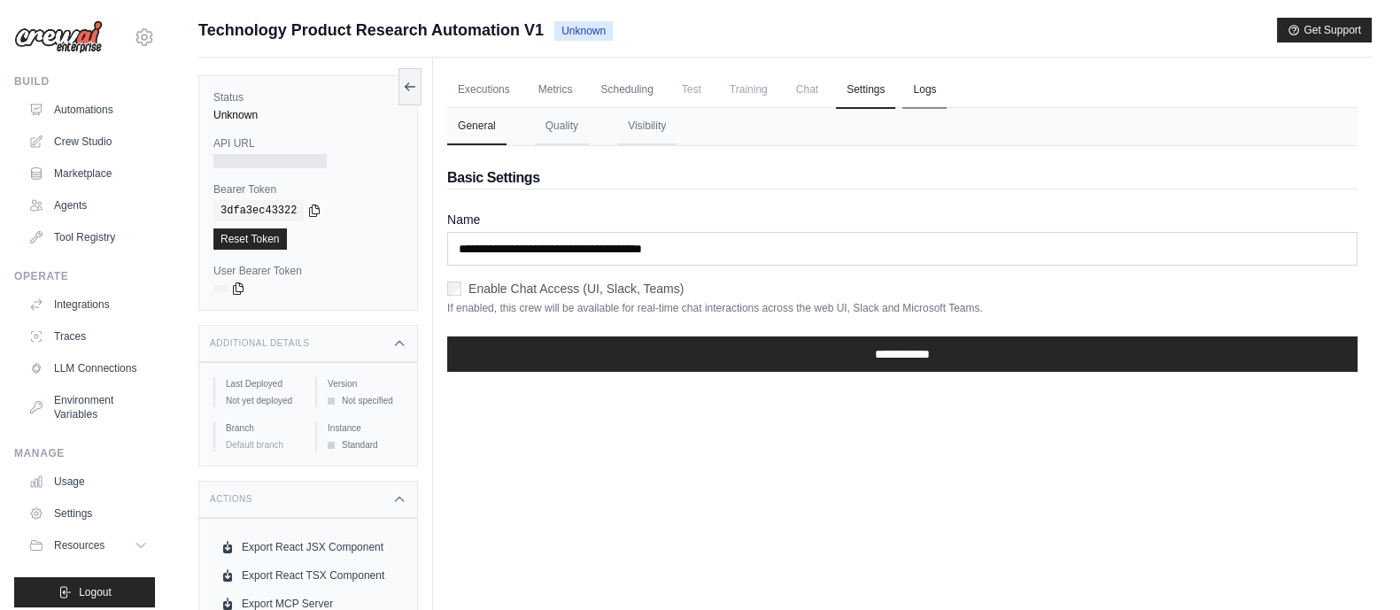
click at [917, 89] on link "Logs" at bounding box center [924, 90] width 44 height 37
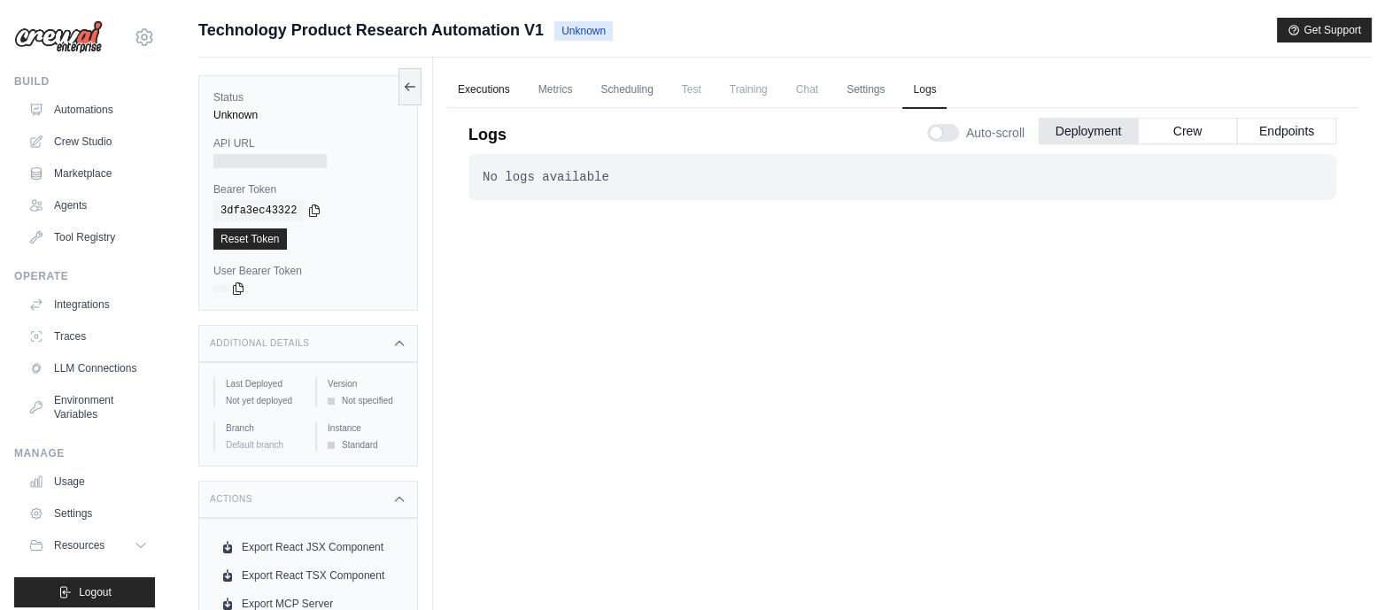
click at [499, 86] on link "Executions" at bounding box center [483, 90] width 73 height 37
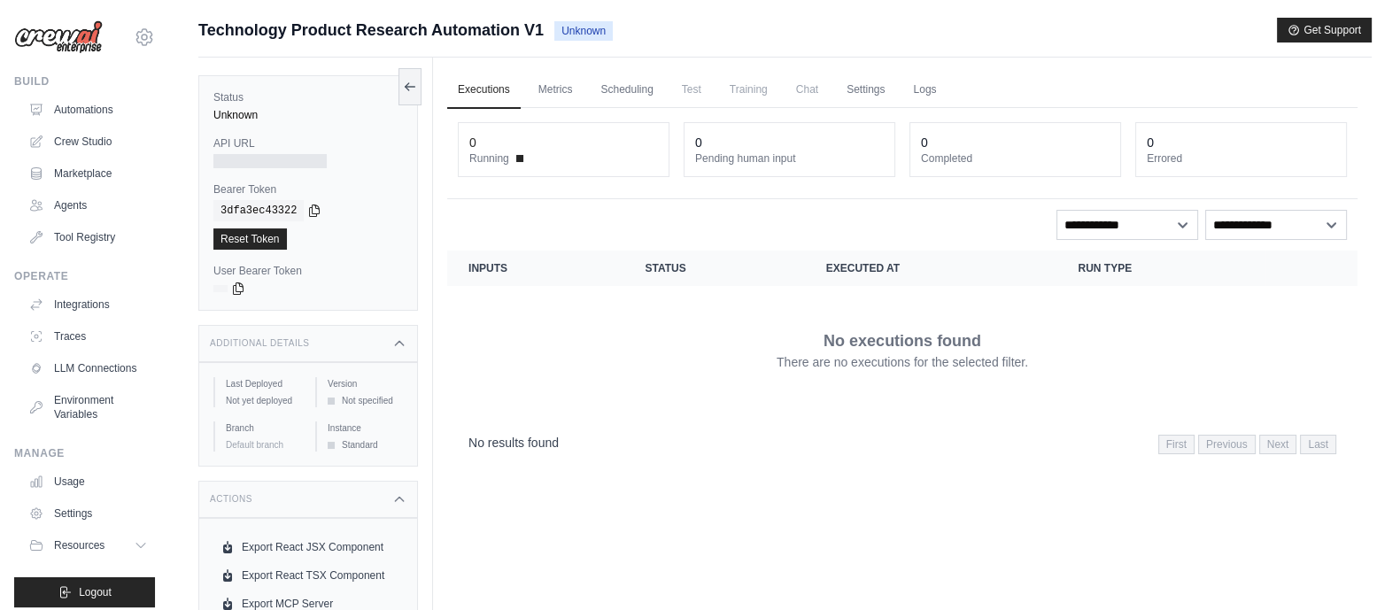
click at [550, 152] on dt "Running" at bounding box center [563, 158] width 189 height 14
click at [513, 161] on dt "Running" at bounding box center [563, 158] width 189 height 14
click at [484, 157] on span "Running" at bounding box center [489, 158] width 40 height 14
click at [557, 96] on link "Metrics" at bounding box center [556, 90] width 56 height 37
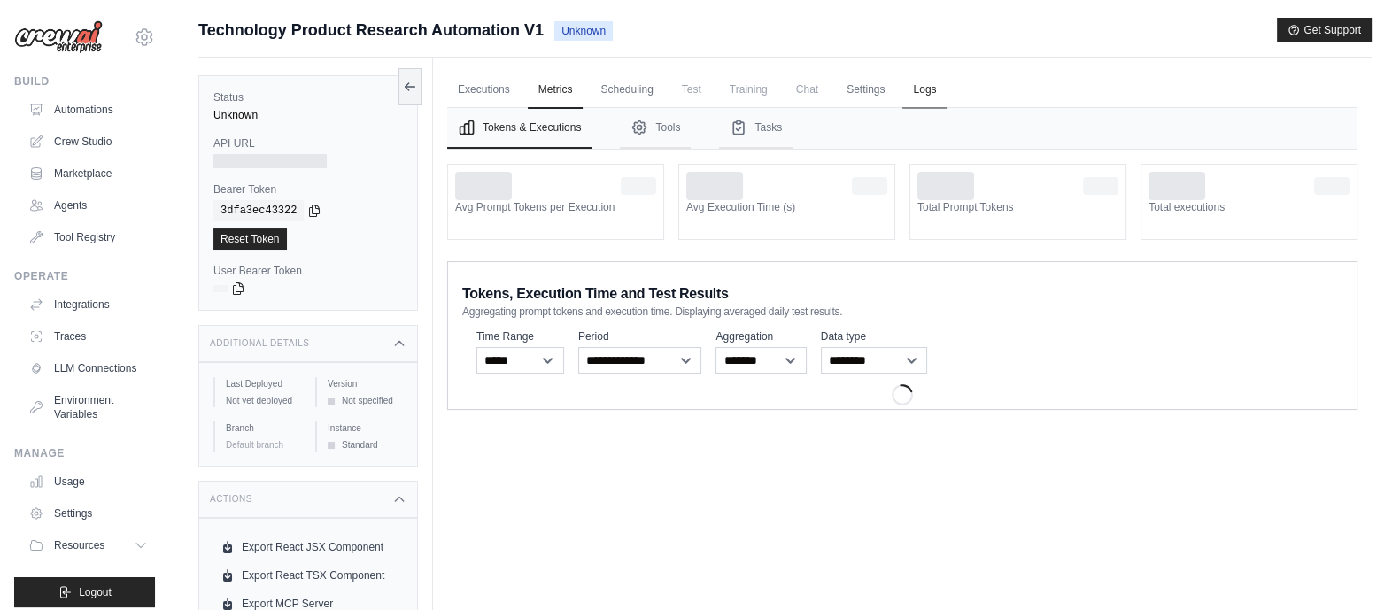
click at [930, 96] on link "Logs" at bounding box center [924, 90] width 44 height 37
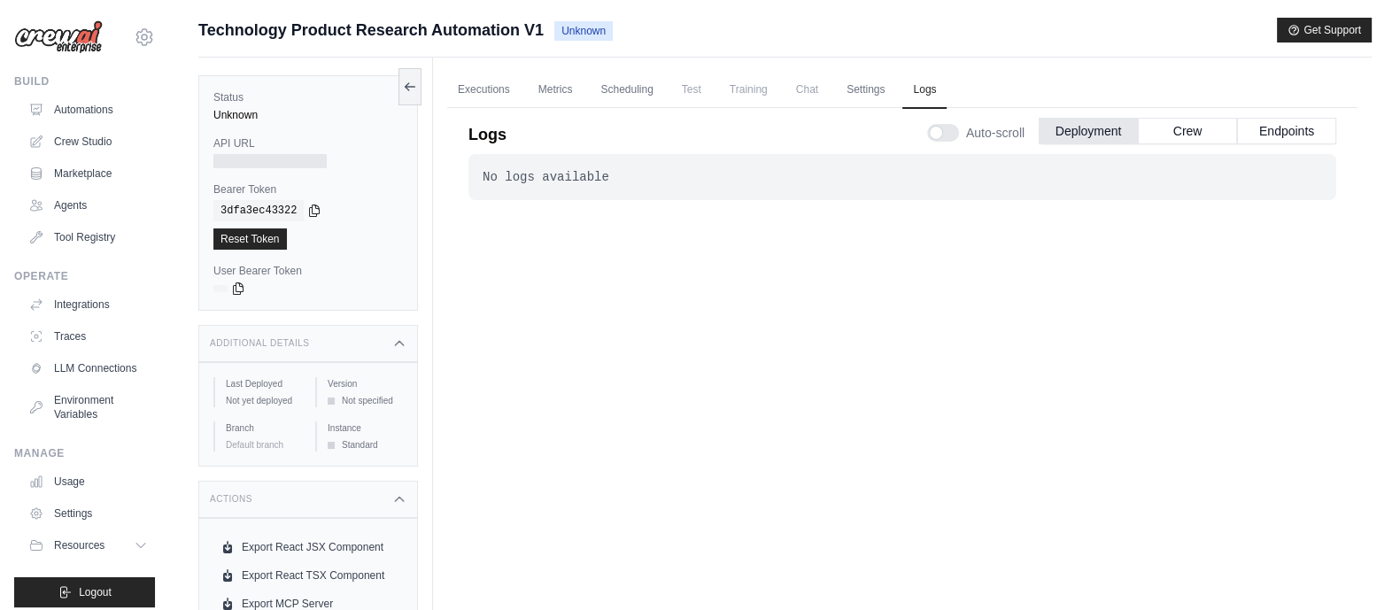
click at [940, 138] on div at bounding box center [943, 133] width 32 height 18
click at [957, 134] on div at bounding box center [943, 133] width 32 height 18
click at [494, 87] on link "Executions" at bounding box center [483, 90] width 73 height 37
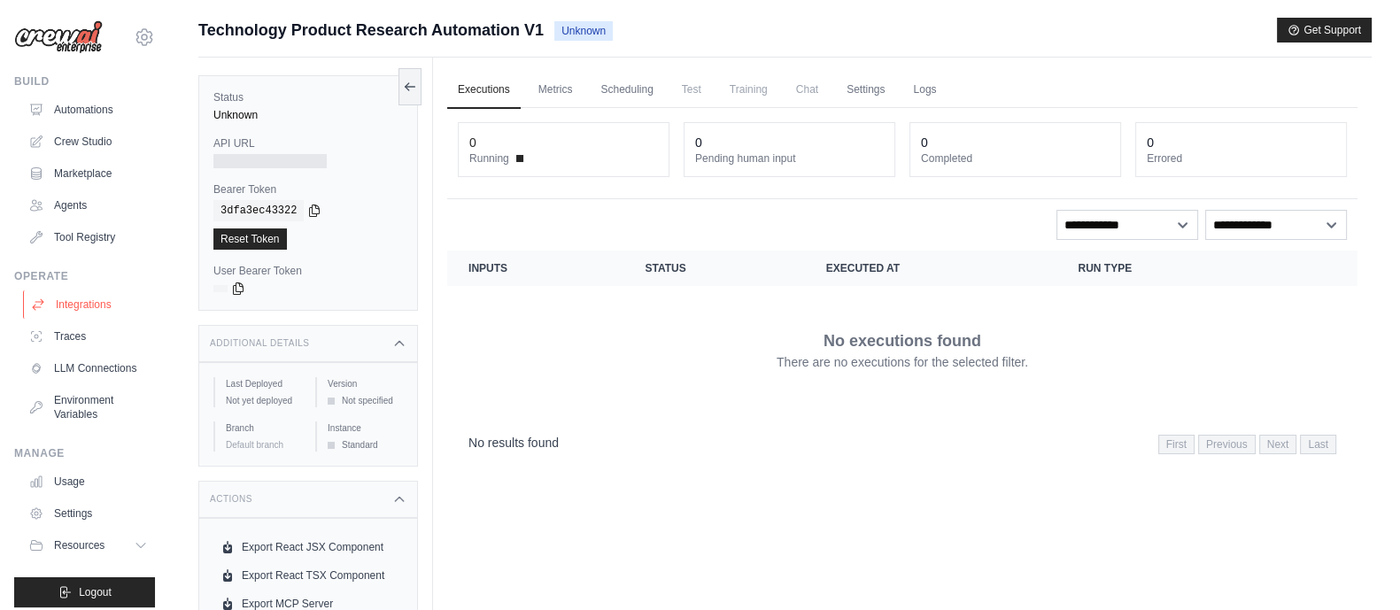
click at [80, 306] on link "Integrations" at bounding box center [90, 304] width 134 height 28
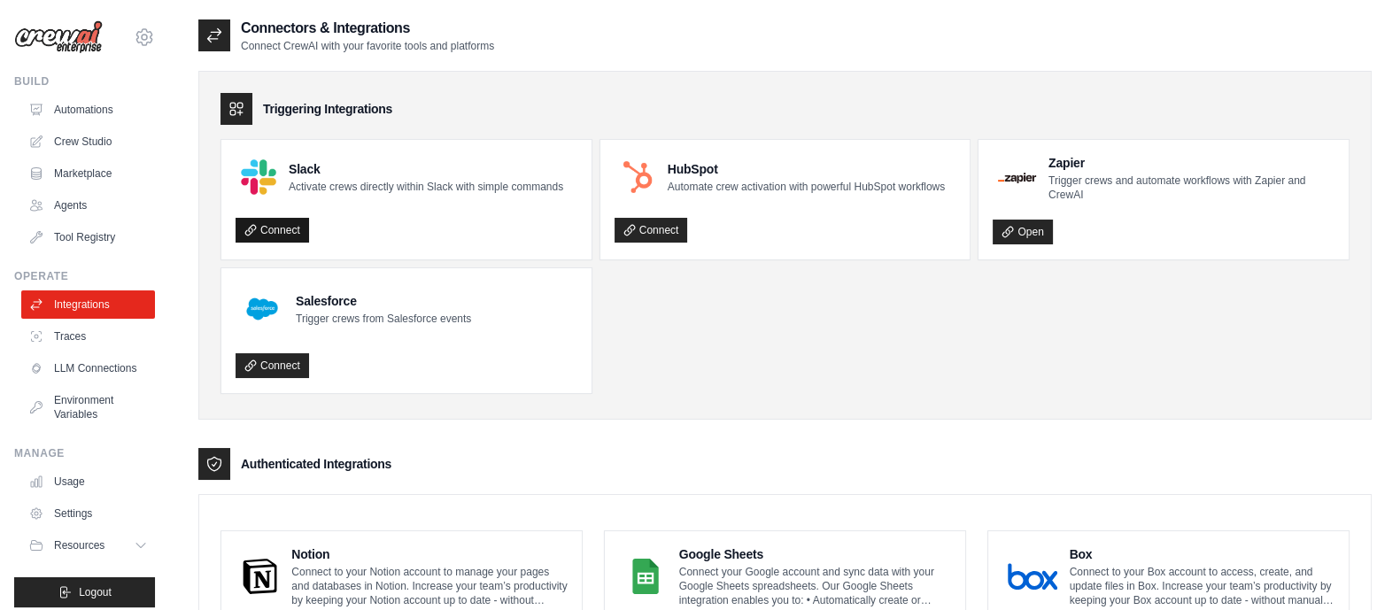
click at [284, 228] on link "Connect" at bounding box center [271, 230] width 73 height 25
click at [77, 205] on link "Agents" at bounding box center [90, 205] width 134 height 28
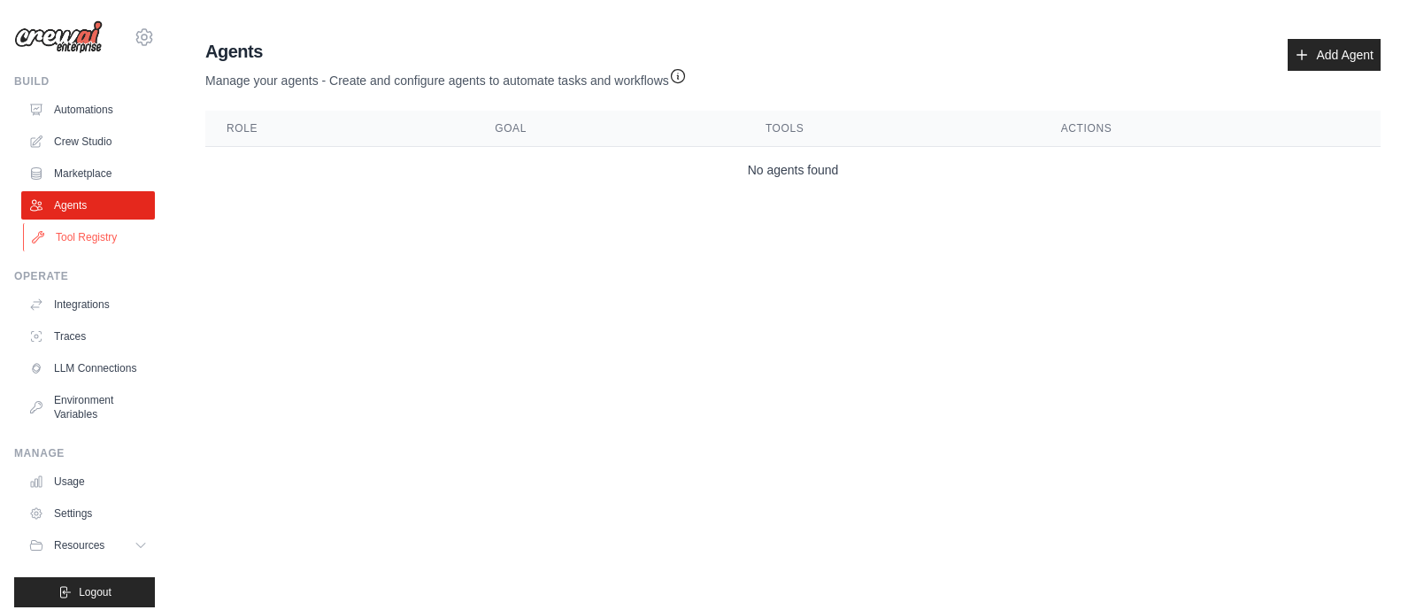
click at [75, 239] on link "Tool Registry" at bounding box center [90, 237] width 134 height 28
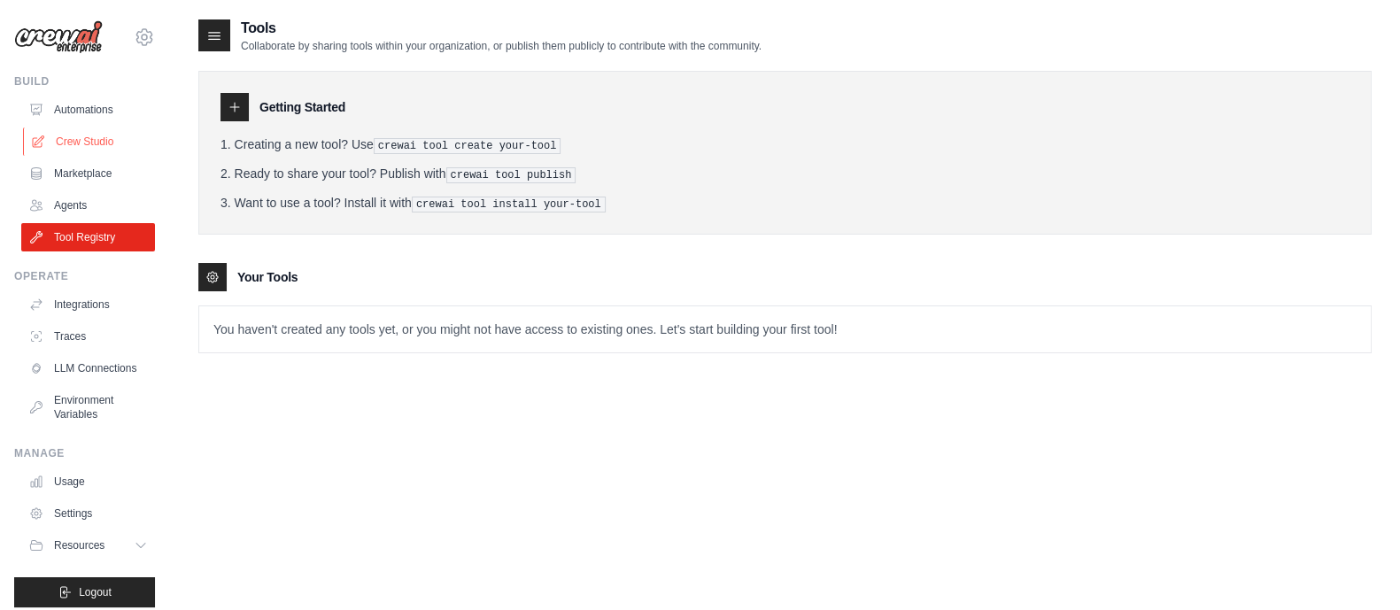
click at [89, 138] on link "Crew Studio" at bounding box center [90, 141] width 134 height 28
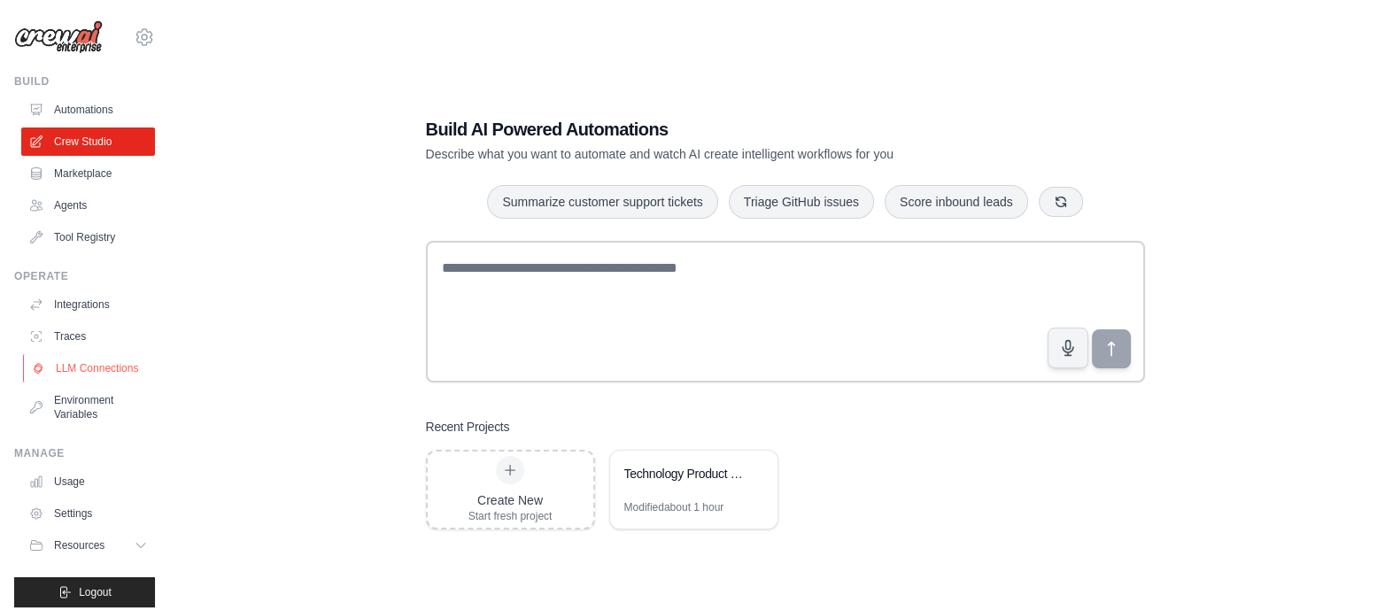
click at [88, 370] on link "LLM Connections" at bounding box center [90, 368] width 134 height 28
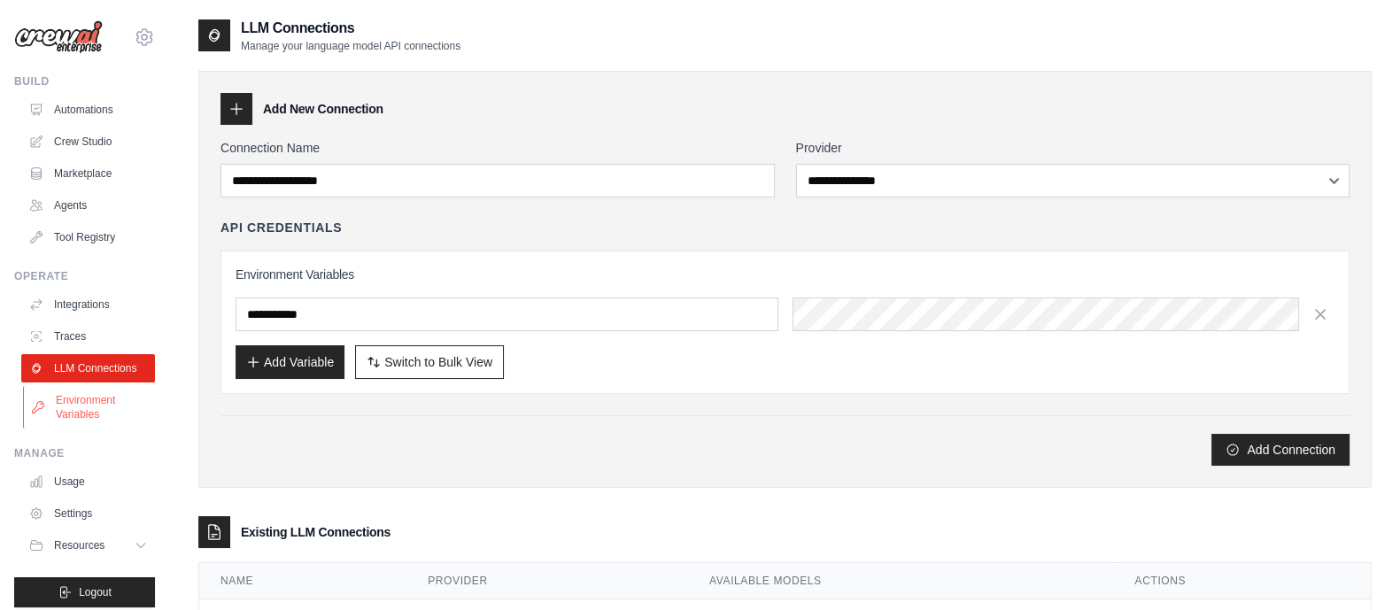
click at [86, 403] on link "Environment Variables" at bounding box center [90, 407] width 134 height 42
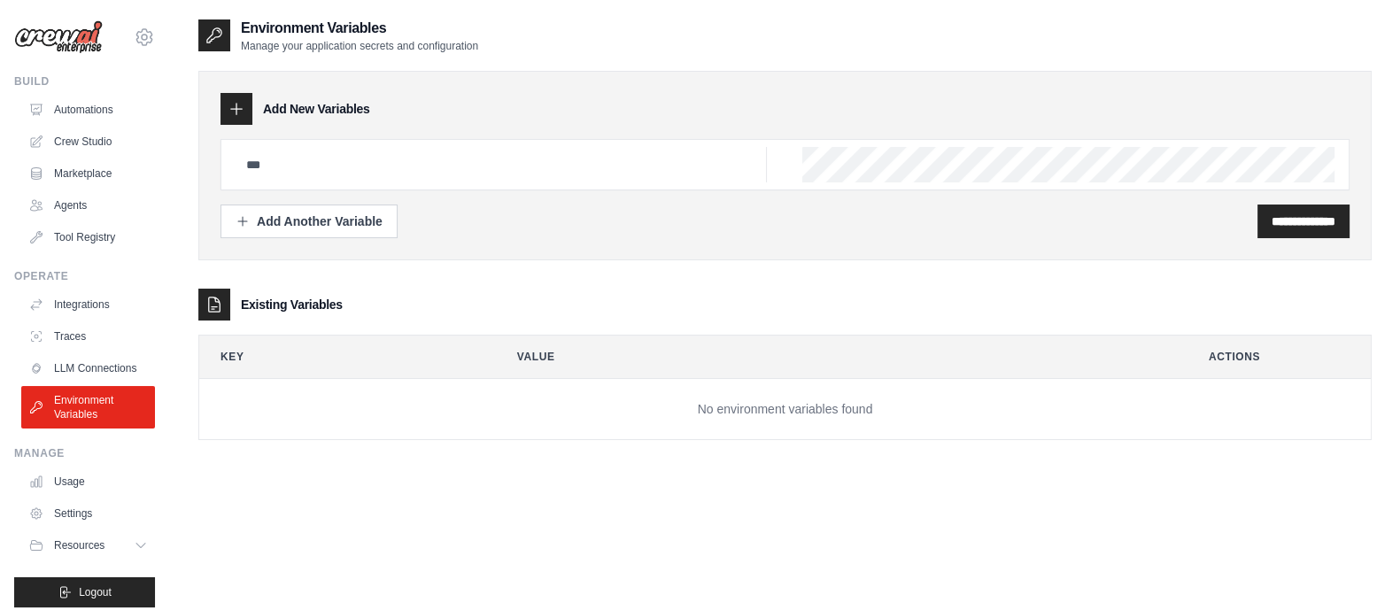
scroll to position [25, 0]
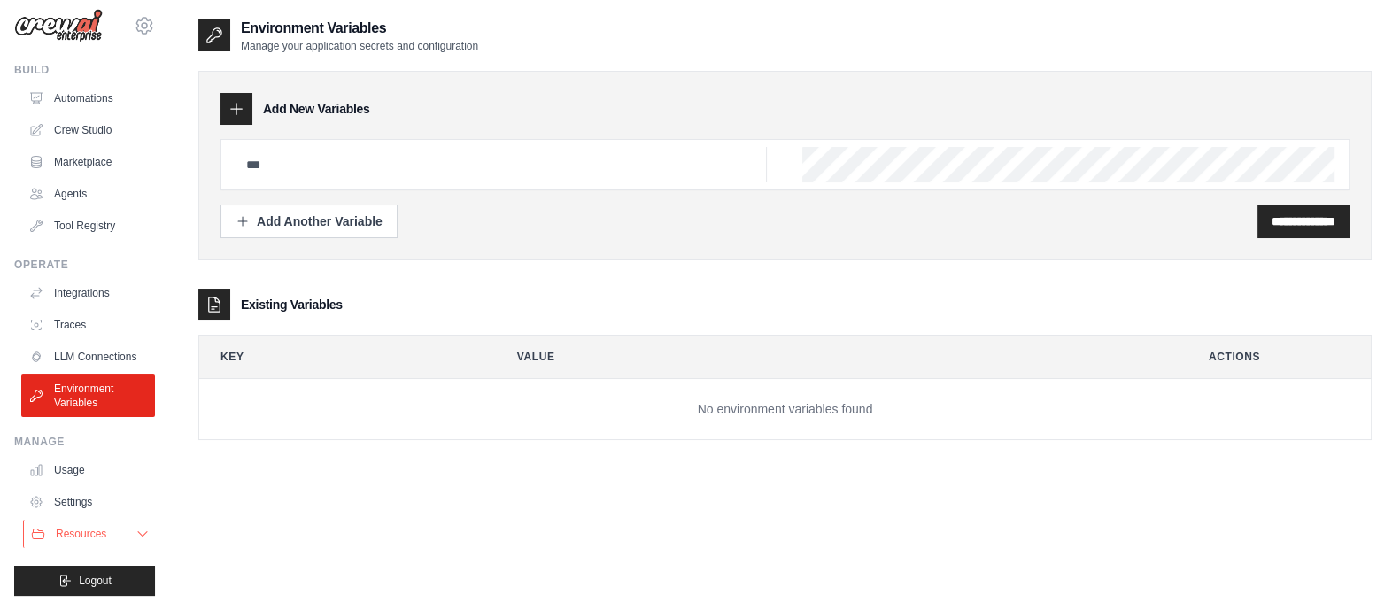
click at [81, 526] on button "Resources" at bounding box center [90, 534] width 134 height 28
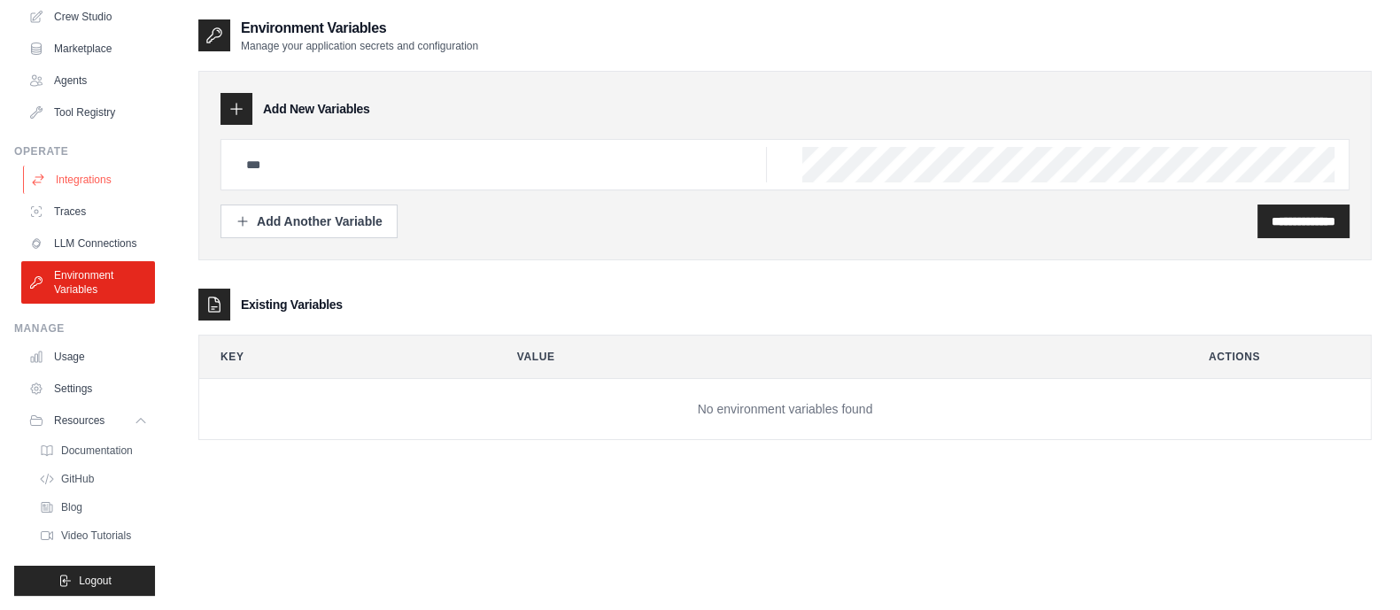
scroll to position [0, 0]
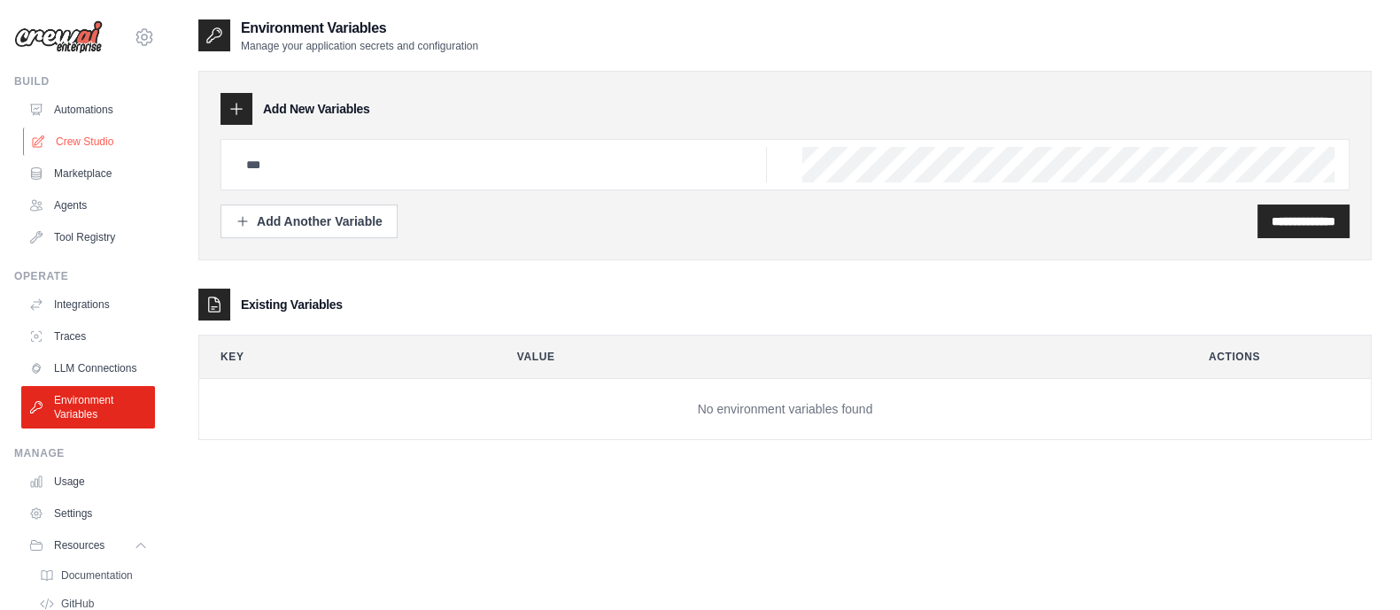
click at [85, 148] on link "Crew Studio" at bounding box center [90, 141] width 134 height 28
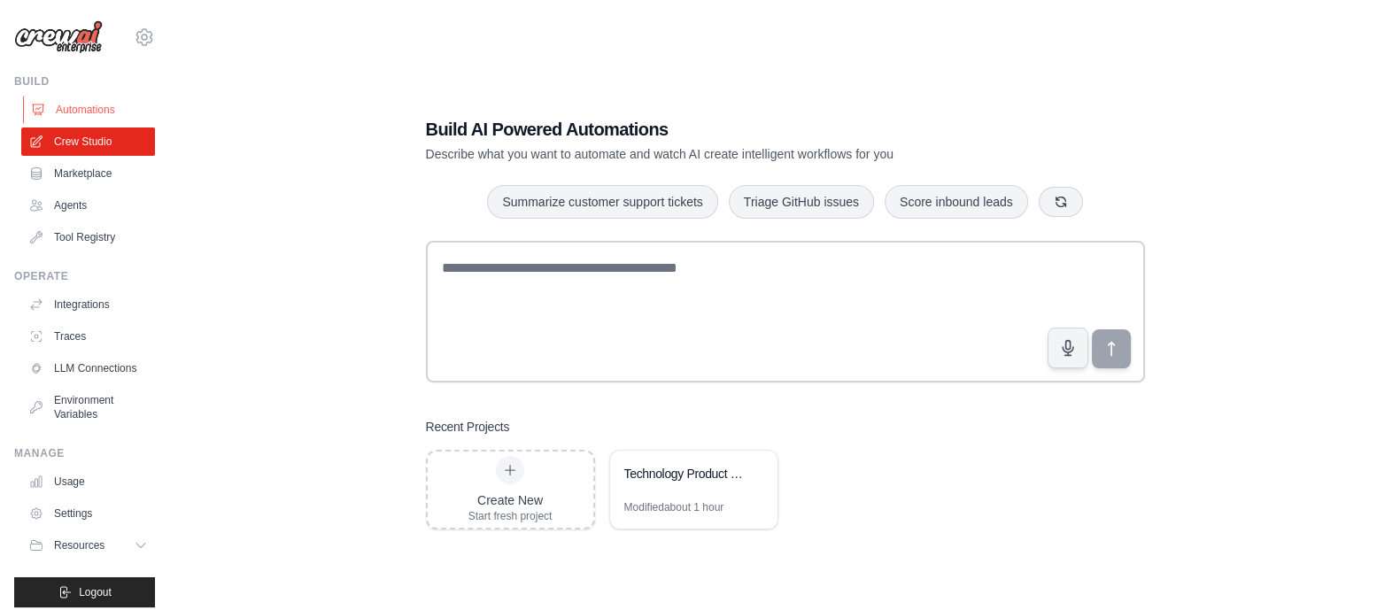
click at [93, 107] on link "Automations" at bounding box center [90, 110] width 134 height 28
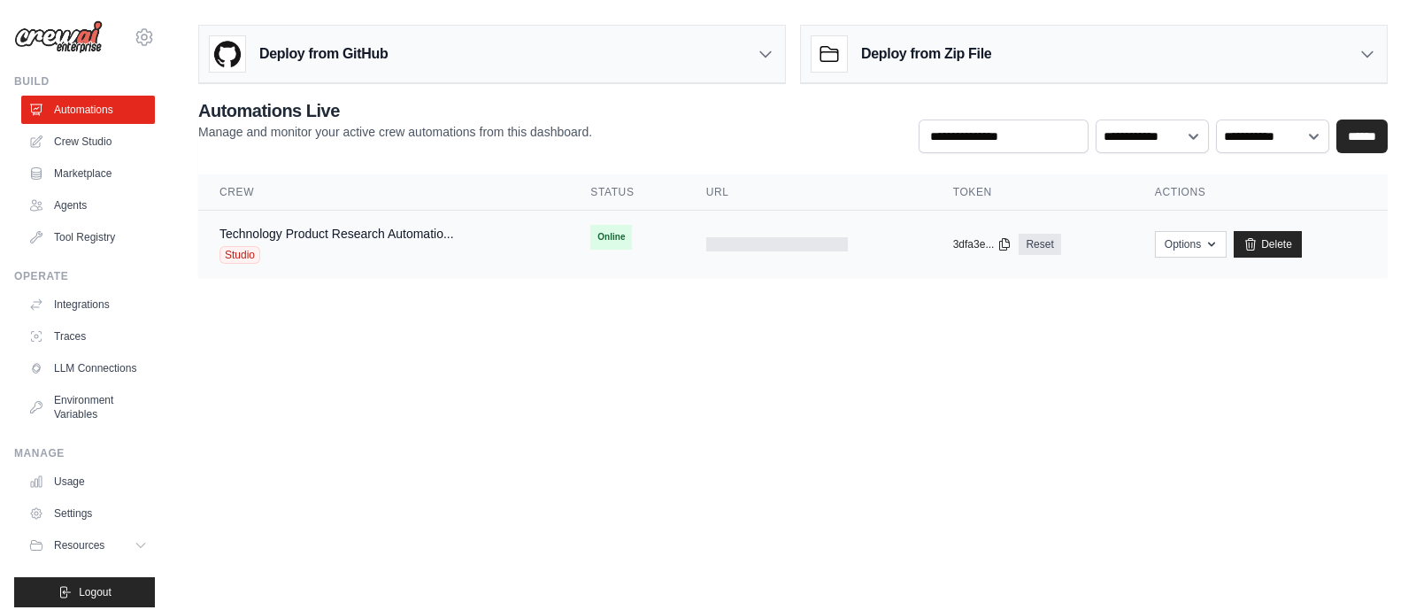
click at [740, 250] on td at bounding box center [808, 245] width 247 height 68
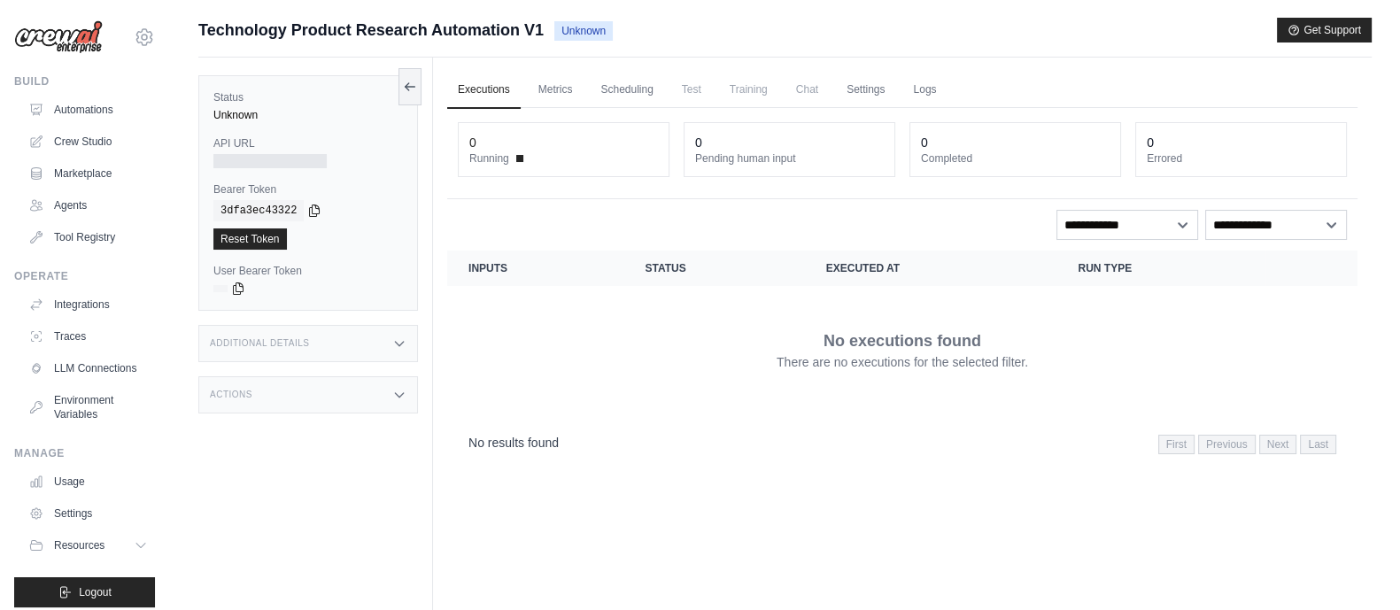
click at [522, 158] on dt "Running" at bounding box center [563, 158] width 189 height 14
click at [914, 86] on link "Logs" at bounding box center [924, 90] width 44 height 37
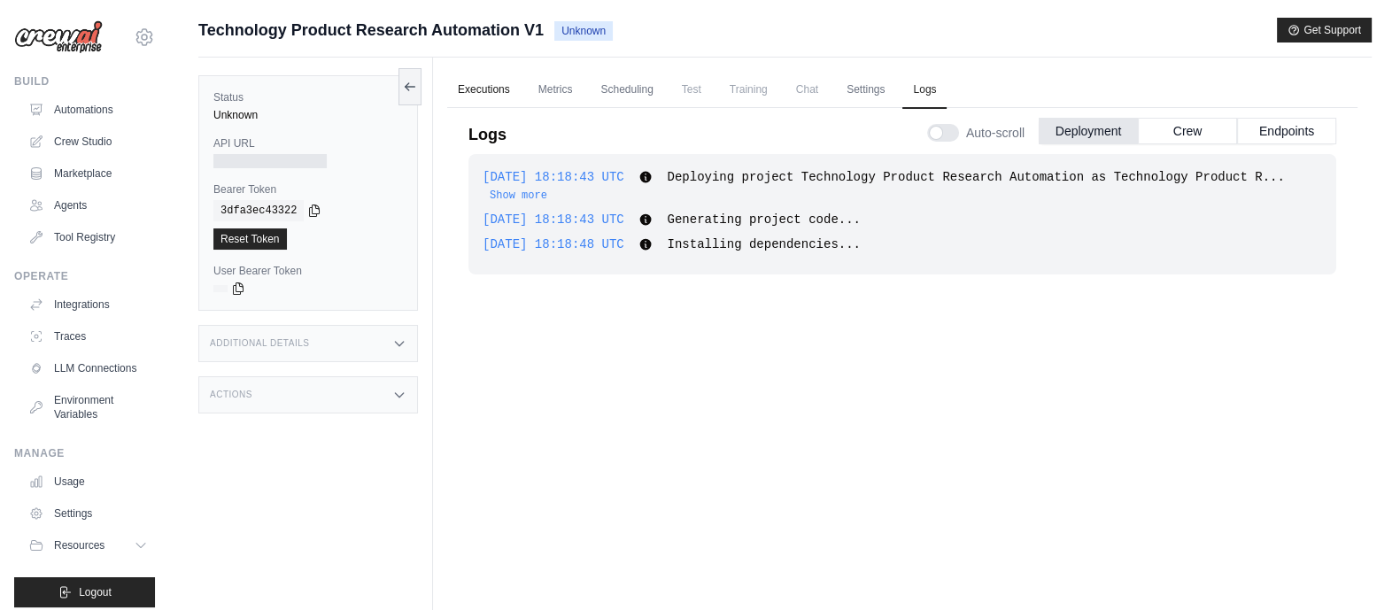
click at [475, 89] on link "Executions" at bounding box center [483, 90] width 73 height 37
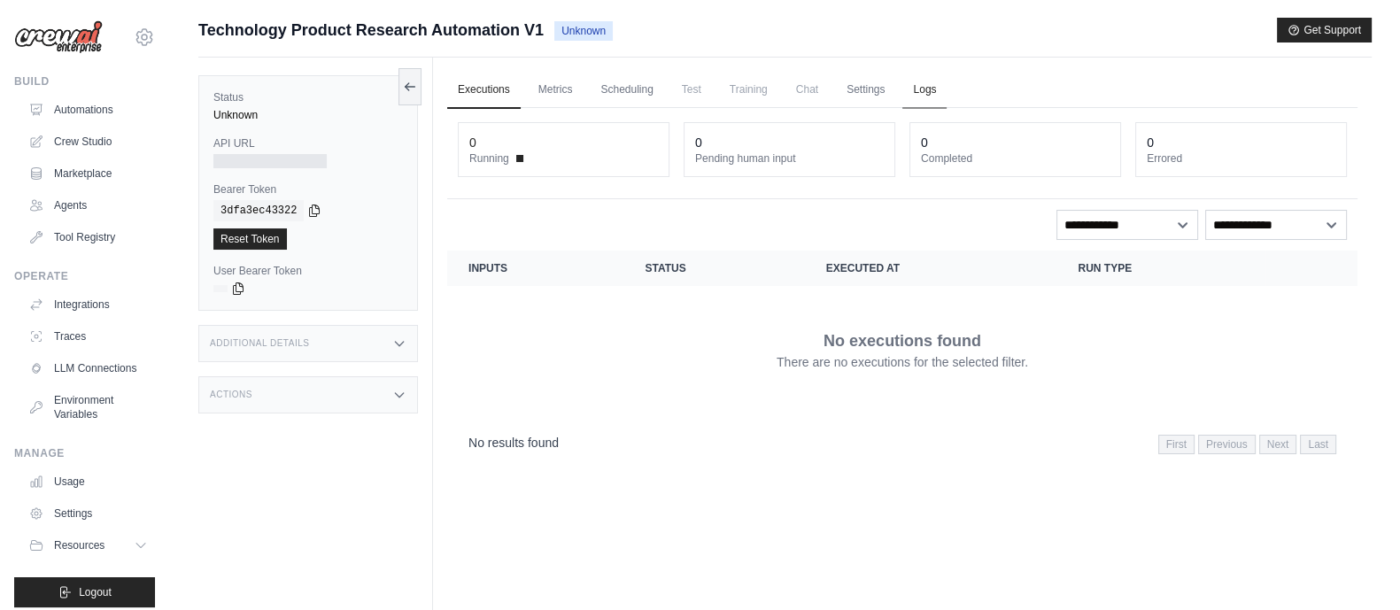
click at [928, 80] on link "Logs" at bounding box center [924, 90] width 44 height 37
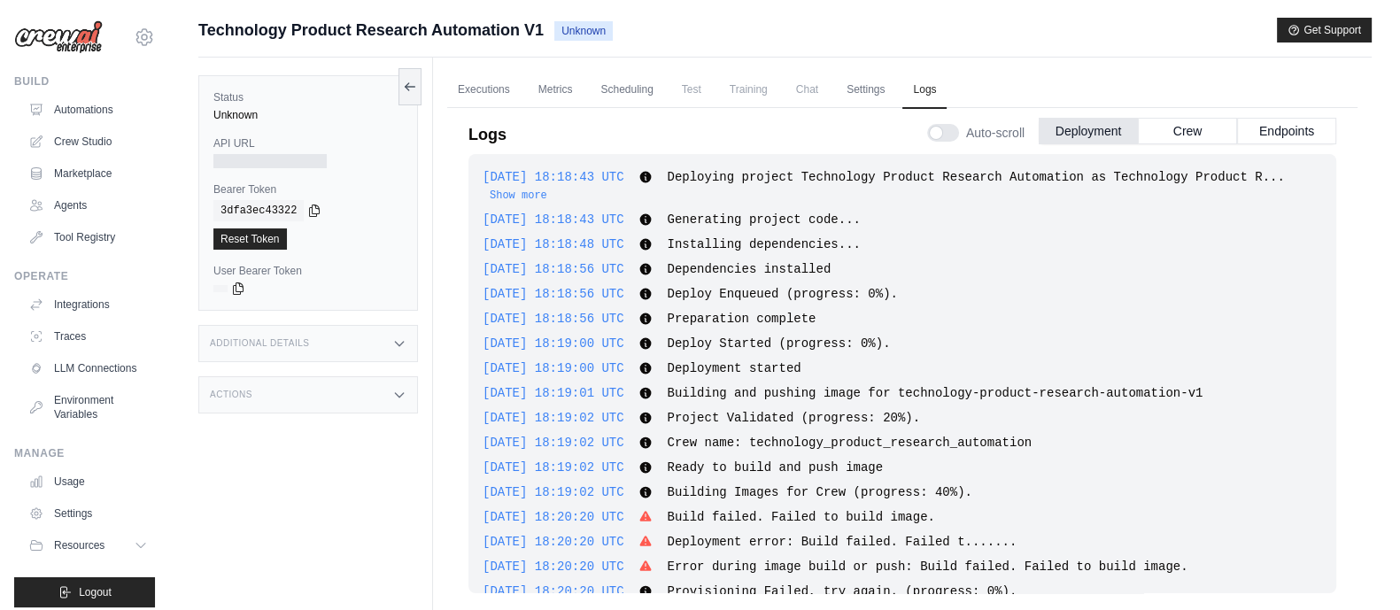
scroll to position [27, 0]
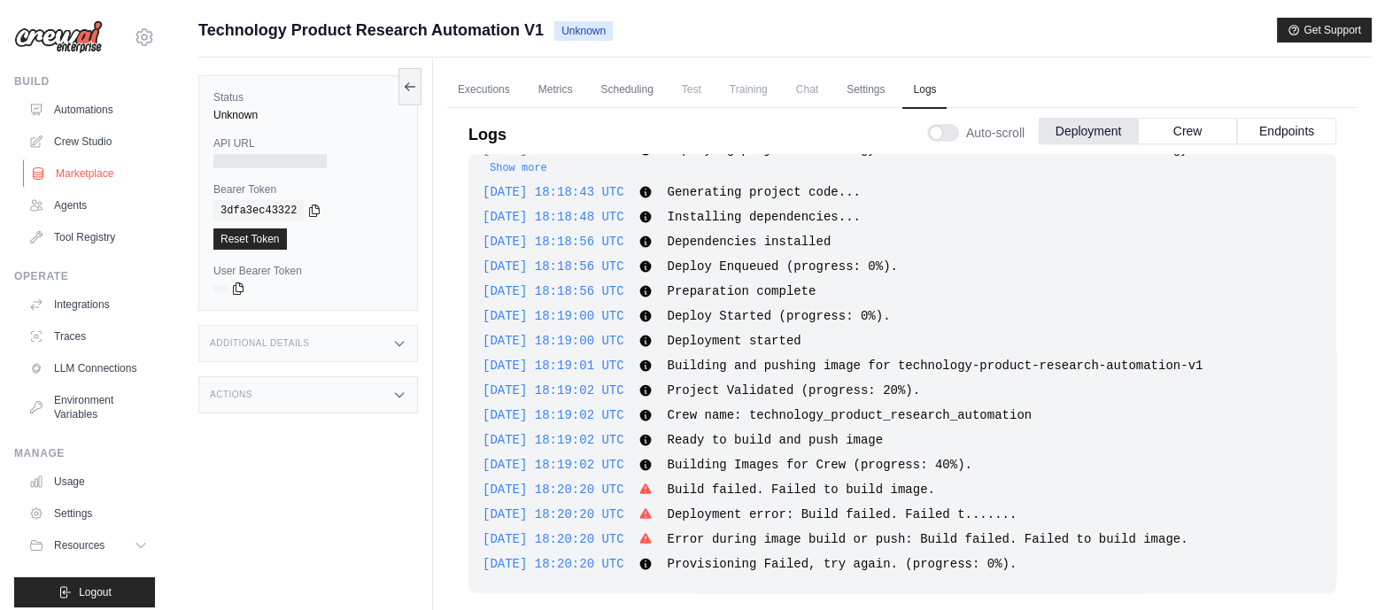
click at [77, 170] on link "Marketplace" at bounding box center [90, 173] width 134 height 28
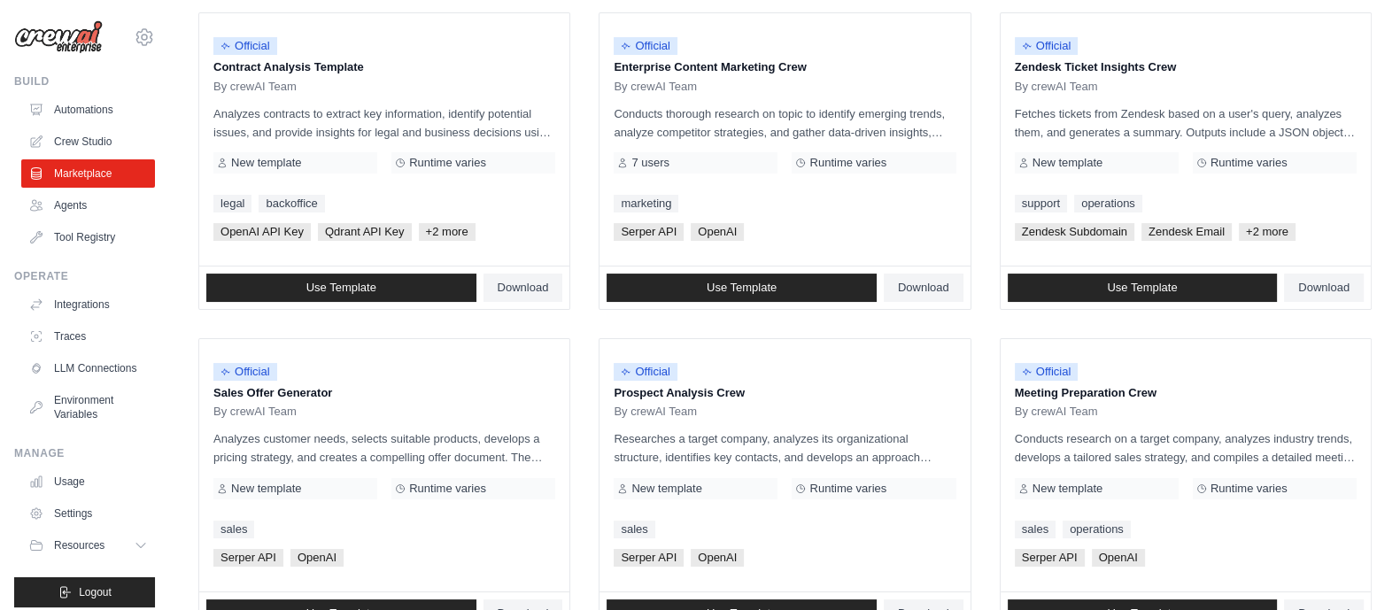
scroll to position [228, 0]
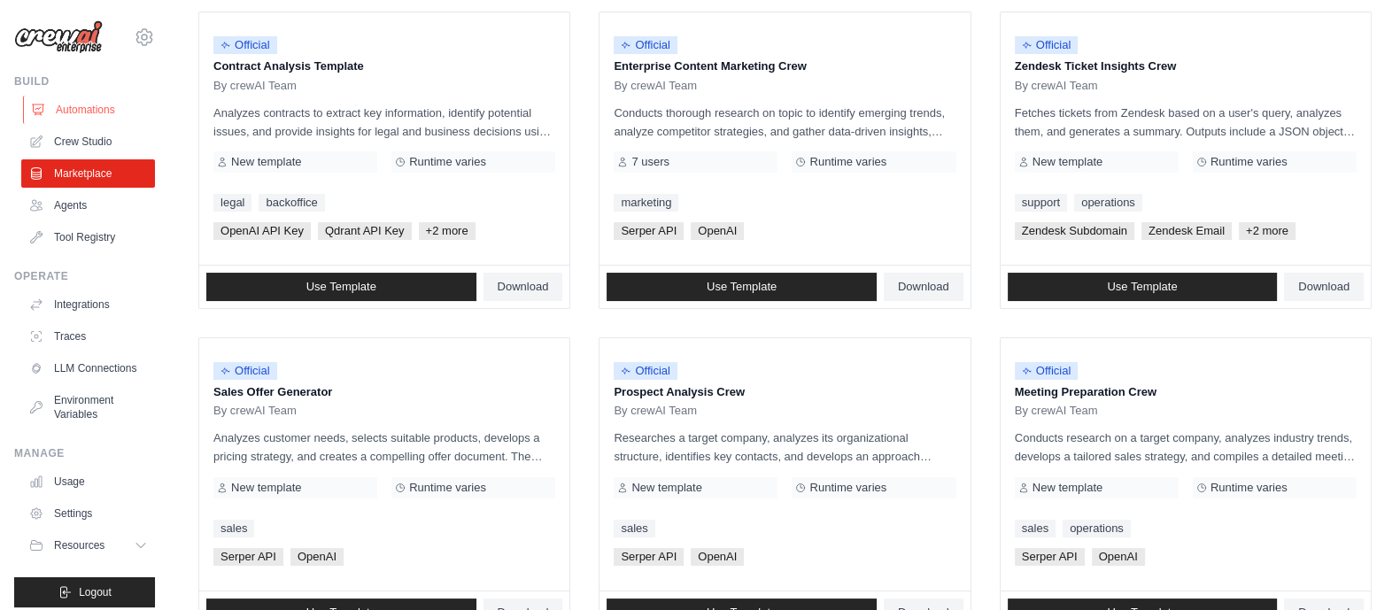
click at [112, 113] on link "Automations" at bounding box center [90, 110] width 134 height 28
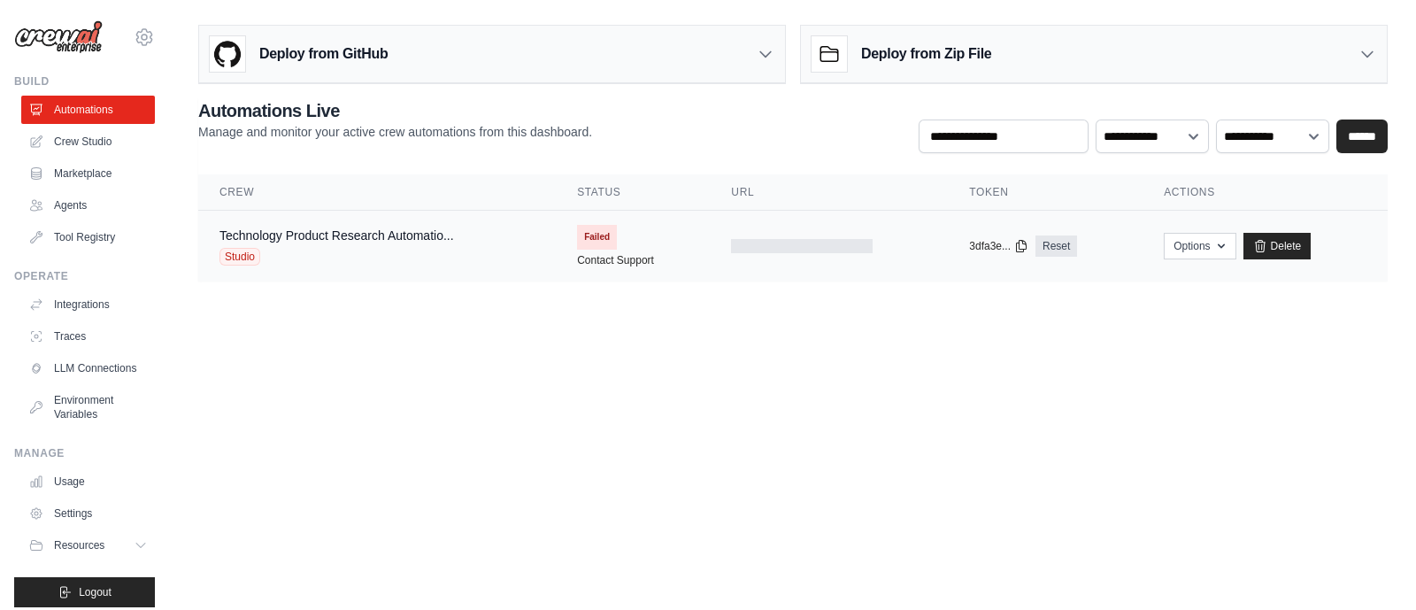
click at [614, 229] on span "Failed" at bounding box center [597, 237] width 40 height 25
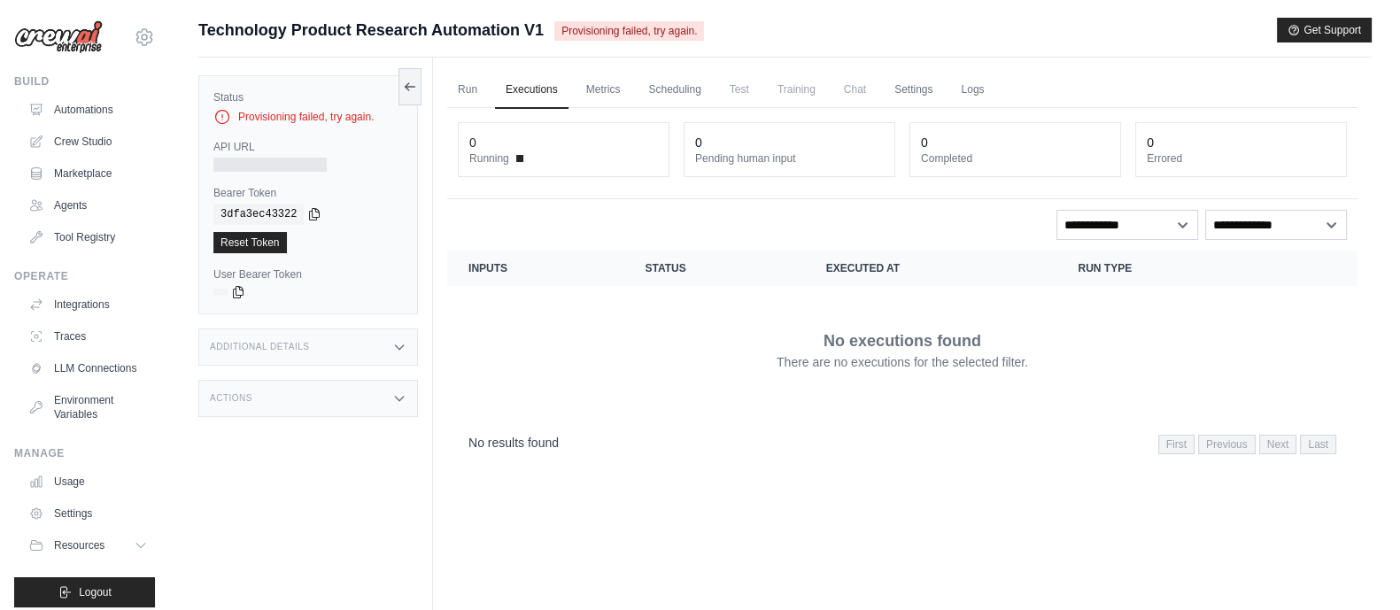
click at [282, 112] on div "Provisioning failed, try again." at bounding box center [307, 117] width 189 height 18
click at [468, 89] on link "Run" at bounding box center [467, 90] width 41 height 37
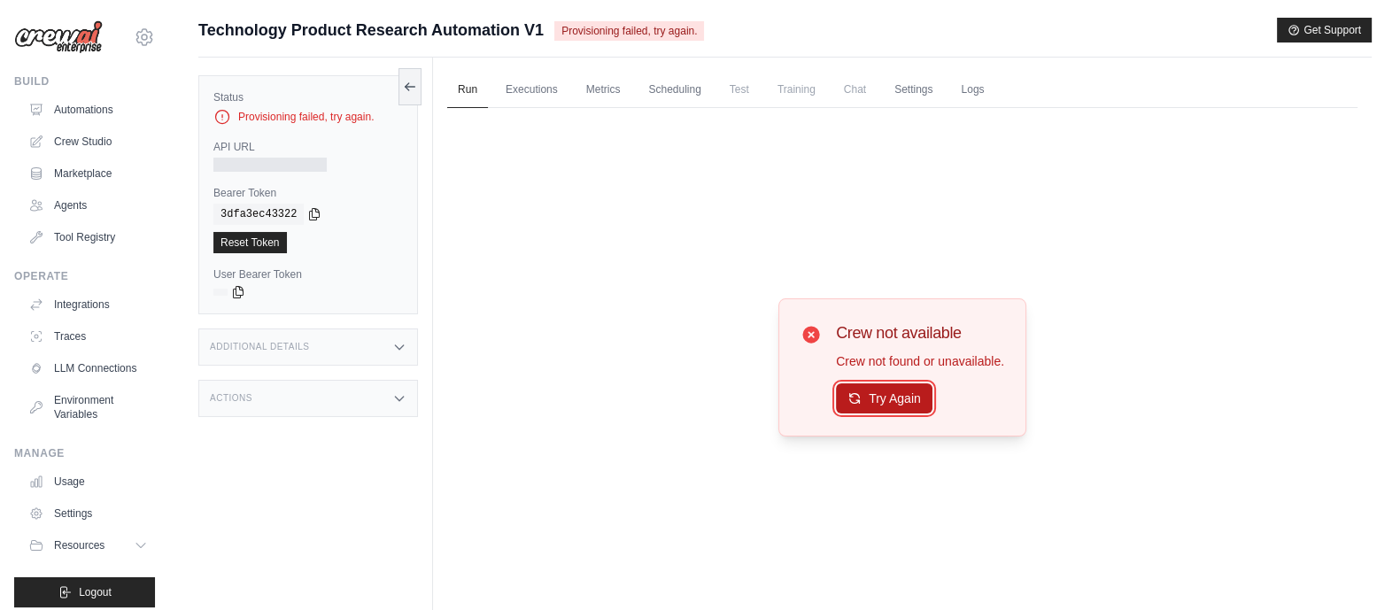
click at [891, 391] on button "Try Again" at bounding box center [884, 398] width 96 height 30
click at [93, 143] on link "Crew Studio" at bounding box center [90, 141] width 134 height 28
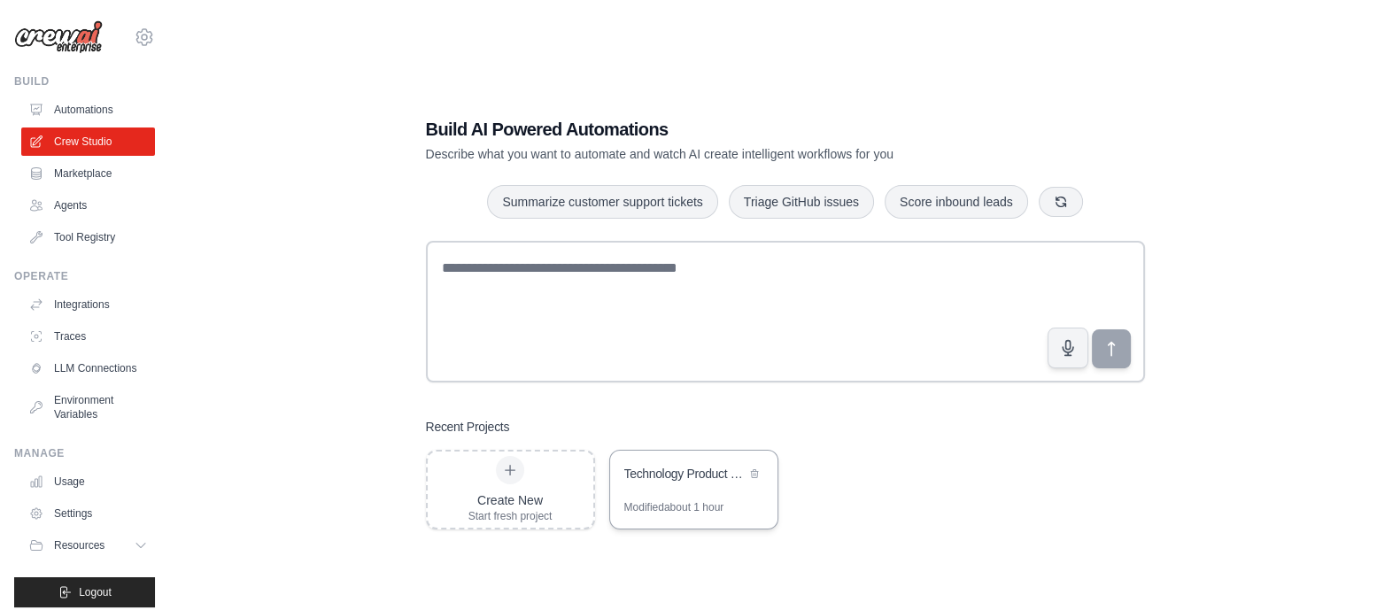
click at [666, 484] on div "Technology Product Research Automation" at bounding box center [684, 475] width 121 height 21
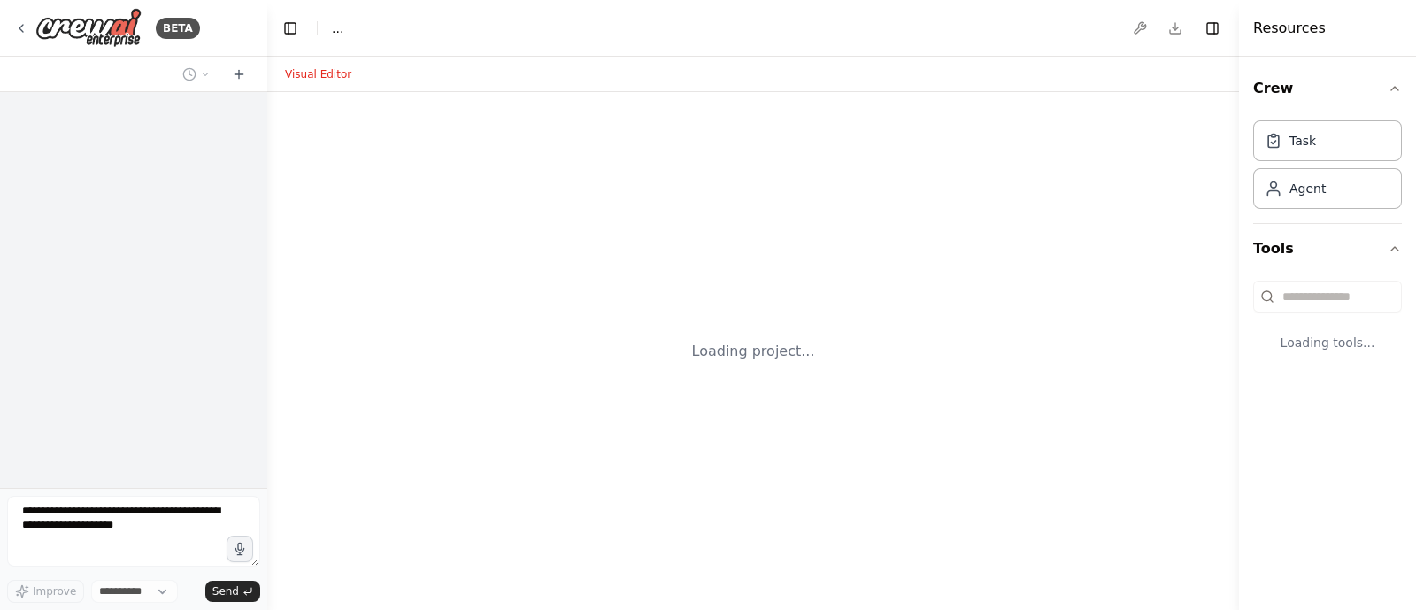
select select "****"
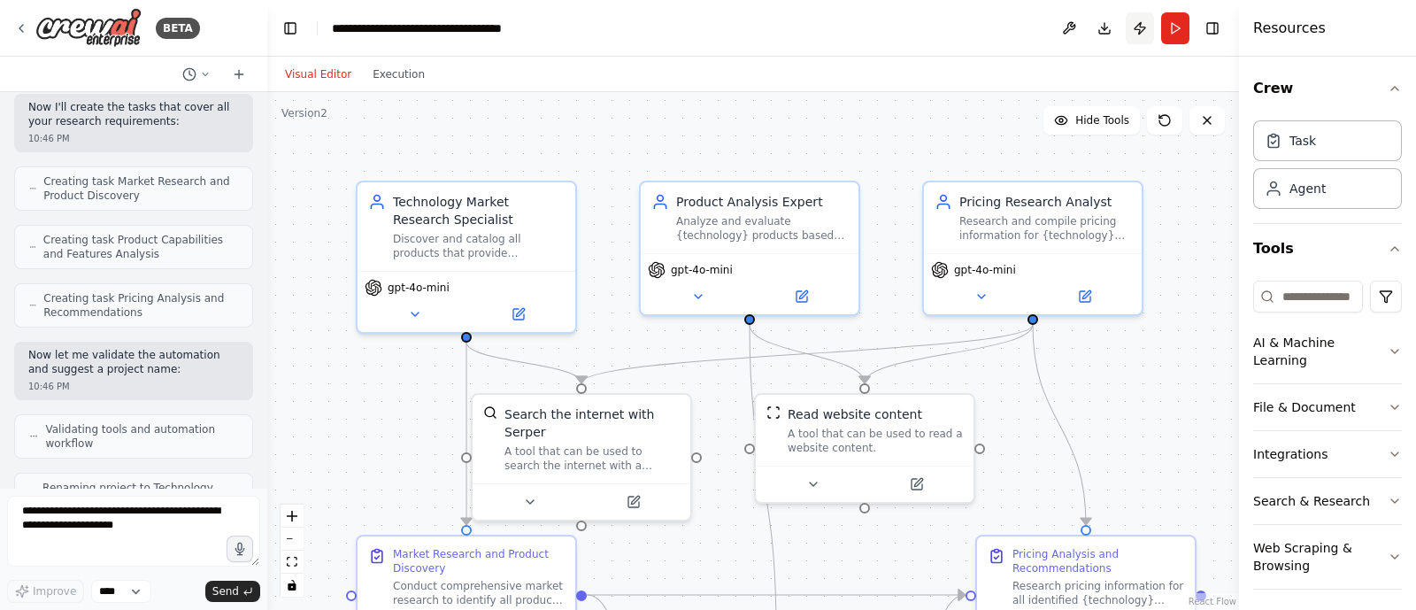
scroll to position [818, 0]
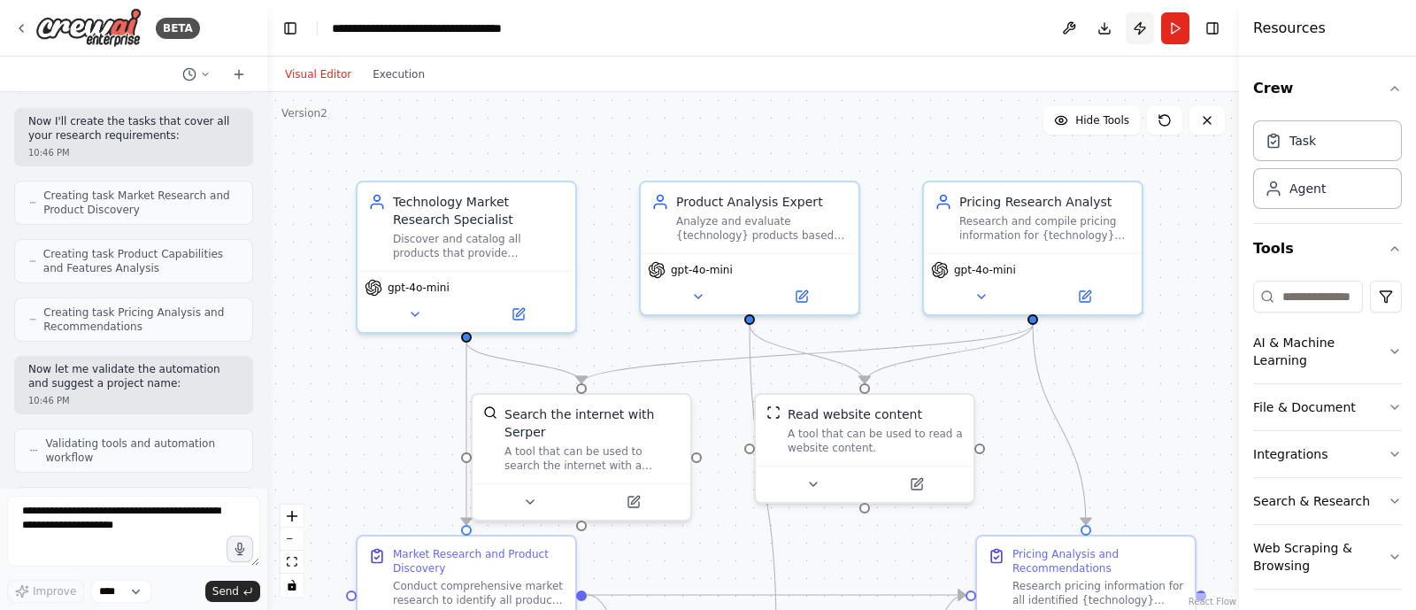
click at [1142, 29] on button "Publish" at bounding box center [1140, 28] width 28 height 32
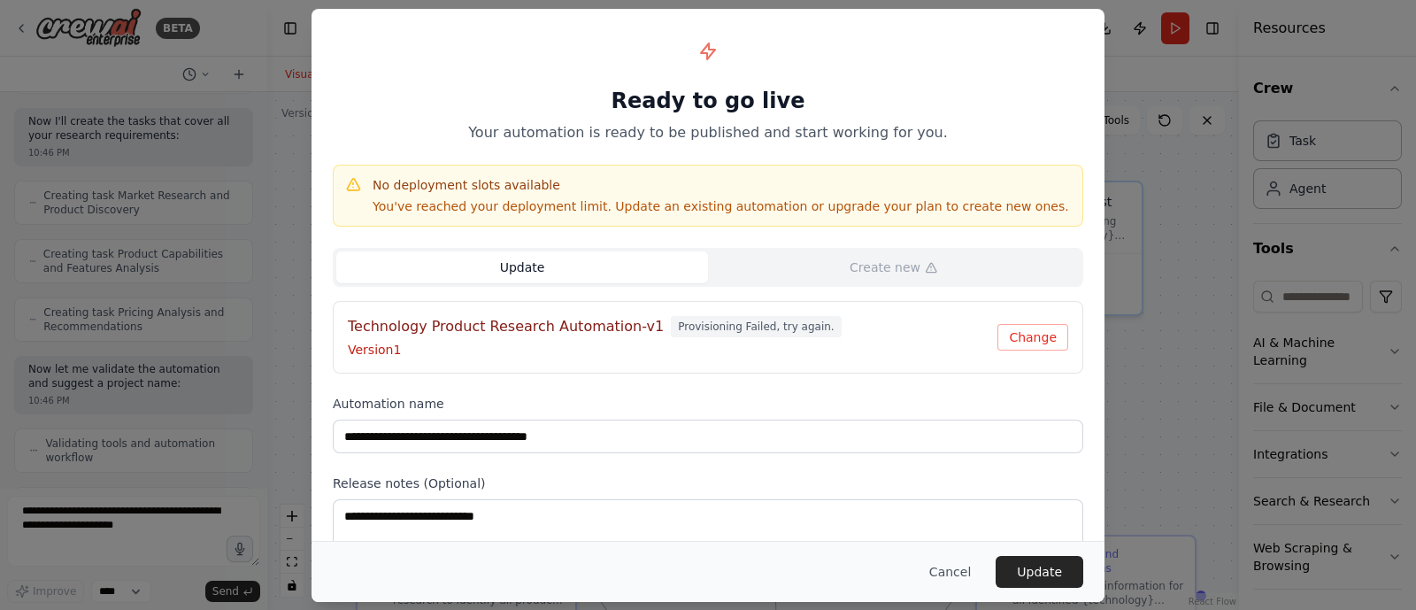
click at [561, 343] on p "Version 1" at bounding box center [673, 350] width 650 height 18
click at [589, 317] on h4 "Technology Product Research Automation-v1" at bounding box center [506, 326] width 316 height 21
click at [1030, 567] on button "Update" at bounding box center [1040, 572] width 88 height 32
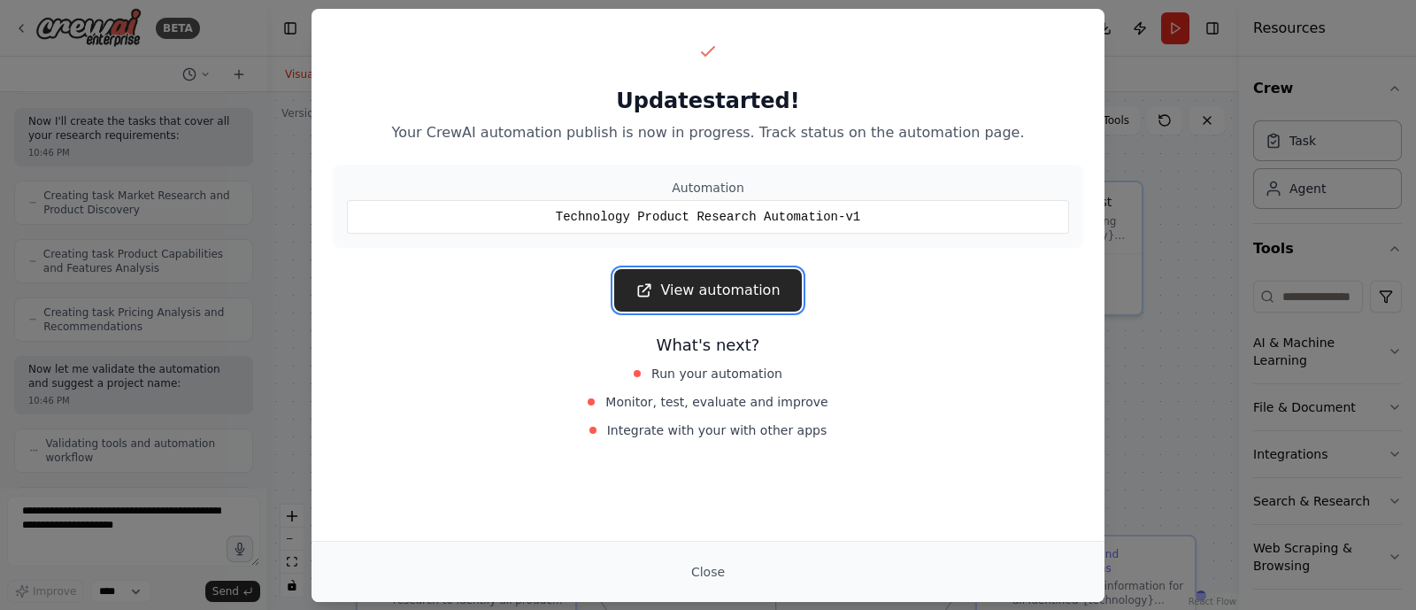
click at [730, 280] on link "View automation" at bounding box center [707, 290] width 187 height 42
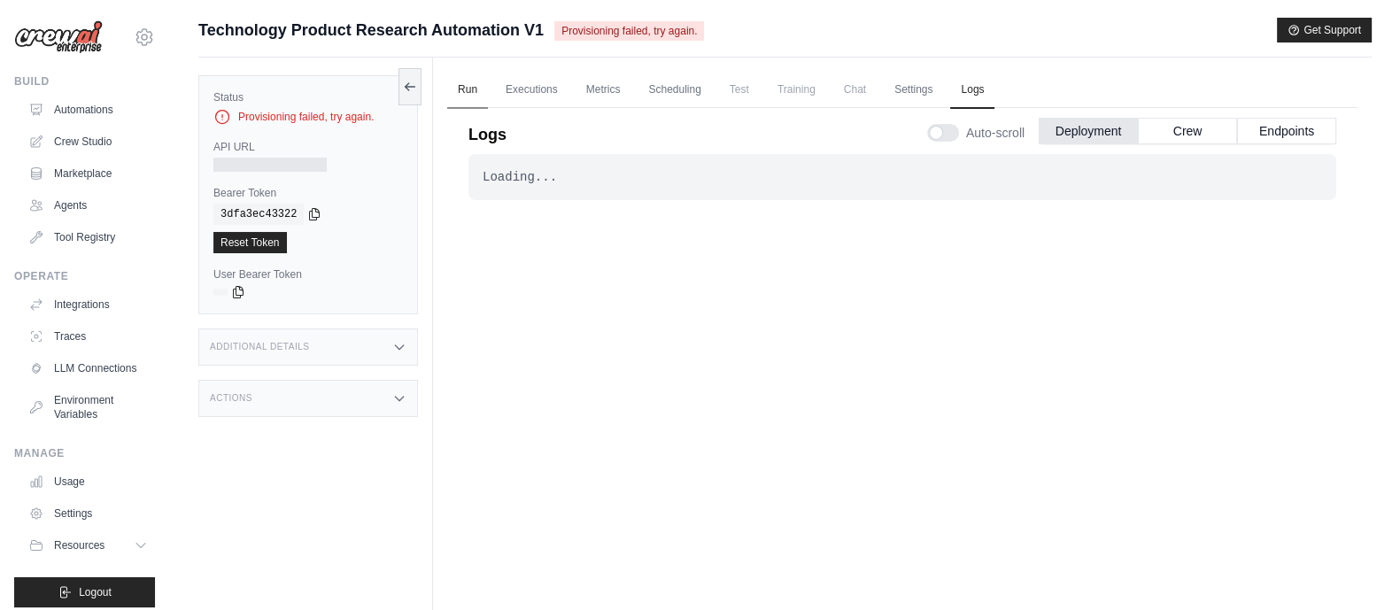
click at [471, 88] on link "Run" at bounding box center [467, 90] width 41 height 37
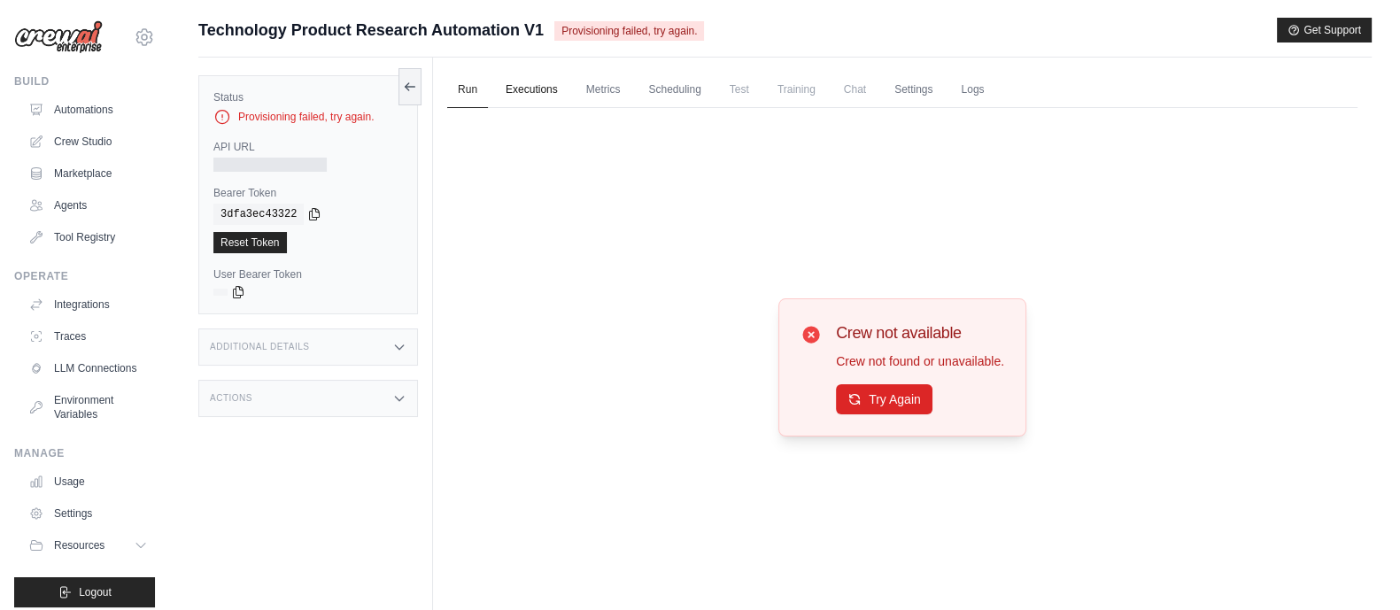
click at [534, 86] on link "Executions" at bounding box center [531, 90] width 73 height 37
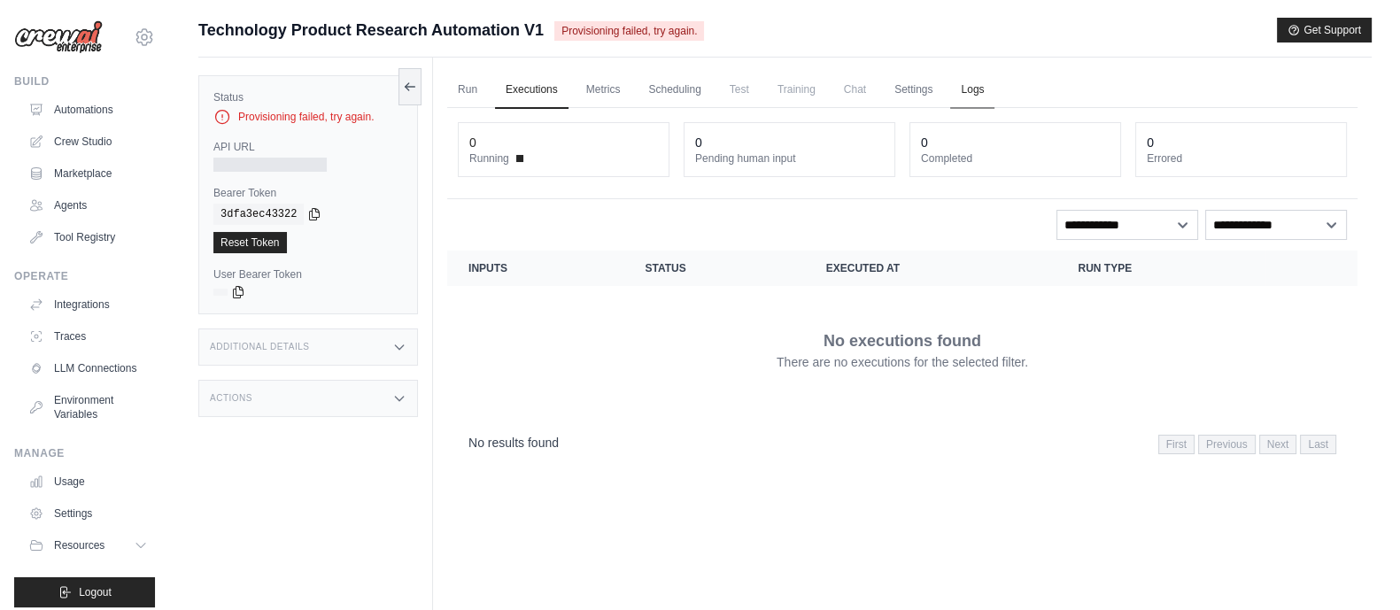
click at [968, 90] on link "Logs" at bounding box center [972, 90] width 44 height 37
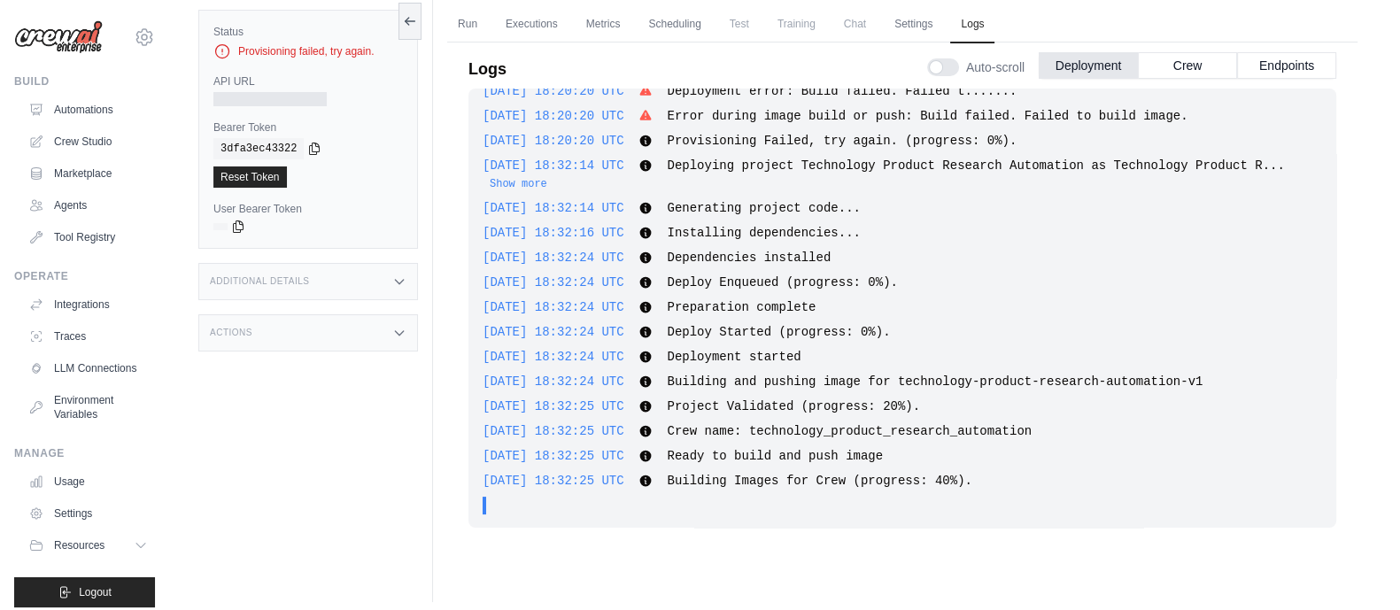
scroll to position [75, 0]
